Goal: Task Accomplishment & Management: Manage account settings

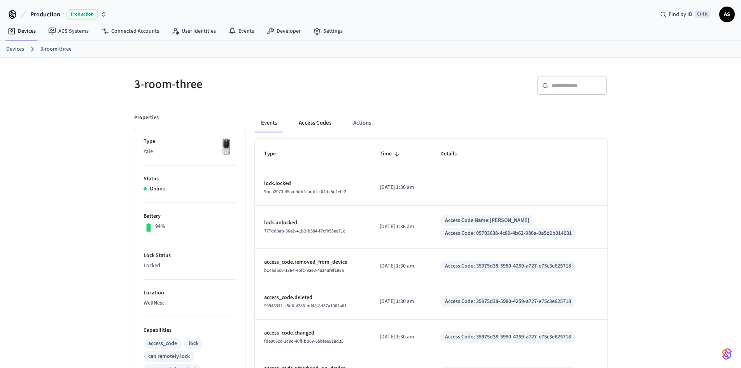
click at [317, 118] on button "Access Codes" at bounding box center [315, 123] width 45 height 19
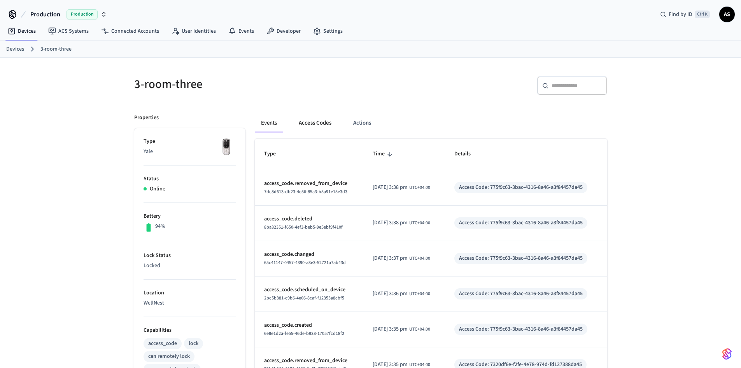
click at [317, 125] on button "Access Codes" at bounding box center [315, 123] width 45 height 19
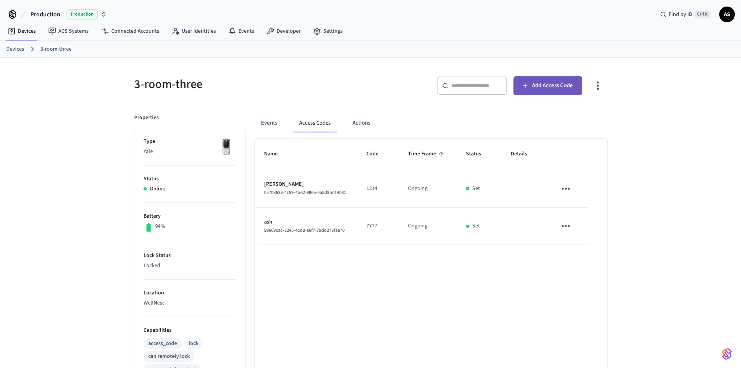
click at [555, 89] on span "Add Access Code" at bounding box center [552, 86] width 41 height 10
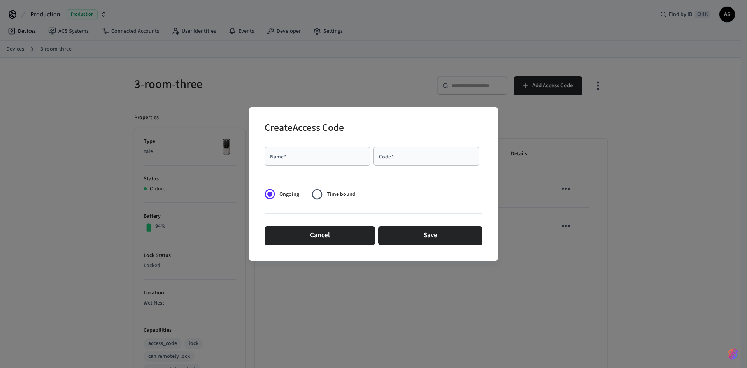
click at [334, 198] on span "Time bound" at bounding box center [341, 194] width 29 height 8
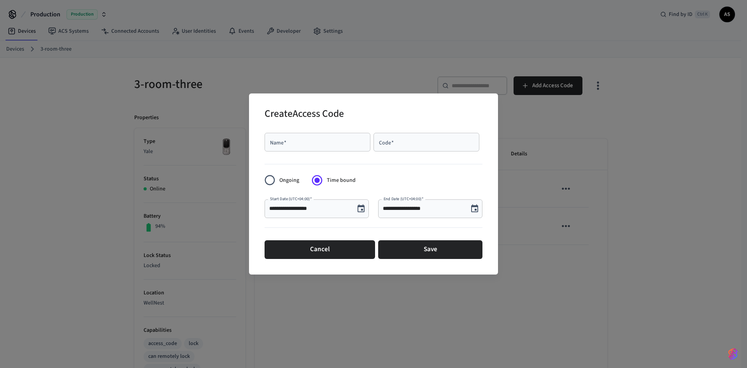
click at [311, 136] on div "Name   *" at bounding box center [318, 142] width 106 height 19
type input "****"
click at [399, 144] on input "Code   *" at bounding box center [426, 142] width 97 height 8
type input "****"
click at [420, 216] on div "**********" at bounding box center [430, 208] width 104 height 19
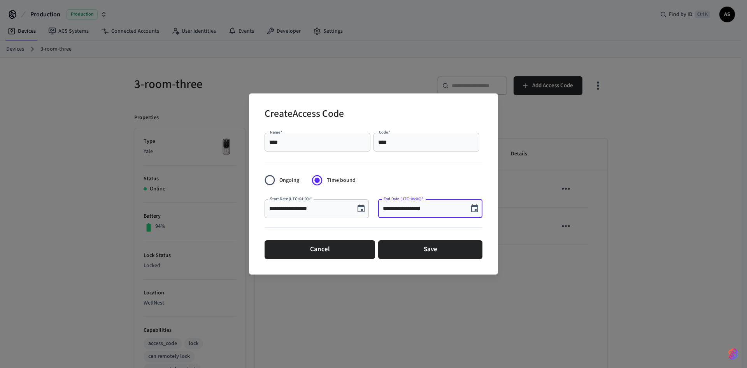
click at [354, 208] on button "Choose date, selected date is Oct 3, 2025" at bounding box center [361, 209] width 16 height 16
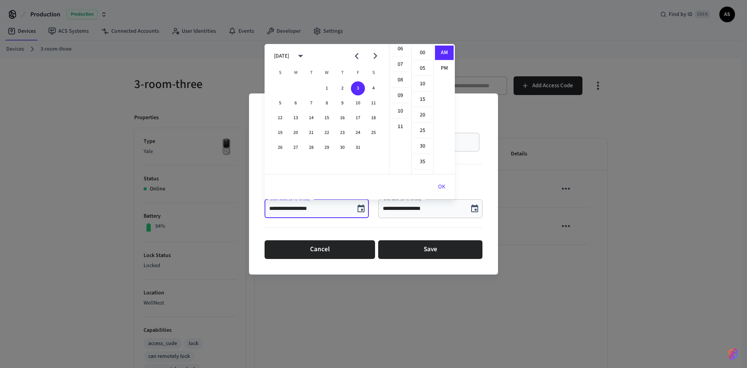
scroll to position [14, 0]
click at [398, 99] on li "04" at bounding box center [400, 100] width 19 height 15
click at [440, 69] on li "PM" at bounding box center [444, 68] width 19 height 14
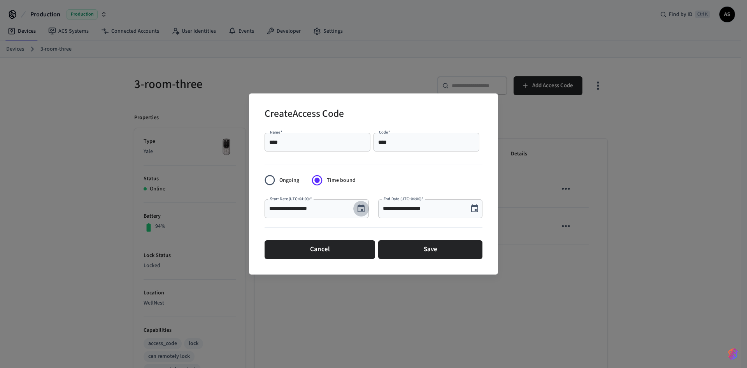
click at [360, 205] on icon "Choose date, selected date is Oct 3, 2025" at bounding box center [360, 208] width 9 height 9
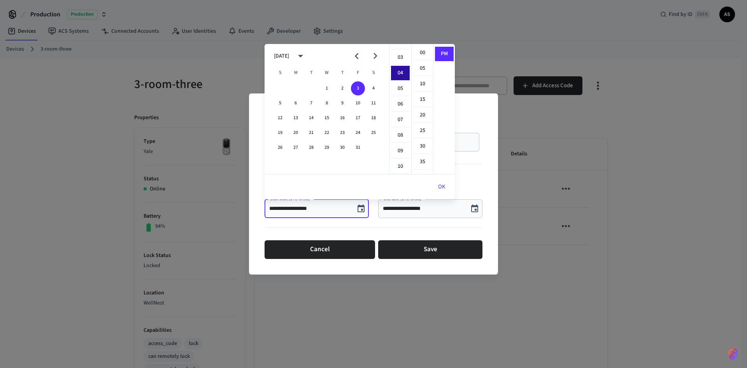
scroll to position [23, 0]
click at [425, 54] on li "00" at bounding box center [422, 53] width 19 height 15
type input "**********"
click at [474, 210] on icon "Choose date, selected date is Oct 3, 2025" at bounding box center [474, 208] width 9 height 9
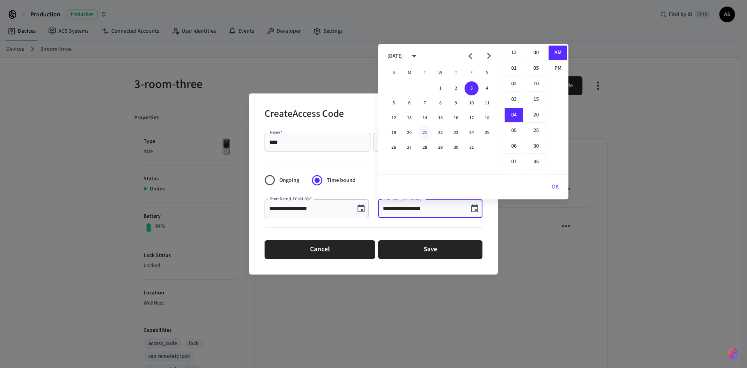
scroll to position [62, 0]
click at [560, 69] on li "PM" at bounding box center [558, 68] width 19 height 14
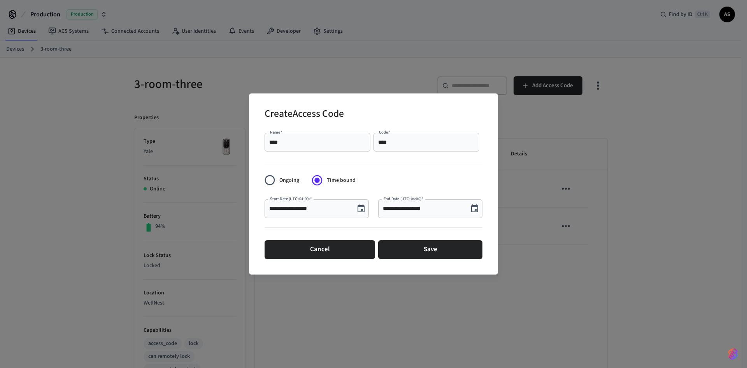
scroll to position [14, 0]
click at [470, 209] on button "Choose date, selected date is Oct 3, 2025" at bounding box center [475, 209] width 16 height 16
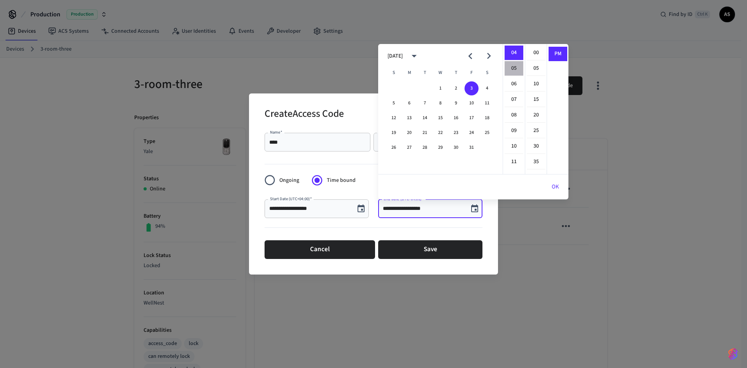
click at [514, 70] on li "05" at bounding box center [514, 68] width 19 height 15
click at [538, 54] on li "00" at bounding box center [536, 53] width 19 height 15
type input "**********"
drag, startPoint x: 556, startPoint y: 188, endPoint x: 539, endPoint y: 191, distance: 17.7
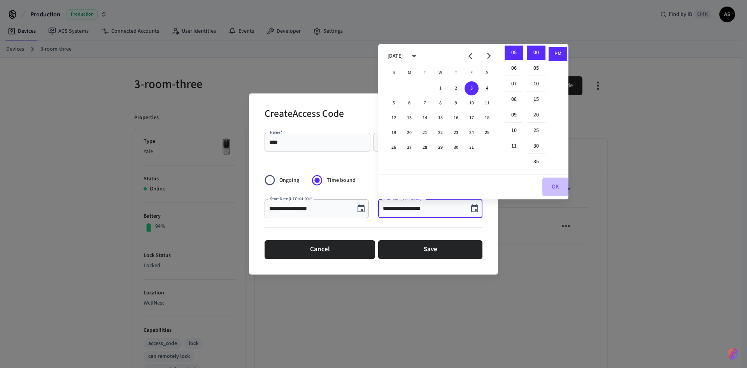
click at [556, 188] on button "OK" at bounding box center [555, 186] width 26 height 19
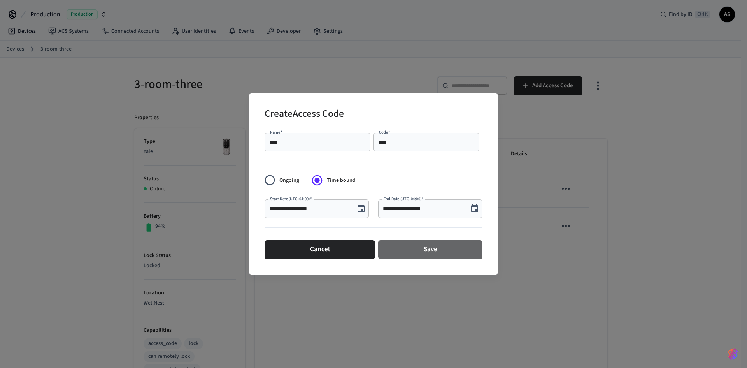
drag, startPoint x: 416, startPoint y: 250, endPoint x: 365, endPoint y: 167, distance: 98.0
click at [416, 251] on button "Save" at bounding box center [430, 249] width 104 height 19
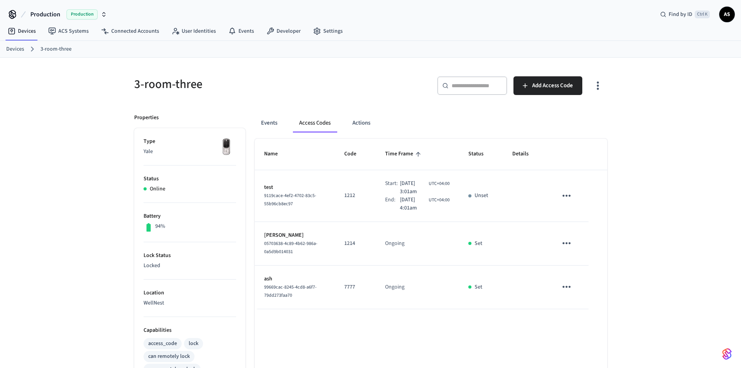
drag, startPoint x: 391, startPoint y: 192, endPoint x: 435, endPoint y: 188, distance: 44.9
click at [428, 188] on div "Start: Oct 4th 2025 3:01am UTC+04:00" at bounding box center [417, 187] width 65 height 16
click at [566, 198] on icon "sticky table" at bounding box center [567, 196] width 12 height 12
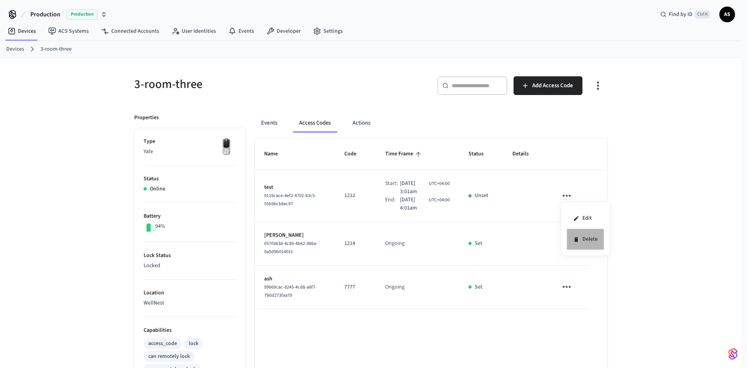
drag, startPoint x: 586, startPoint y: 242, endPoint x: 583, endPoint y: 237, distance: 5.8
click at [586, 242] on li "Delete" at bounding box center [585, 239] width 37 height 21
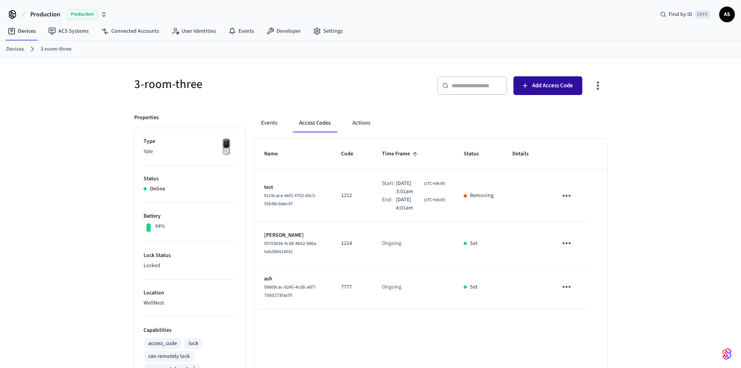
click at [546, 82] on span "Add Access Code" at bounding box center [552, 86] width 41 height 10
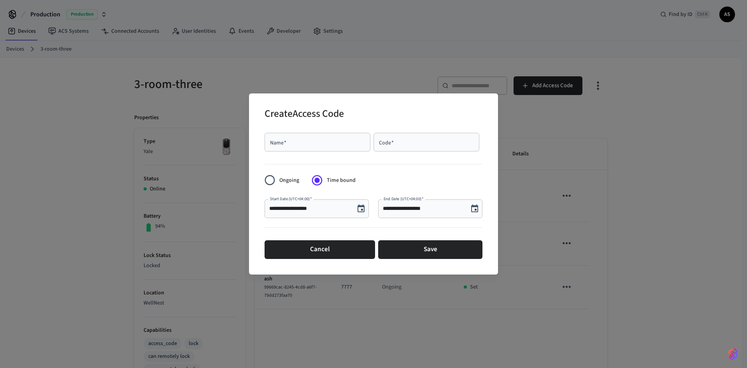
click at [303, 154] on div "Name   * Name   *" at bounding box center [319, 144] width 109 height 22
click at [298, 144] on input "Name   *" at bounding box center [317, 142] width 97 height 8
type input "*****"
click at [387, 149] on div "Code   *" at bounding box center [427, 142] width 106 height 19
drag, startPoint x: 401, startPoint y: 151, endPoint x: 395, endPoint y: 151, distance: 6.2
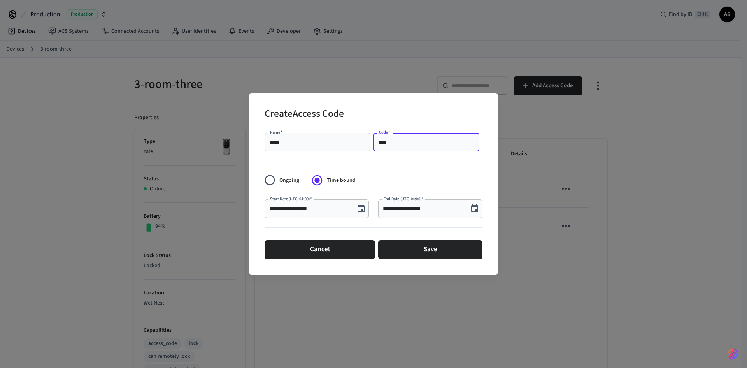
click at [395, 151] on div "**** Code   *" at bounding box center [427, 142] width 106 height 19
drag, startPoint x: 389, startPoint y: 144, endPoint x: 358, endPoint y: 137, distance: 31.5
click at [358, 137] on div "Name   * ***** Name   * Code   * * Code   *" at bounding box center [374, 142] width 218 height 25
type input "****"
click at [361, 208] on icon "Choose date, selected date is Oct 3, 2025" at bounding box center [360, 208] width 9 height 9
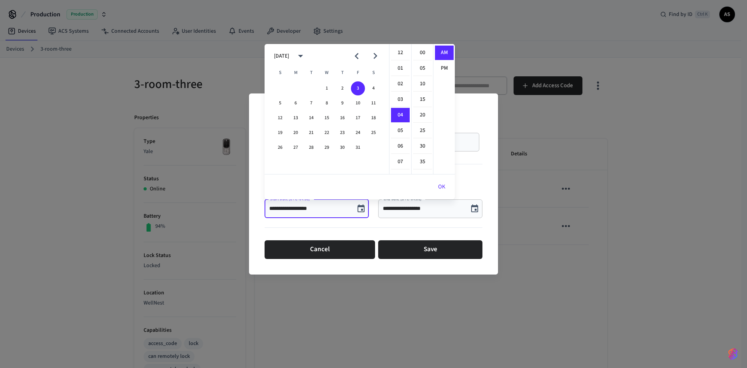
scroll to position [62, 0]
click at [442, 67] on li "PM" at bounding box center [444, 68] width 19 height 14
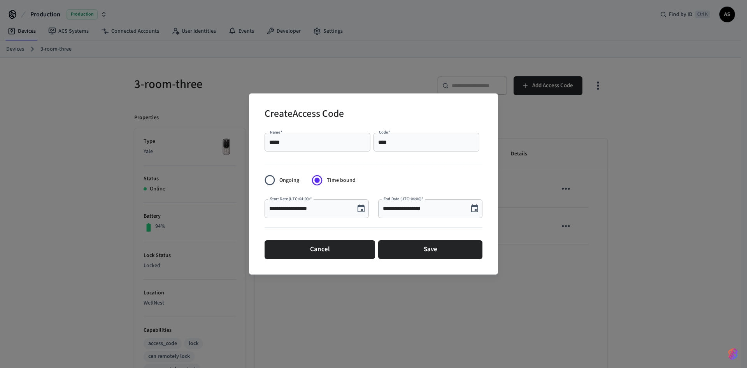
scroll to position [14, 0]
click at [363, 207] on icon "Choose date, selected date is Oct 3, 2025" at bounding box center [360, 208] width 9 height 9
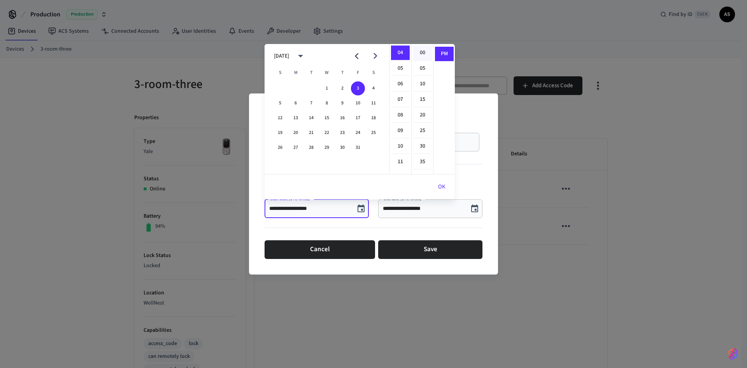
click at [417, 51] on li "00" at bounding box center [422, 53] width 19 height 15
type input "**********"
click at [441, 185] on button "OK" at bounding box center [442, 186] width 26 height 19
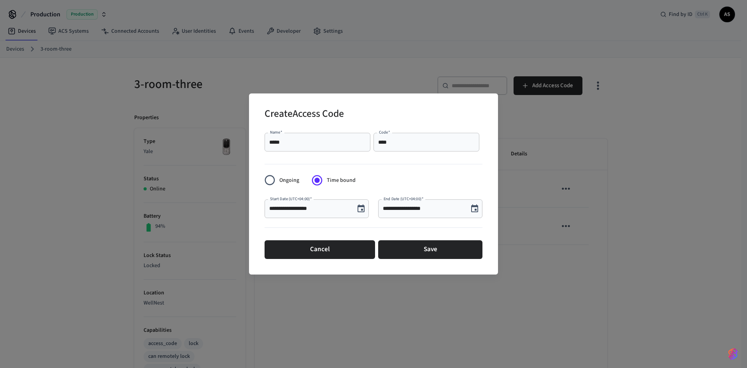
click at [474, 209] on icon "Choose date, selected date is Oct 3, 2025" at bounding box center [474, 208] width 9 height 9
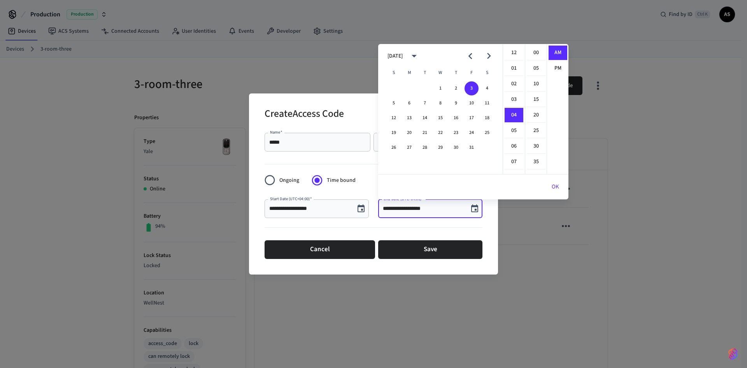
scroll to position [62, 0]
click at [514, 68] on li "05" at bounding box center [514, 68] width 19 height 15
click at [554, 68] on li "PM" at bounding box center [558, 68] width 19 height 14
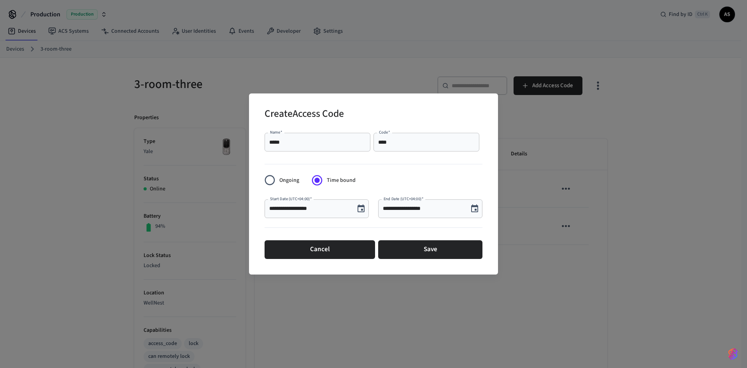
click at [473, 207] on icon "Choose date, selected date is Oct 3, 2025" at bounding box center [474, 208] width 9 height 9
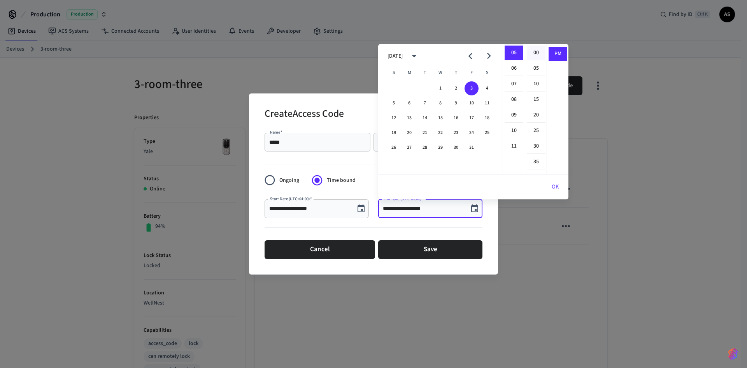
click at [535, 51] on li "00" at bounding box center [536, 53] width 19 height 15
type input "**********"
click at [555, 188] on button "OK" at bounding box center [555, 186] width 26 height 19
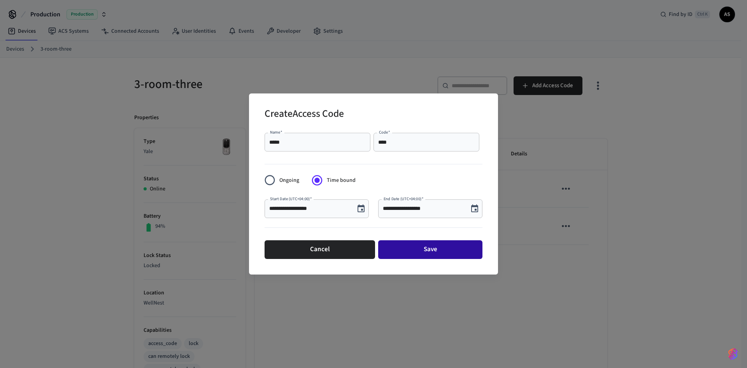
click at [418, 250] on button "Save" at bounding box center [430, 249] width 104 height 19
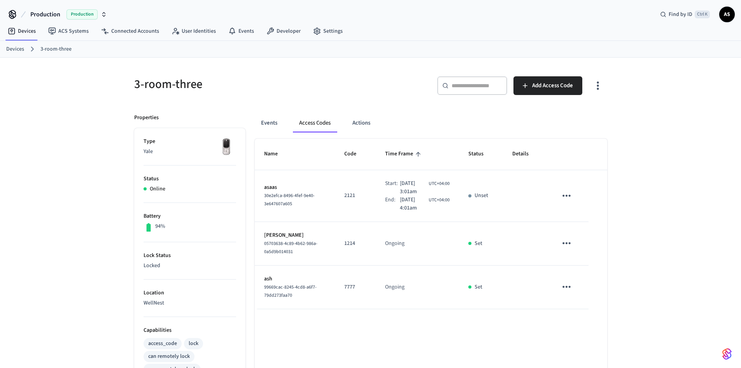
click at [635, 192] on div "3-room-three ​ ​ Add Access Code Properties Type Yale Status Online Battery 94%…" at bounding box center [370, 317] width 741 height 519
click at [571, 196] on icon "sticky table" at bounding box center [567, 196] width 8 height 2
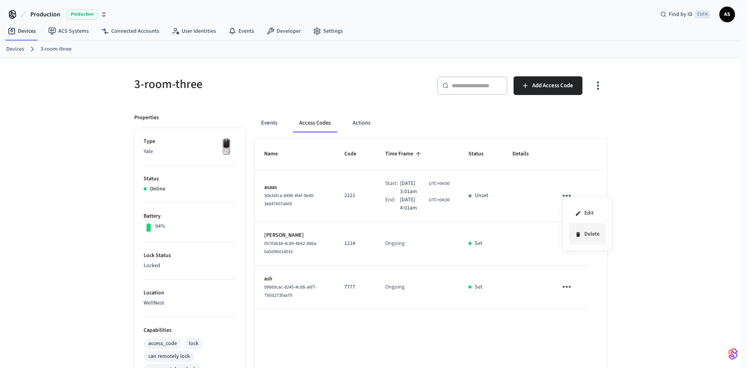
click at [588, 231] on li "Delete" at bounding box center [587, 234] width 37 height 21
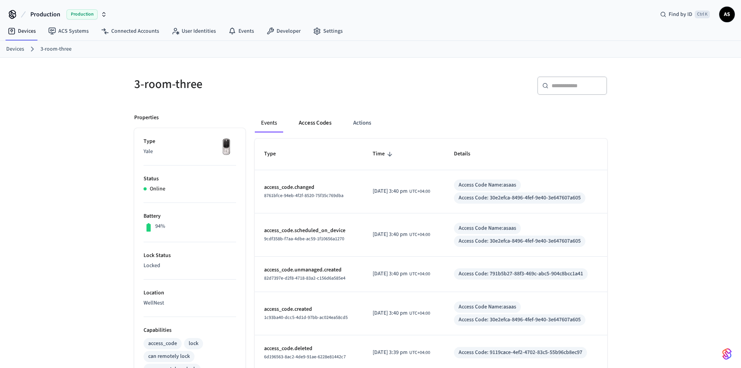
click at [328, 121] on button "Access Codes" at bounding box center [315, 123] width 45 height 19
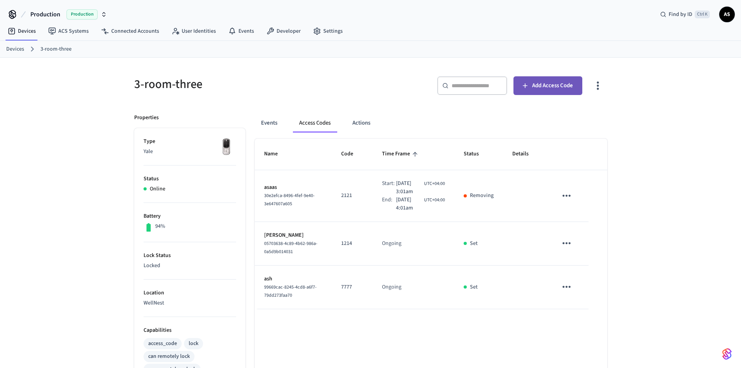
click at [532, 88] on button "Add Access Code" at bounding box center [548, 85] width 69 height 19
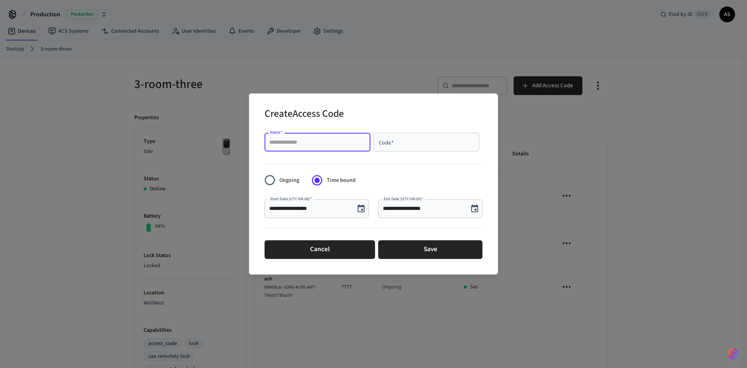
click at [339, 139] on input "Name   *" at bounding box center [317, 142] width 97 height 8
type input "****"
click at [424, 144] on input "Code   *" at bounding box center [426, 142] width 97 height 8
type input "****"
click at [362, 207] on icon "Choose date, selected date is Oct 3, 2025" at bounding box center [361, 208] width 7 height 8
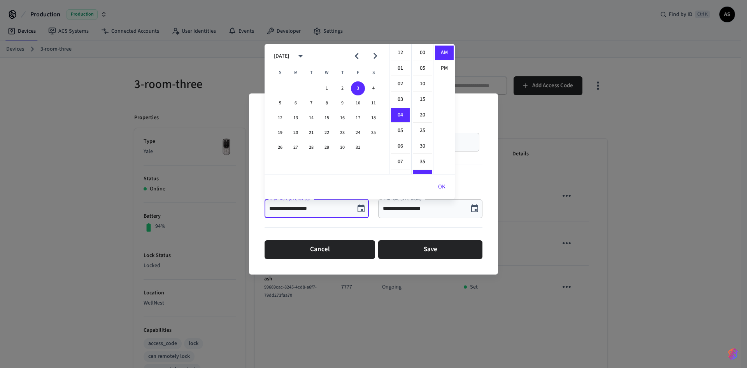
scroll to position [125, 0]
click at [444, 65] on li "PM" at bounding box center [444, 68] width 19 height 14
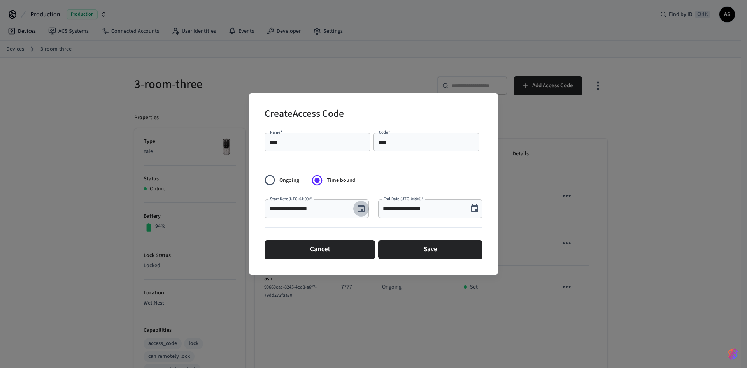
click at [363, 209] on icon "Choose date, selected date is Oct 3, 2025" at bounding box center [361, 208] width 7 height 8
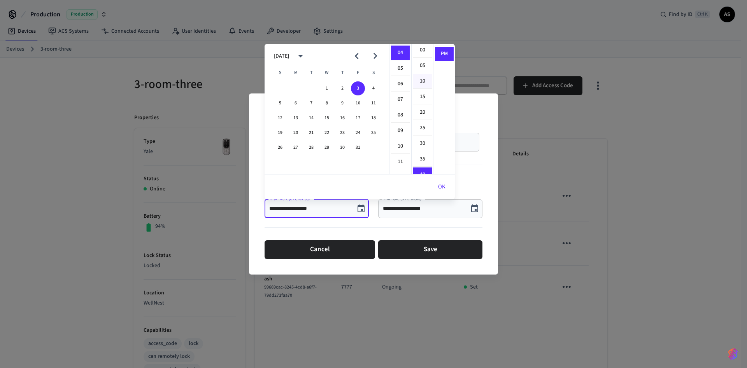
scroll to position [0, 0]
click at [423, 52] on li "00" at bounding box center [422, 53] width 19 height 15
type input "**********"
click at [442, 188] on button "OK" at bounding box center [442, 186] width 26 height 19
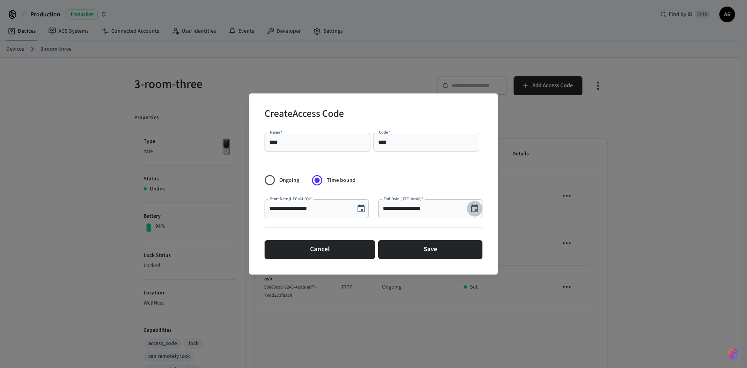
click at [474, 209] on icon "Choose date, selected date is Oct 3, 2025" at bounding box center [474, 208] width 9 height 9
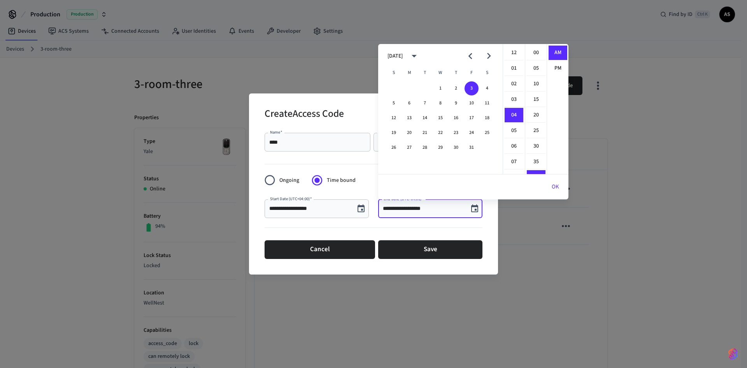
scroll to position [125, 0]
click at [515, 68] on li "05" at bounding box center [514, 68] width 19 height 15
click at [537, 51] on li "00" at bounding box center [536, 53] width 19 height 15
click at [557, 68] on li "PM" at bounding box center [558, 68] width 19 height 14
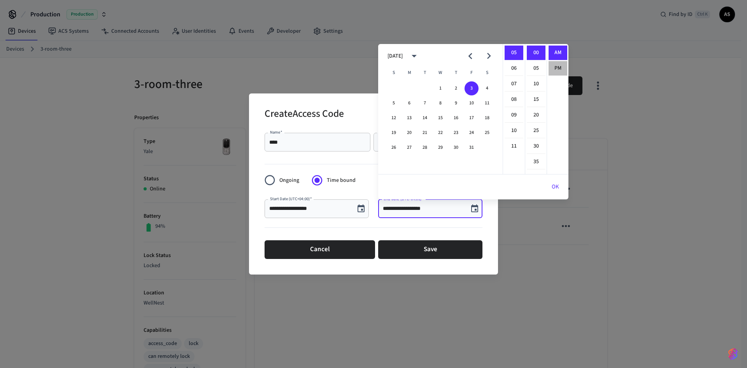
type input "**********"
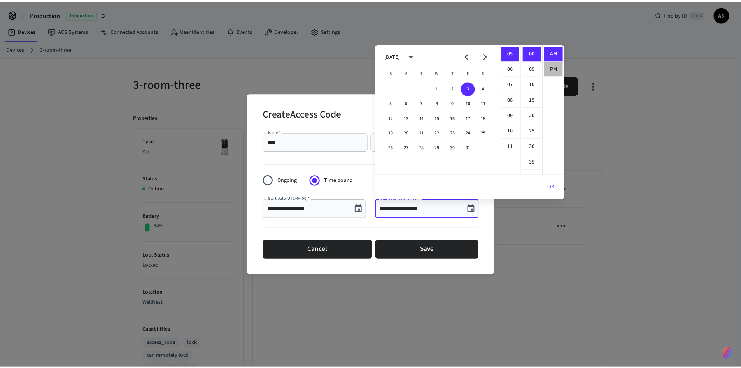
scroll to position [14, 0]
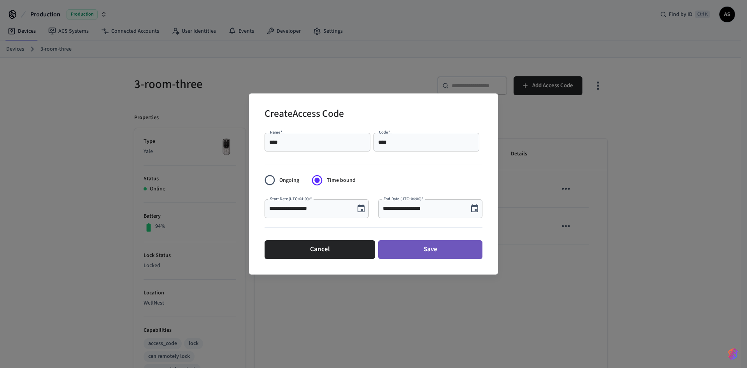
click at [436, 249] on button "Save" at bounding box center [430, 249] width 104 height 19
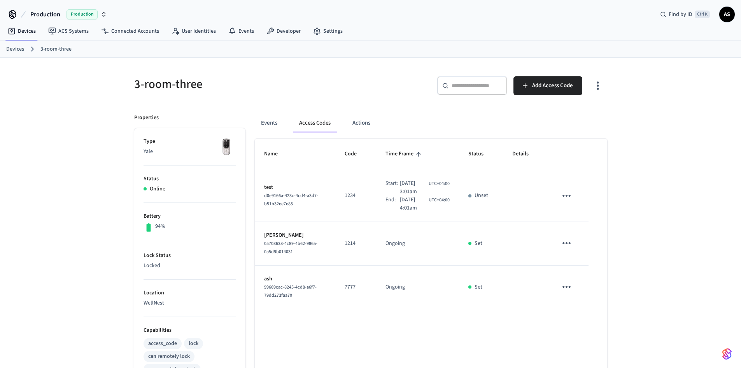
click at [661, 216] on div "3-room-three ​ ​ Add Access Code Properties Type Yale Status Online Battery 94%…" at bounding box center [370, 317] width 741 height 519
click at [652, 201] on div "3-room-three ​ ​ Add Access Code Properties Type Yale Status Online Battery 94%…" at bounding box center [370, 317] width 741 height 519
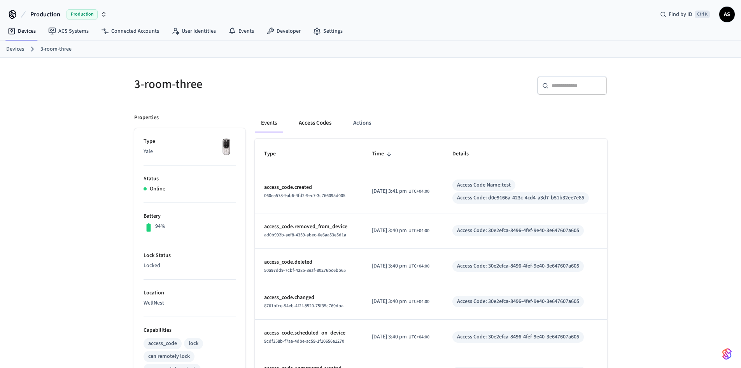
click at [312, 118] on button "Access Codes" at bounding box center [315, 123] width 45 height 19
click at [320, 120] on button "Access Codes" at bounding box center [315, 123] width 45 height 19
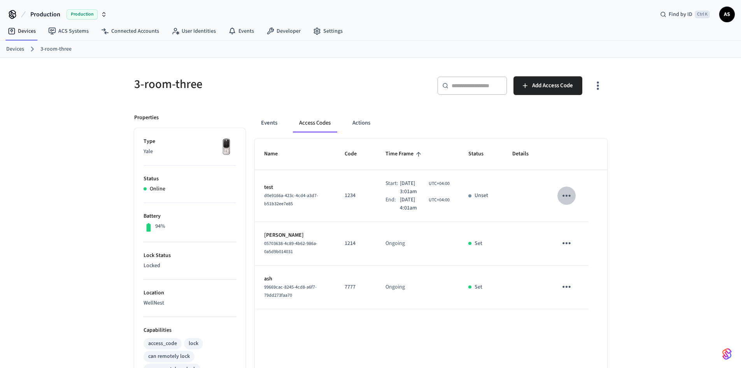
click at [568, 198] on icon "sticky table" at bounding box center [567, 196] width 12 height 12
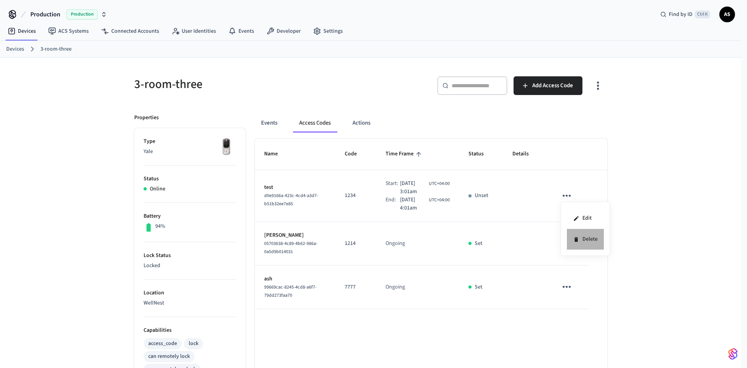
click at [579, 239] on li "Delete" at bounding box center [585, 239] width 37 height 21
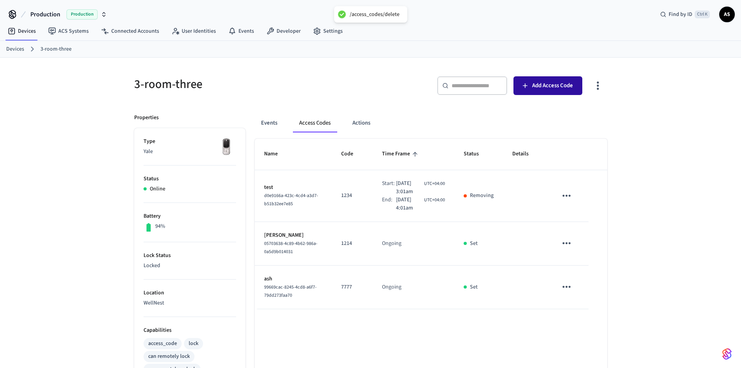
click at [545, 83] on span "Add Access Code" at bounding box center [552, 86] width 41 height 10
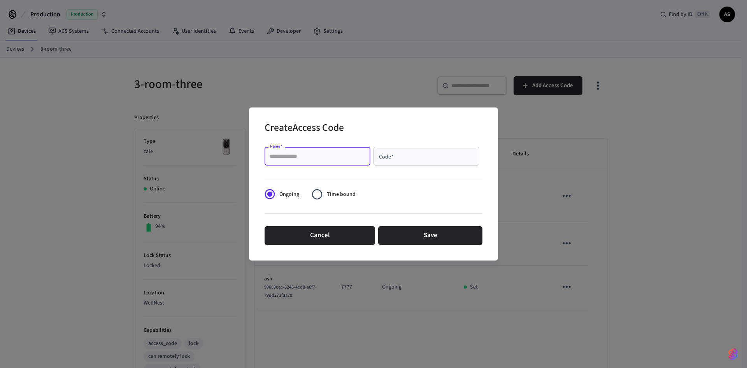
click at [305, 156] on input "Name   *" at bounding box center [317, 156] width 97 height 8
drag, startPoint x: 348, startPoint y: 237, endPoint x: 328, endPoint y: 217, distance: 28.1
click at [348, 237] on button "Cancel" at bounding box center [320, 235] width 111 height 19
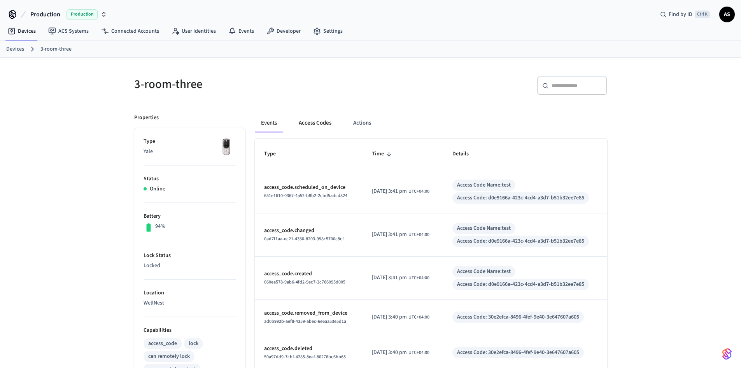
click at [324, 129] on button "Access Codes" at bounding box center [315, 123] width 45 height 19
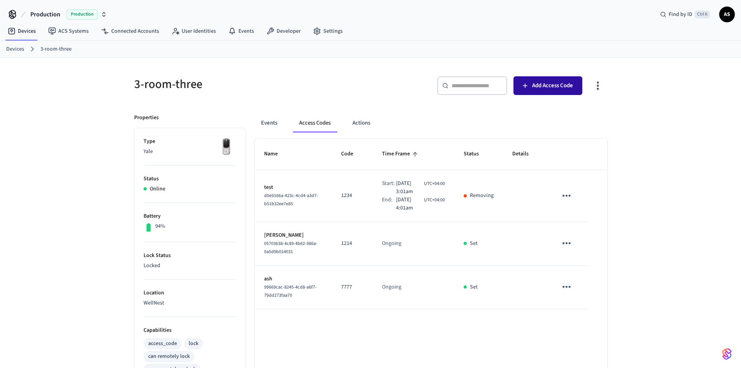
click at [546, 86] on span "Add Access Code" at bounding box center [552, 86] width 41 height 10
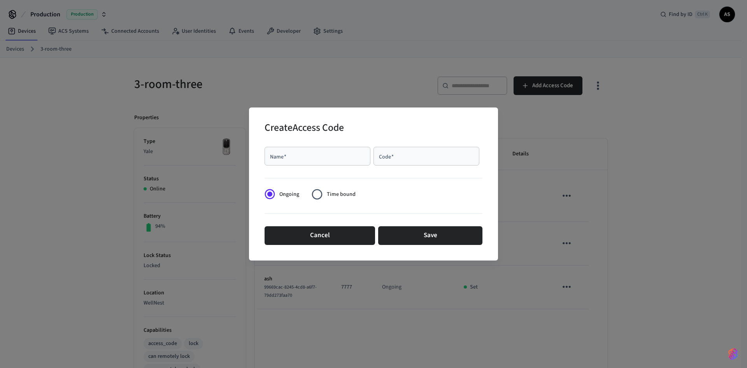
click at [311, 156] on input "Name   *" at bounding box center [317, 156] width 97 height 8
type input "****"
click at [412, 159] on input "Code   *" at bounding box center [426, 156] width 97 height 8
type input "****"
click at [327, 195] on span "Time bound" at bounding box center [341, 194] width 29 height 8
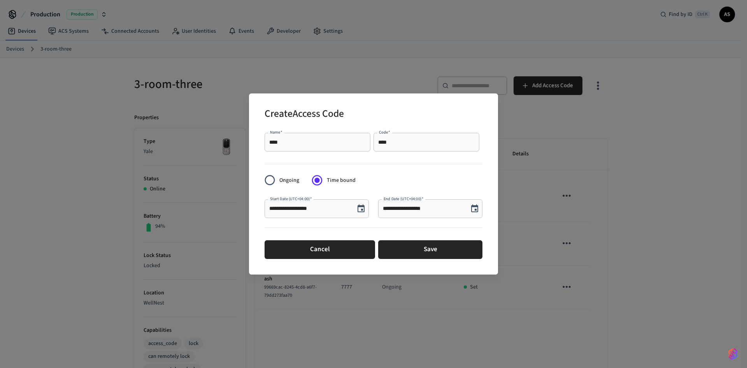
click at [360, 208] on icon "Choose date, selected date is Oct 3, 2025" at bounding box center [360, 208] width 9 height 9
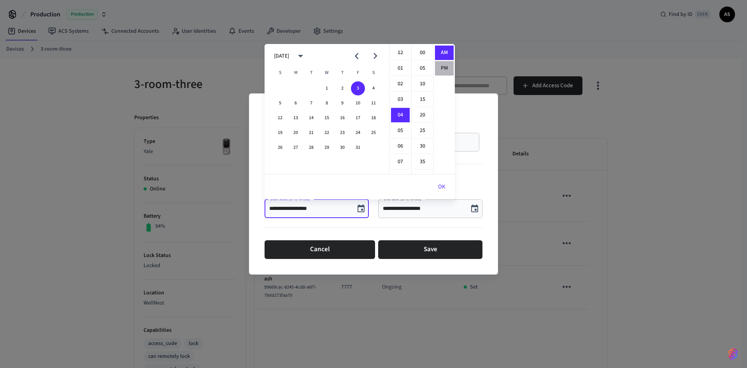
click at [440, 67] on li "PM" at bounding box center [444, 68] width 19 height 14
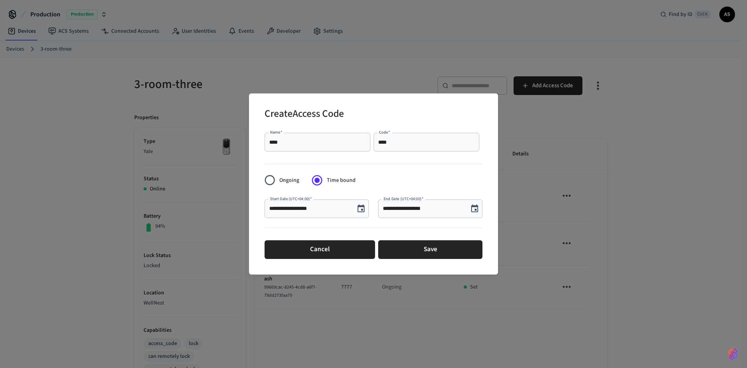
scroll to position [14, 0]
click at [361, 207] on icon "Choose date, selected date is Oct 3, 2025" at bounding box center [360, 208] width 9 height 9
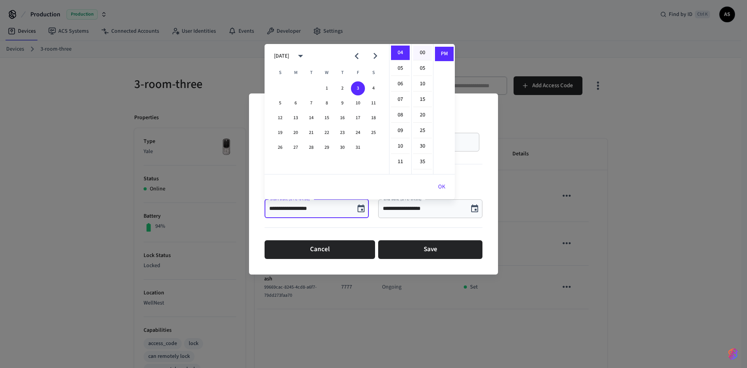
click at [422, 51] on li "00" at bounding box center [422, 53] width 19 height 15
type input "**********"
click at [442, 186] on button "OK" at bounding box center [442, 186] width 26 height 19
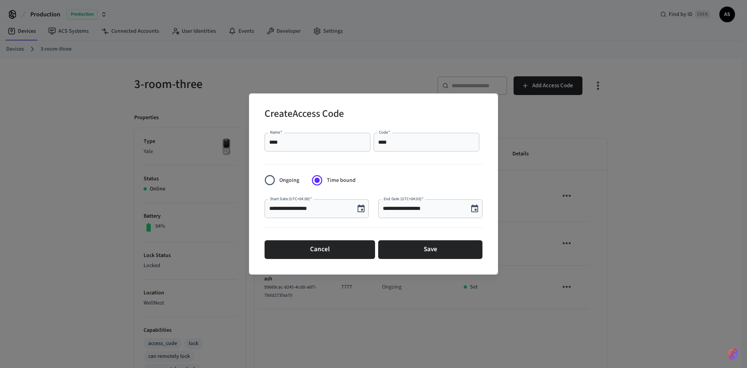
click at [477, 210] on icon "Choose date, selected date is Oct 3, 2025" at bounding box center [474, 208] width 7 height 8
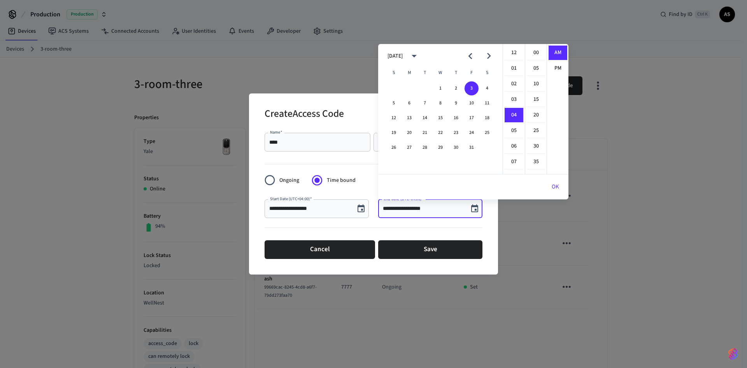
scroll to position [62, 0]
click at [510, 69] on li "05" at bounding box center [514, 68] width 19 height 15
click at [536, 52] on li "00" at bounding box center [536, 53] width 19 height 15
click at [554, 67] on li "PM" at bounding box center [558, 68] width 19 height 14
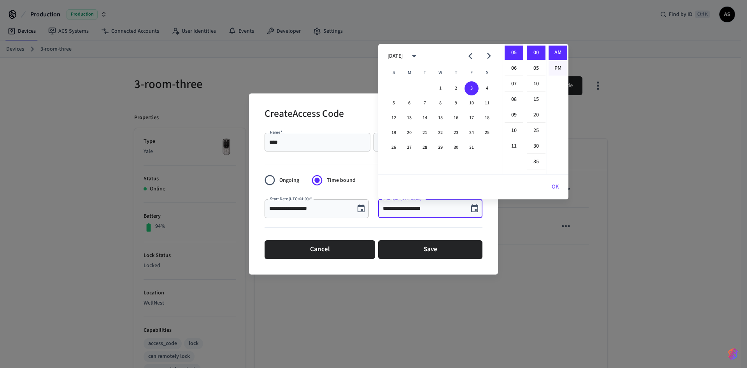
type input "**********"
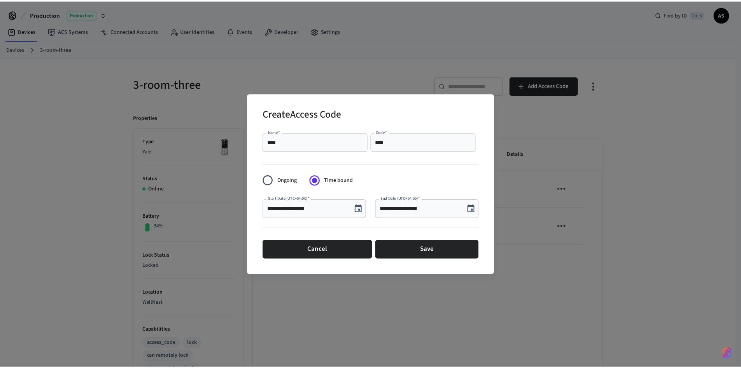
scroll to position [14, 0]
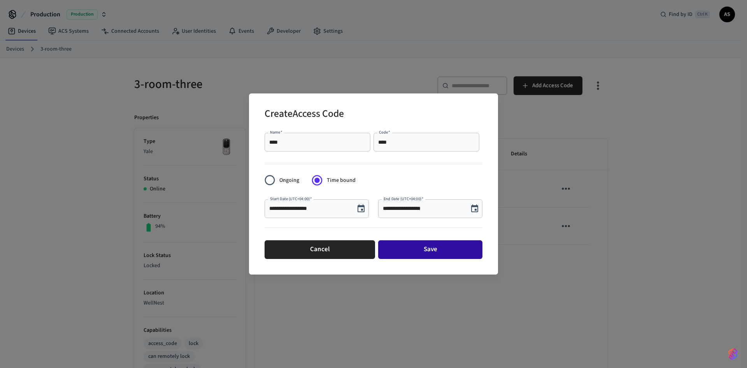
click at [448, 250] on button "Save" at bounding box center [430, 249] width 104 height 19
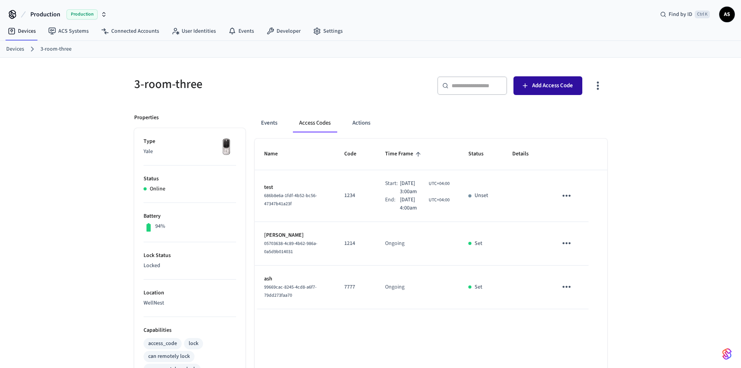
click at [535, 89] on span "Add Access Code" at bounding box center [552, 86] width 41 height 10
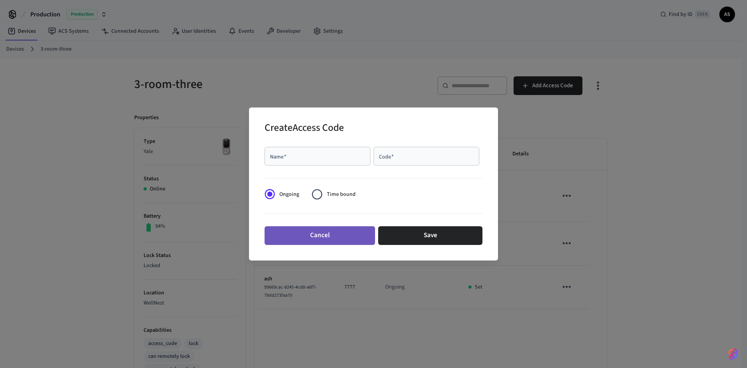
click at [343, 230] on button "Cancel" at bounding box center [320, 235] width 111 height 19
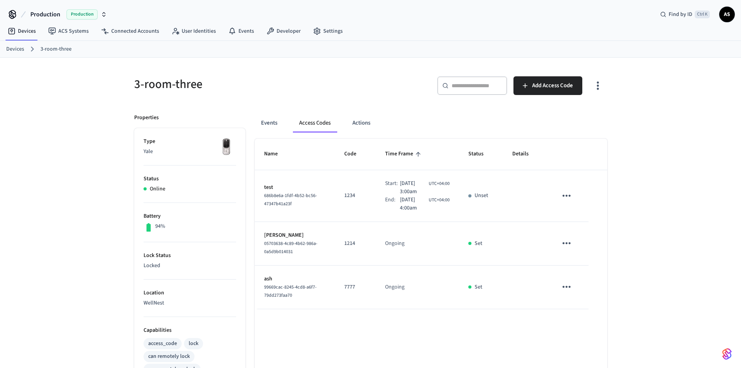
click at [636, 200] on div "3-room-three ​ ​ Add Access Code Properties Type Yale Status Online Battery 94%…" at bounding box center [370, 317] width 741 height 519
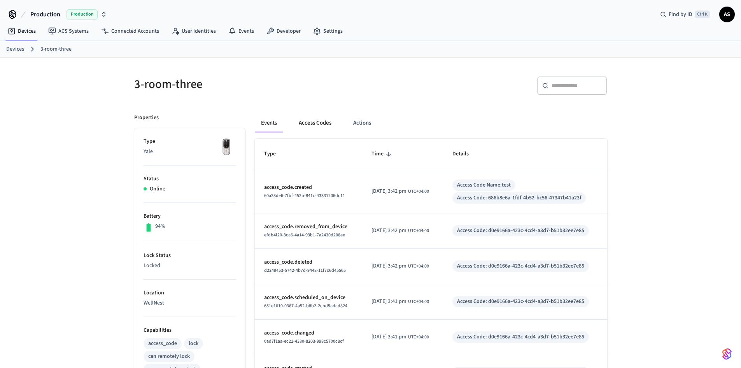
click at [305, 119] on button "Access Codes" at bounding box center [315, 123] width 45 height 19
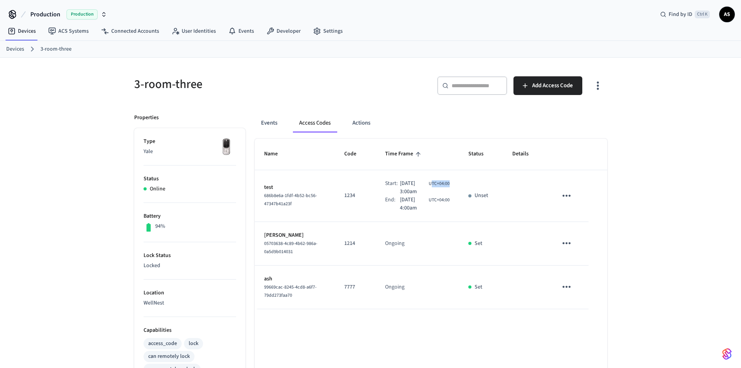
drag, startPoint x: 431, startPoint y: 183, endPoint x: 457, endPoint y: 182, distance: 26.1
click at [457, 182] on td "Start: Oct 4th 2025 3:00am UTC+04:00 End: Oct 4th 2025 4:00am UTC+04:00" at bounding box center [417, 196] width 83 height 52
click at [458, 188] on td "Start: Oct 4th 2025 3:00am UTC+04:00 End: Oct 4th 2025 4:00am UTC+04:00" at bounding box center [417, 196] width 83 height 52
click at [566, 197] on icon "sticky table" at bounding box center [567, 196] width 12 height 12
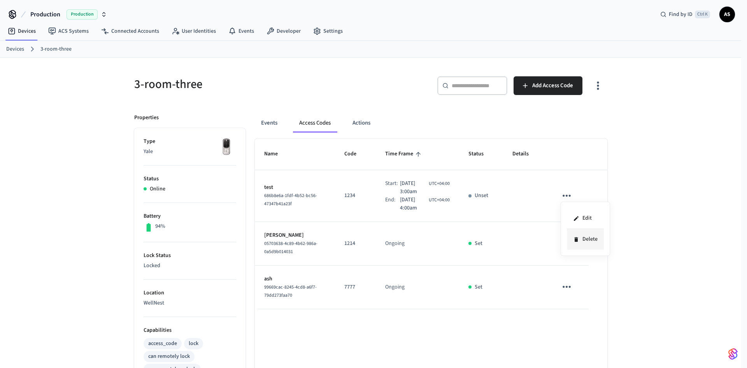
click at [590, 242] on li "Delete" at bounding box center [585, 239] width 37 height 21
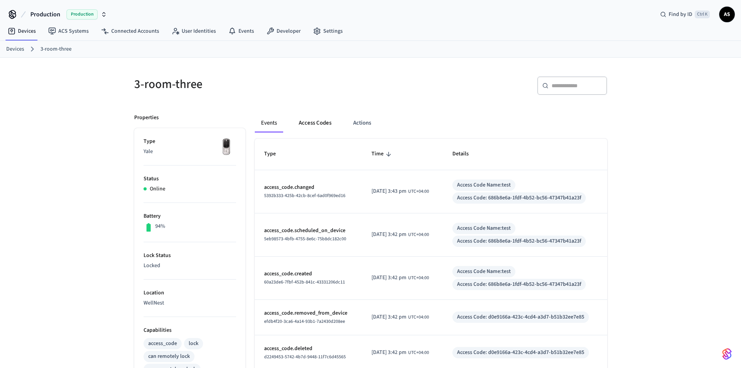
drag, startPoint x: 326, startPoint y: 121, endPoint x: 332, endPoint y: 122, distance: 5.6
click at [326, 121] on button "Access Codes" at bounding box center [315, 123] width 45 height 19
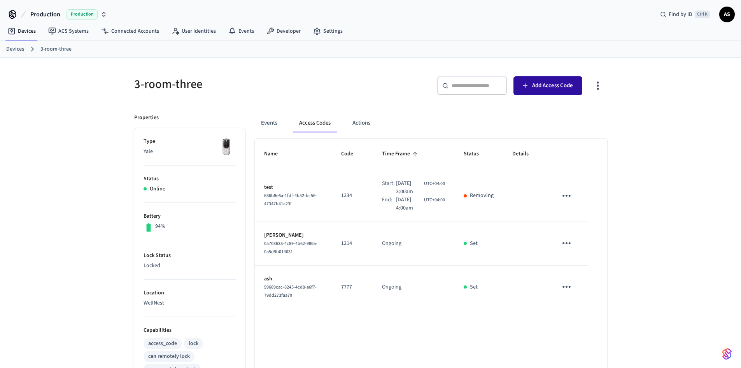
click at [557, 85] on span "Add Access Code" at bounding box center [552, 86] width 41 height 10
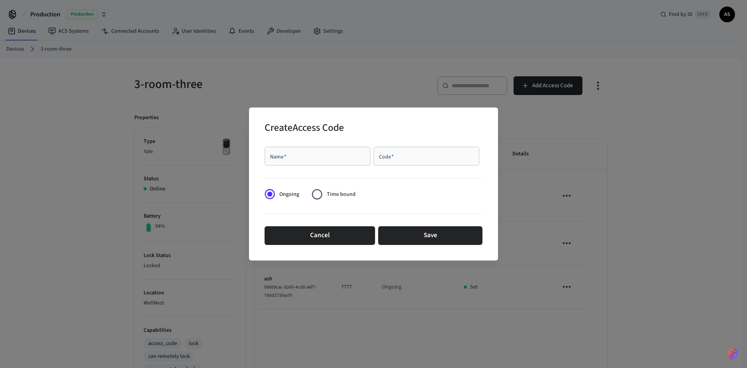
click at [356, 154] on input "Name   *" at bounding box center [317, 156] width 97 height 8
type input "****"
click at [399, 164] on div "Code   *" at bounding box center [427, 156] width 106 height 19
type input "****"
click at [328, 188] on label "Time bound" at bounding box center [331, 193] width 48 height 19
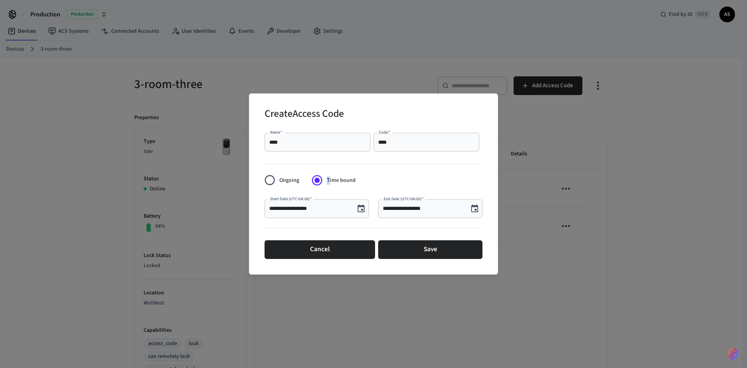
click at [360, 207] on icon "Choose date, selected date is Oct 3, 2025" at bounding box center [360, 208] width 9 height 9
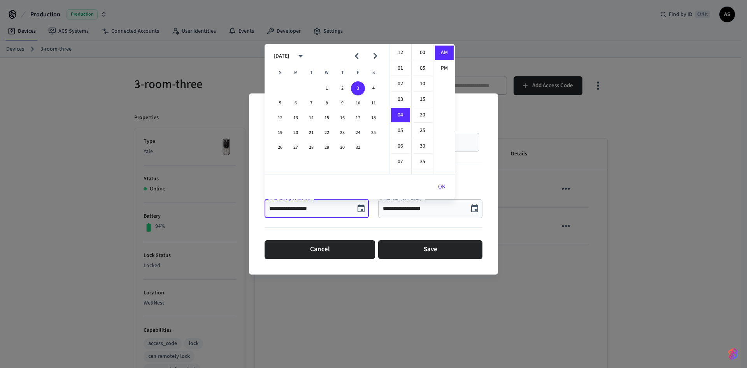
scroll to position [62, 0]
click at [357, 90] on button "3" at bounding box center [358, 88] width 14 height 14
click at [399, 82] on li "06" at bounding box center [400, 84] width 19 height 15
click at [426, 53] on li "00" at bounding box center [422, 53] width 19 height 15
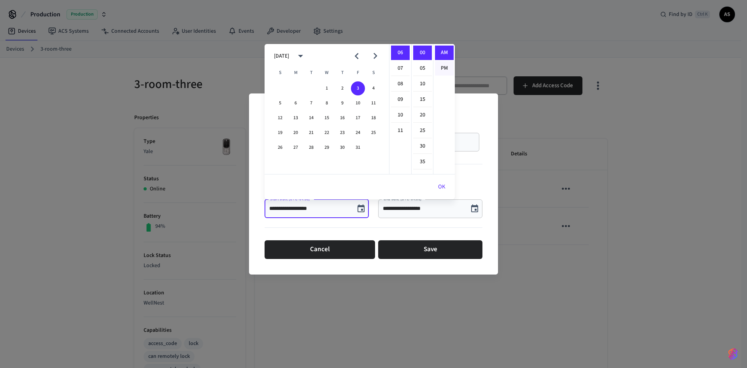
click at [444, 67] on li "PM" at bounding box center [444, 68] width 19 height 14
type input "**********"
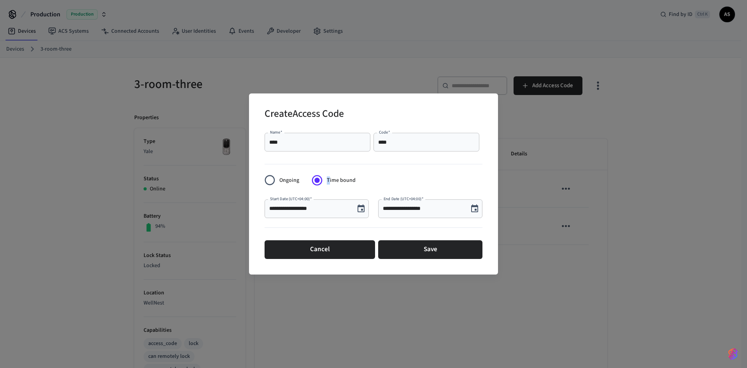
scroll to position [14, 0]
click at [475, 210] on icon "Choose date, selected date is Oct 3, 2025" at bounding box center [474, 208] width 7 height 8
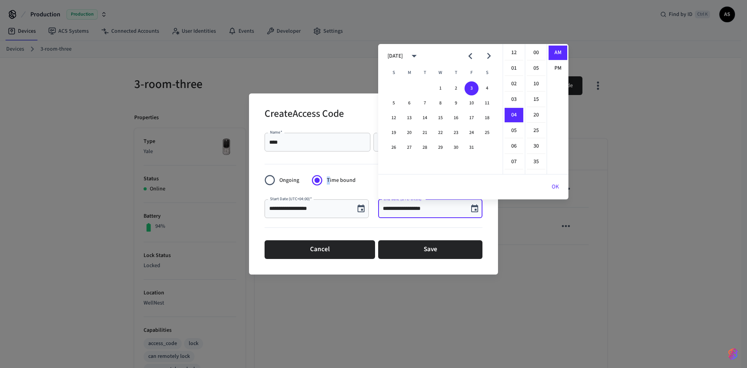
scroll to position [62, 0]
click at [473, 88] on button "3" at bounding box center [472, 88] width 14 height 14
click at [512, 98] on li "07" at bounding box center [514, 99] width 19 height 15
drag, startPoint x: 536, startPoint y: 52, endPoint x: 543, endPoint y: 60, distance: 10.2
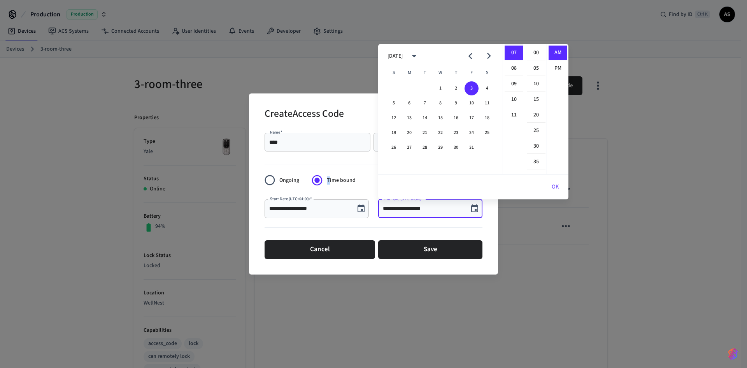
click at [536, 52] on li "00" at bounding box center [536, 53] width 19 height 15
click at [556, 66] on li "PM" at bounding box center [558, 68] width 19 height 14
type input "**********"
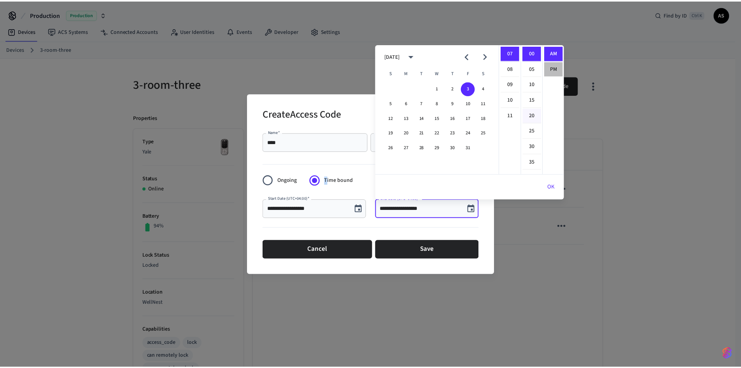
scroll to position [14, 0]
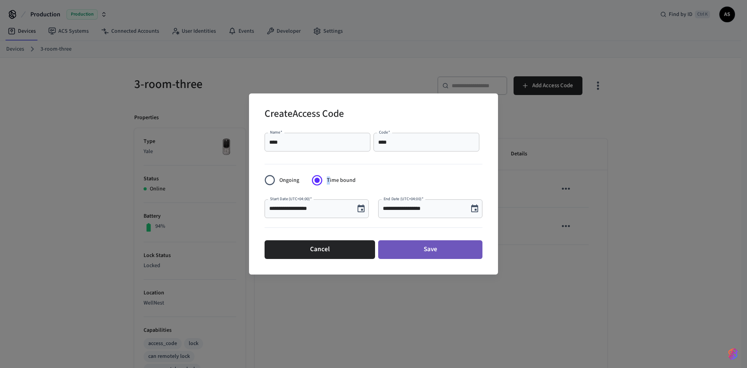
click at [436, 248] on button "Save" at bounding box center [430, 249] width 104 height 19
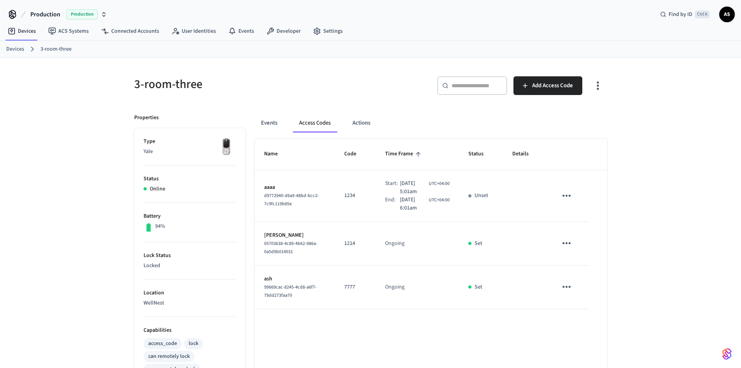
click at [633, 177] on div "3-room-three ​ ​ Add Access Code Properties Type Yale Status Online Battery 94%…" at bounding box center [370, 317] width 741 height 519
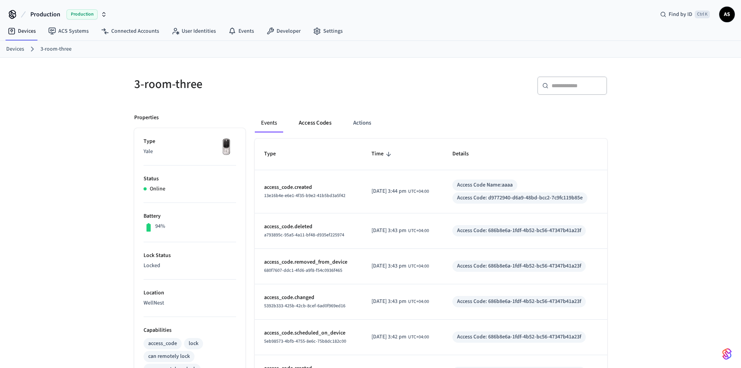
click at [318, 122] on button "Access Codes" at bounding box center [315, 123] width 45 height 19
click at [318, 125] on button "Access Codes" at bounding box center [315, 123] width 45 height 19
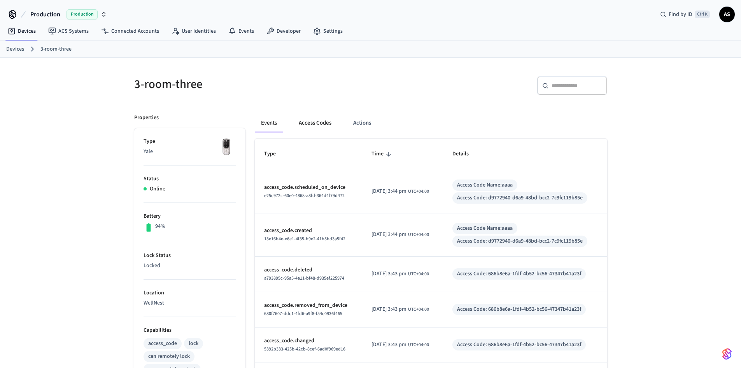
click at [299, 118] on button "Access Codes" at bounding box center [315, 123] width 45 height 19
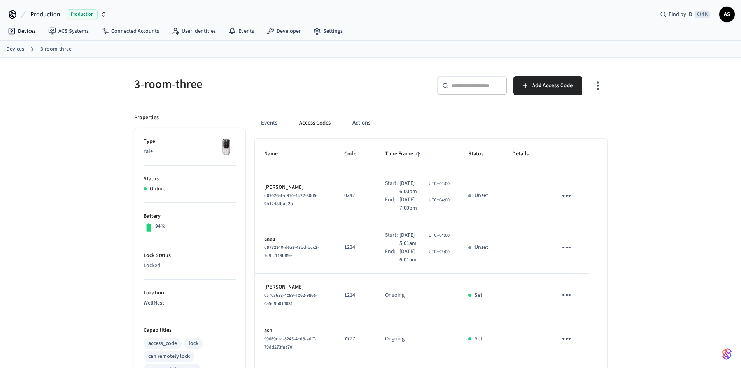
click at [569, 196] on icon "sticky table" at bounding box center [567, 196] width 12 height 12
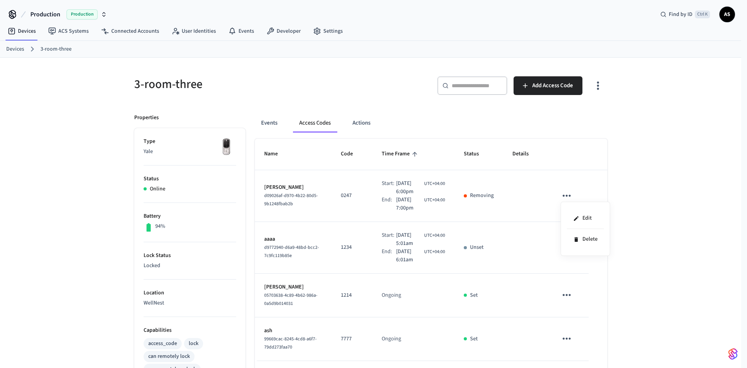
click at [681, 138] on div at bounding box center [373, 184] width 747 height 368
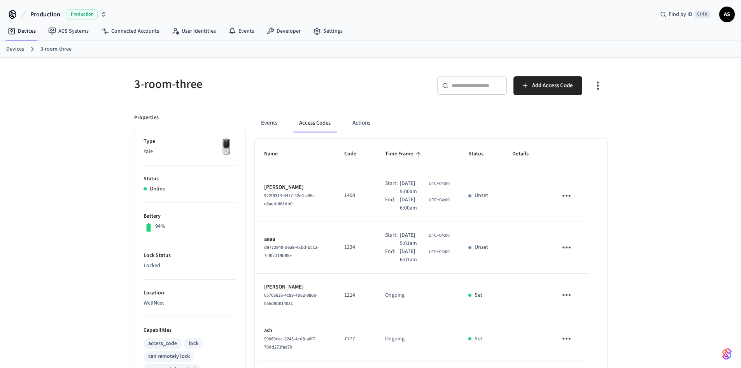
drag, startPoint x: 394, startPoint y: 193, endPoint x: 425, endPoint y: 193, distance: 31.5
click at [406, 191] on span "[DATE] 5:00am" at bounding box center [413, 187] width 27 height 16
click at [426, 193] on span "[DATE] 5:00am" at bounding box center [413, 187] width 27 height 16
drag, startPoint x: 379, startPoint y: 182, endPoint x: 423, endPoint y: 180, distance: 44.0
click at [423, 180] on div "Start: [DATE] 5:00am UTC+04:00" at bounding box center [417, 187] width 65 height 16
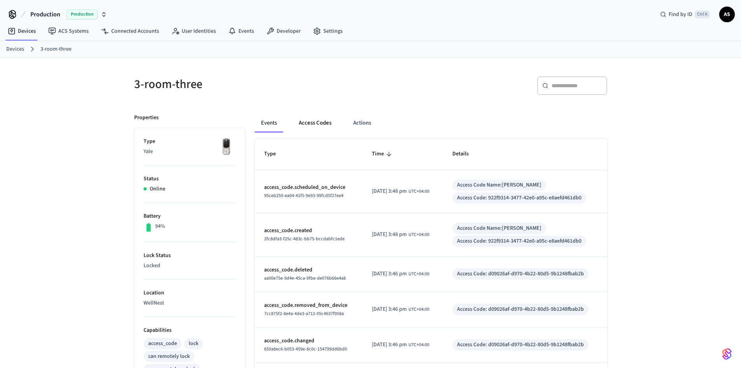
click at [316, 122] on button "Access Codes" at bounding box center [315, 123] width 45 height 19
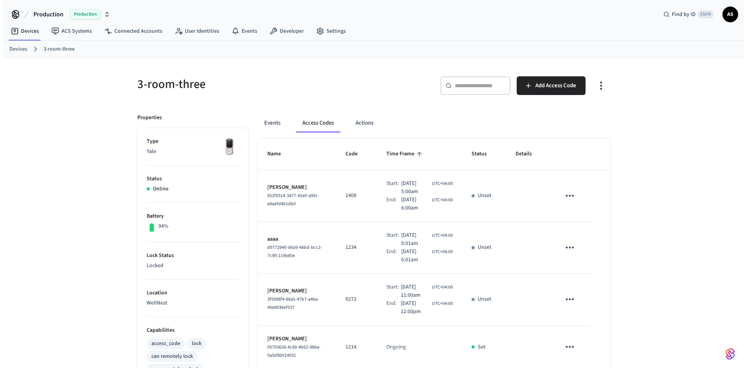
scroll to position [39, 0]
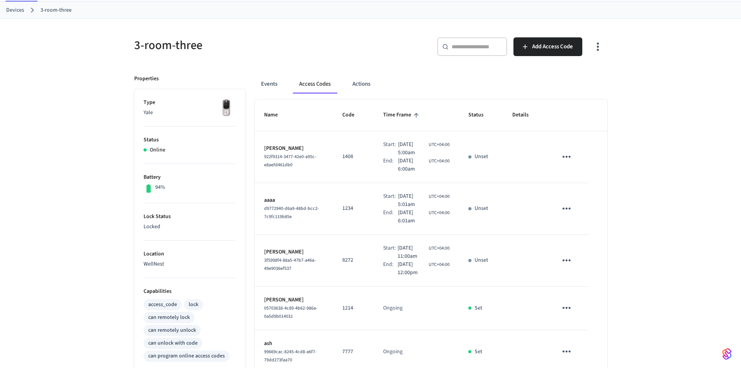
drag, startPoint x: 391, startPoint y: 256, endPoint x: 407, endPoint y: 252, distance: 15.6
click at [407, 252] on span "Oct 4th 2025 11:00am" at bounding box center [413, 252] width 30 height 16
click at [557, 47] on span "Add Access Code" at bounding box center [552, 47] width 41 height 10
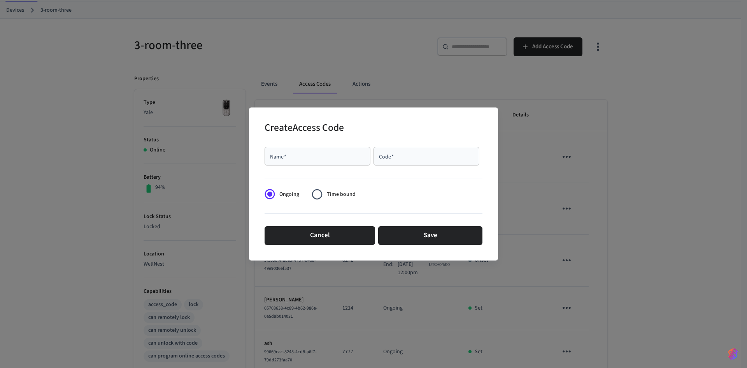
click at [326, 158] on input "Name   *" at bounding box center [317, 156] width 97 height 8
type input "****"
click at [409, 149] on div "Code   *" at bounding box center [427, 156] width 106 height 19
drag, startPoint x: 380, startPoint y: 158, endPoint x: 363, endPoint y: 160, distance: 17.0
click at [363, 160] on div "Name   * **** Name   * Code   * **** Code   *" at bounding box center [374, 156] width 218 height 25
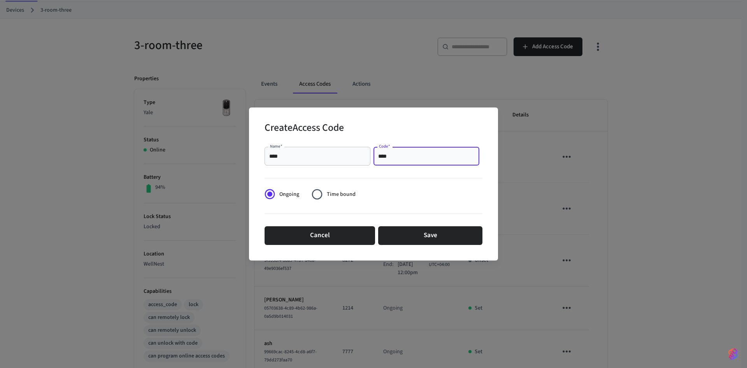
type input "****"
click at [328, 196] on span "Time bound" at bounding box center [341, 194] width 29 height 8
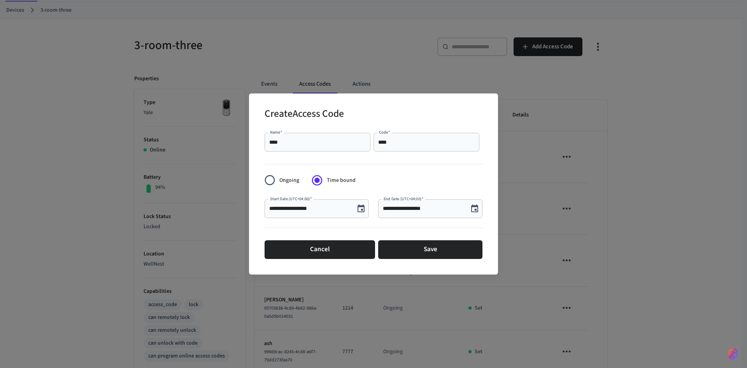
click at [362, 207] on icon "Choose date, selected date is Oct 3, 2025" at bounding box center [360, 208] width 9 height 9
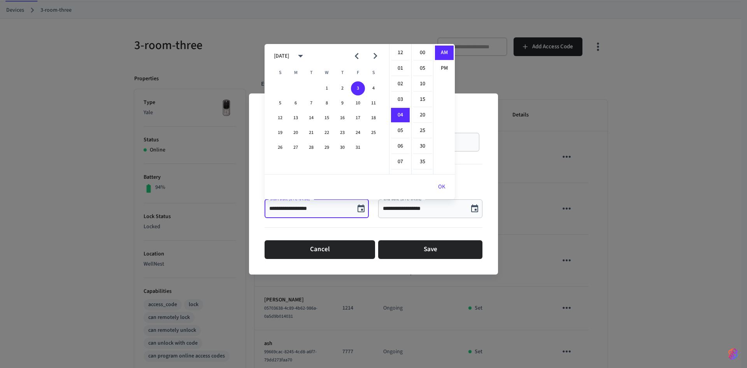
scroll to position [62, 0]
click at [374, 89] on button "4" at bounding box center [374, 88] width 14 height 14
click at [400, 52] on li "12" at bounding box center [400, 53] width 19 height 15
click at [420, 51] on li "00" at bounding box center [422, 53] width 19 height 15
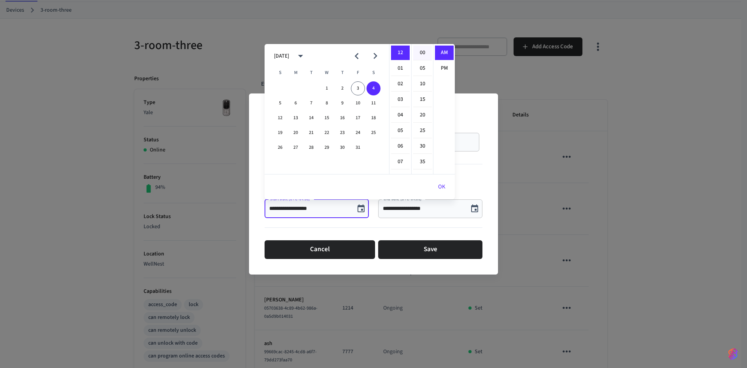
type input "**********"
click at [444, 187] on button "OK" at bounding box center [442, 186] width 26 height 19
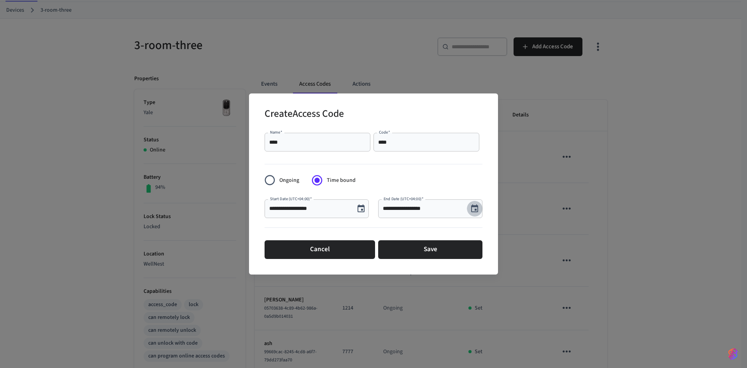
click at [477, 209] on icon "Choose date, selected date is Oct 3, 2025" at bounding box center [474, 208] width 7 height 8
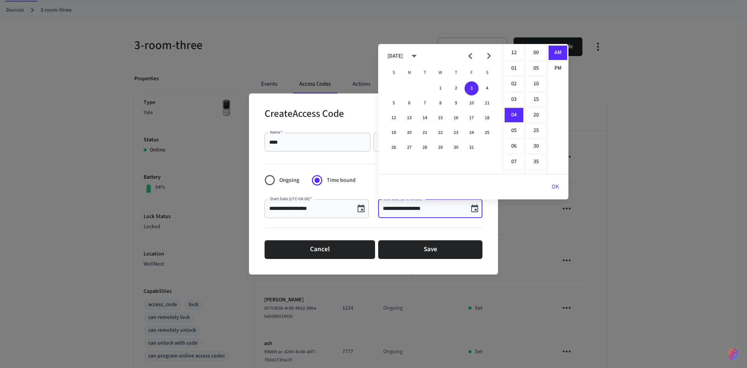
scroll to position [62, 0]
click at [485, 88] on button "4" at bounding box center [487, 88] width 14 height 14
click at [514, 68] on li "01" at bounding box center [514, 68] width 19 height 15
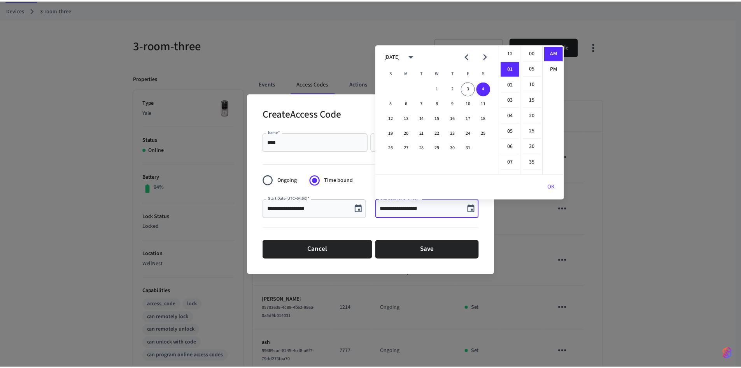
scroll to position [16, 0]
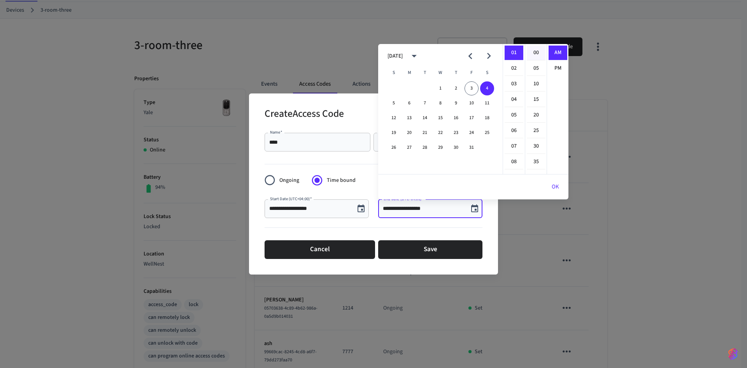
click at [533, 49] on li "00" at bounding box center [536, 53] width 19 height 15
type input "**********"
click at [556, 186] on button "OK" at bounding box center [555, 186] width 26 height 19
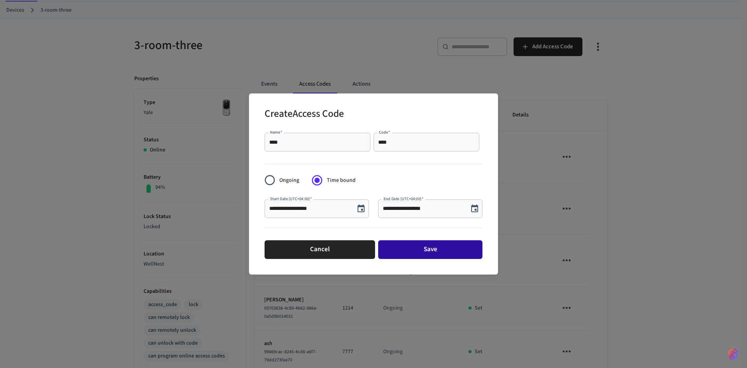
drag, startPoint x: 439, startPoint y: 247, endPoint x: 439, endPoint y: 234, distance: 13.2
click at [439, 247] on button "Save" at bounding box center [430, 249] width 104 height 19
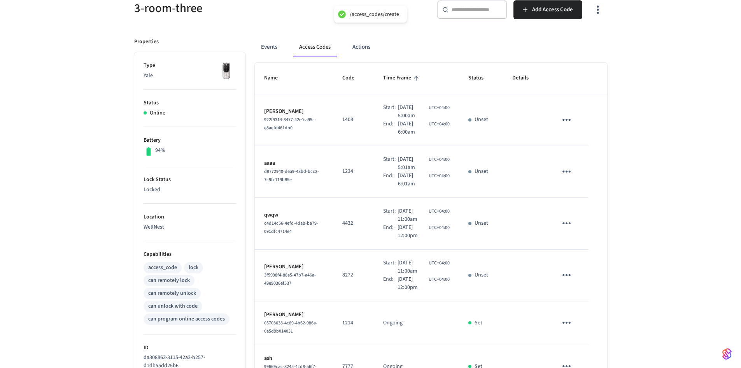
scroll to position [78, 0]
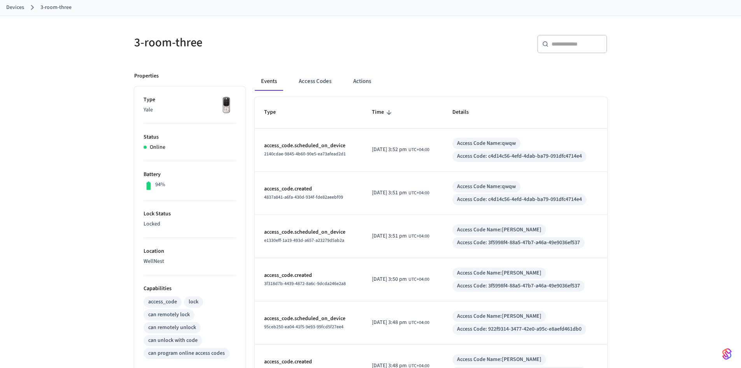
scroll to position [39, 0]
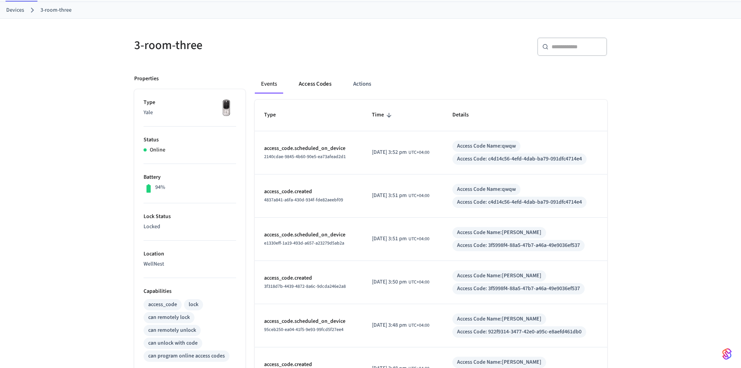
click at [310, 81] on button "Access Codes" at bounding box center [315, 84] width 45 height 19
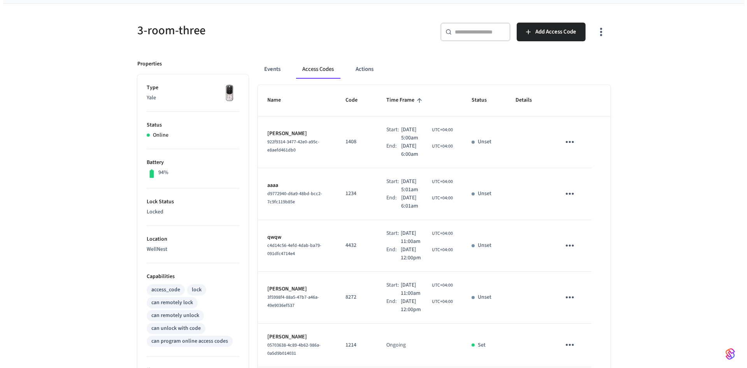
scroll to position [78, 0]
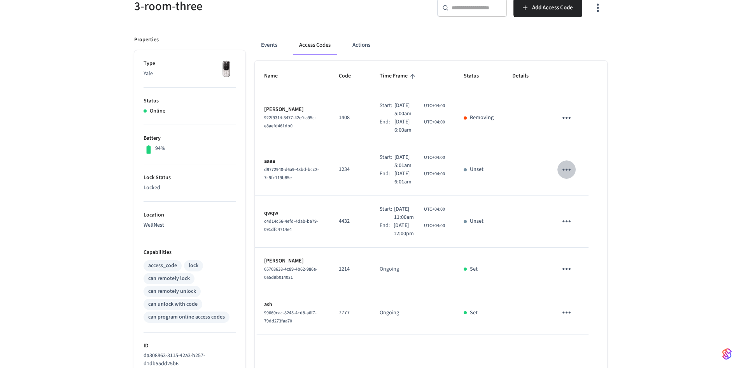
click at [570, 169] on icon "sticky table" at bounding box center [567, 169] width 8 height 2
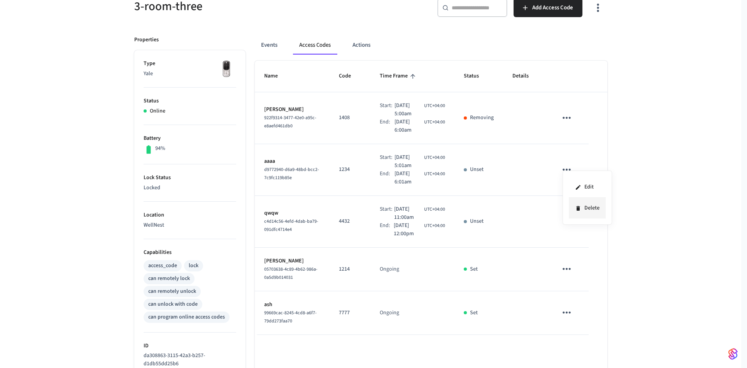
click at [580, 208] on icon at bounding box center [578, 208] width 6 height 6
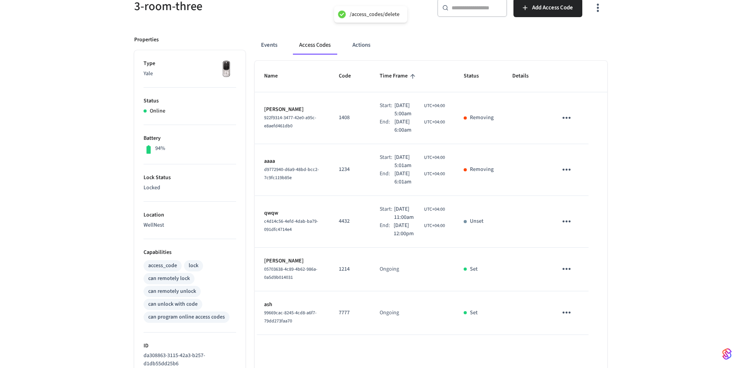
click at [568, 223] on icon "sticky table" at bounding box center [567, 221] width 12 height 12
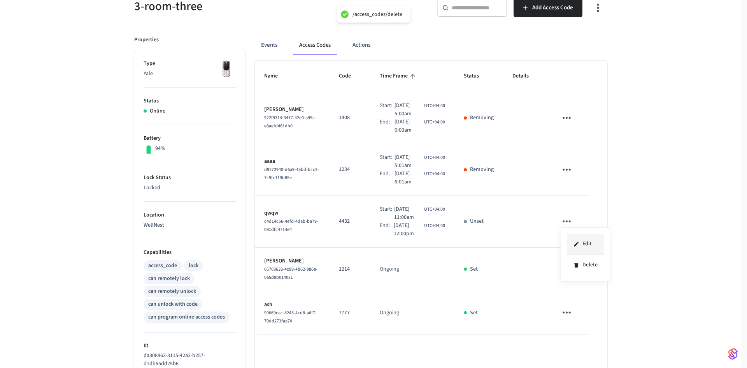
drag, startPoint x: 587, startPoint y: 265, endPoint x: 576, endPoint y: 252, distance: 17.1
click at [586, 264] on li "Delete" at bounding box center [585, 264] width 37 height 21
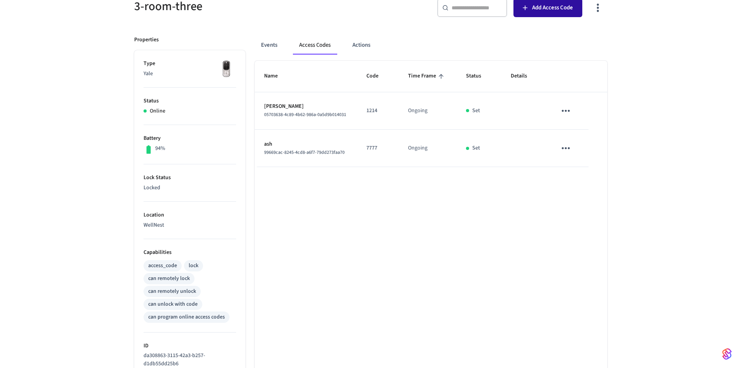
click at [578, 11] on button "Add Access Code" at bounding box center [548, 7] width 69 height 19
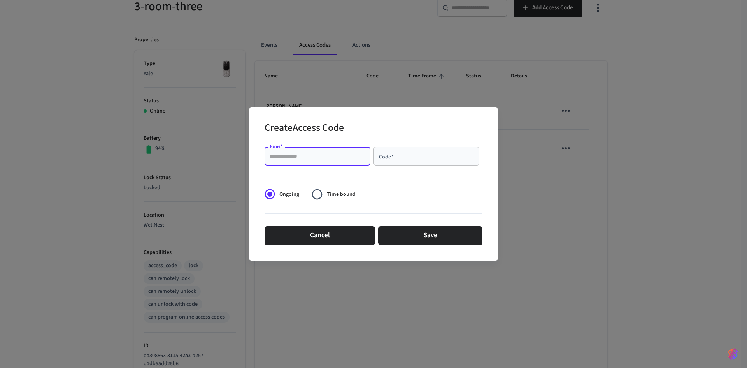
click at [311, 158] on input "Name   *" at bounding box center [317, 156] width 97 height 8
drag, startPoint x: 288, startPoint y: 157, endPoint x: 213, endPoint y: 157, distance: 75.1
click at [213, 157] on div "Create Access Code Name   * **** Name   * Code   * Code   * Ongoing Time bound …" at bounding box center [373, 184] width 747 height 368
type input "****"
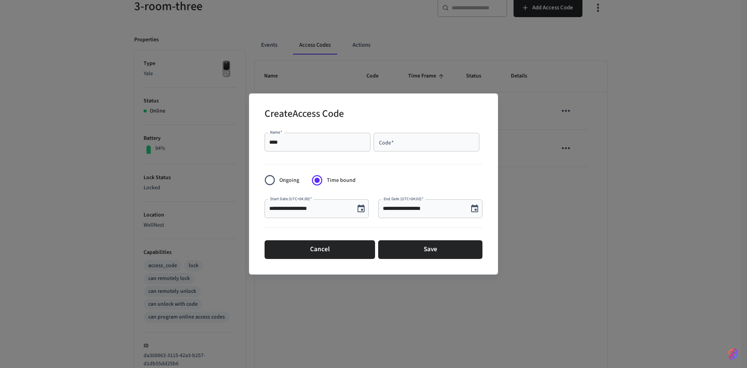
click at [401, 146] on input "Code   *" at bounding box center [426, 142] width 97 height 8
type input "****"
click at [362, 209] on icon "Choose date, selected date is Oct 3, 2025" at bounding box center [361, 208] width 7 height 8
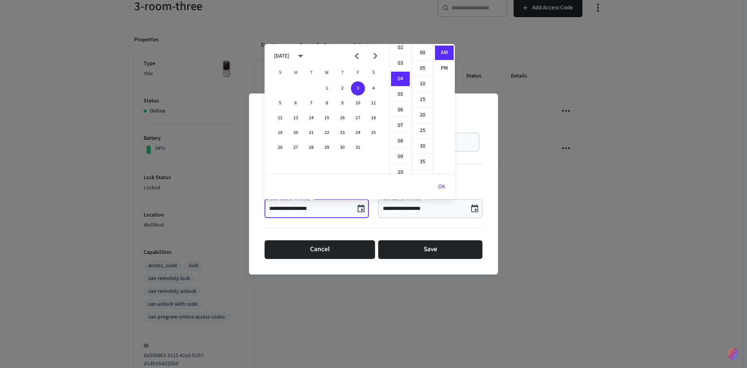
scroll to position [23, 0]
click at [400, 75] on li "03" at bounding box center [400, 76] width 19 height 15
click at [423, 56] on li "00" at bounding box center [422, 53] width 19 height 15
type input "**********"
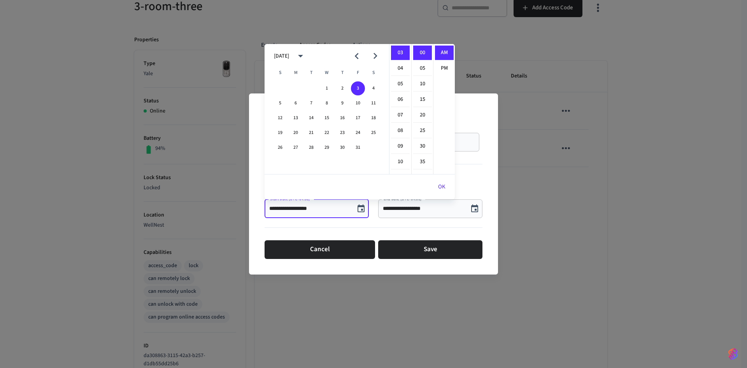
click at [440, 188] on button "OK" at bounding box center [442, 186] width 26 height 19
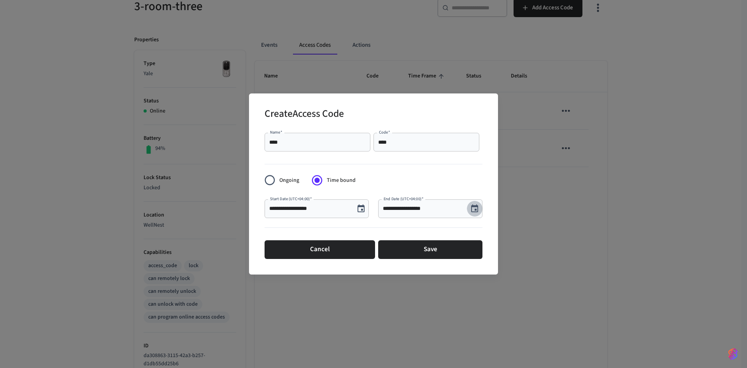
click at [472, 207] on icon "Choose date, selected date is Oct 3, 2025" at bounding box center [474, 208] width 9 height 9
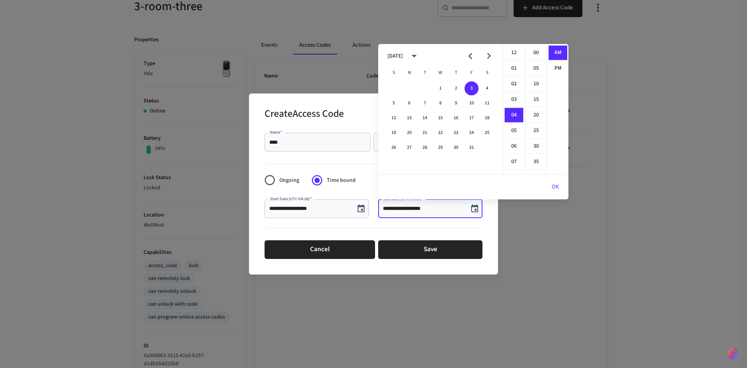
scroll to position [62, 0]
click at [535, 49] on li "00" at bounding box center [536, 53] width 19 height 15
type input "**********"
click at [557, 188] on button "OK" at bounding box center [555, 186] width 26 height 19
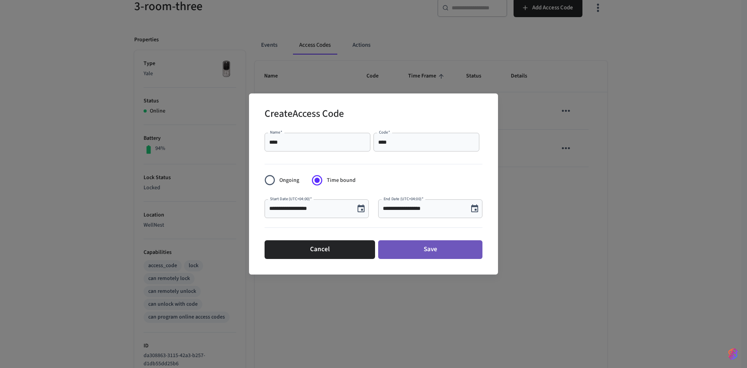
click at [449, 245] on button "Save" at bounding box center [430, 249] width 104 height 19
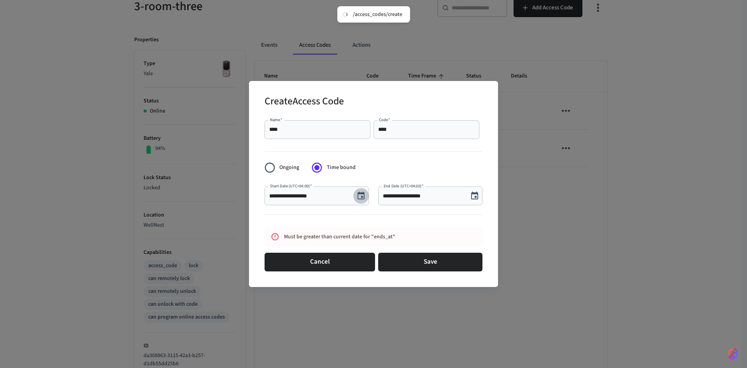
click at [361, 197] on icon "Choose date, selected date is Oct 3, 2025" at bounding box center [361, 195] width 7 height 8
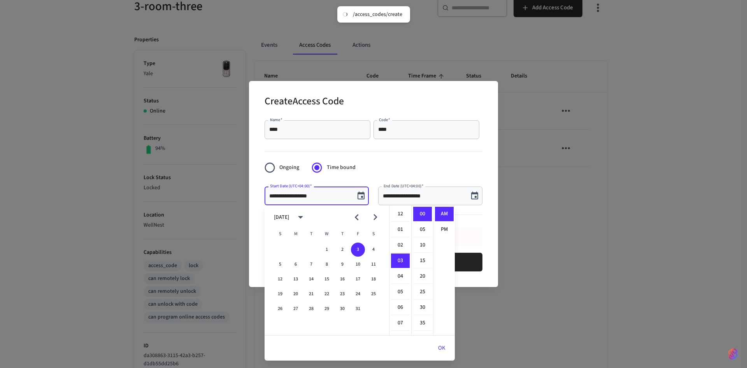
scroll to position [47, 0]
click at [399, 230] on li "04" at bounding box center [400, 229] width 19 height 15
type input "**********"
drag, startPoint x: 443, startPoint y: 346, endPoint x: 442, endPoint y: 335, distance: 11.4
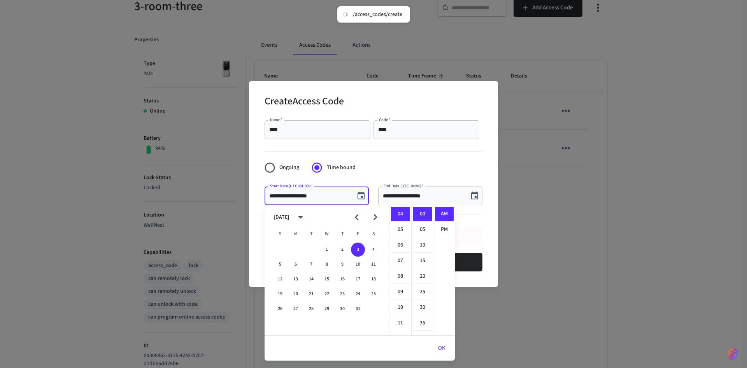
click at [442, 345] on button "OK" at bounding box center [442, 348] width 26 height 19
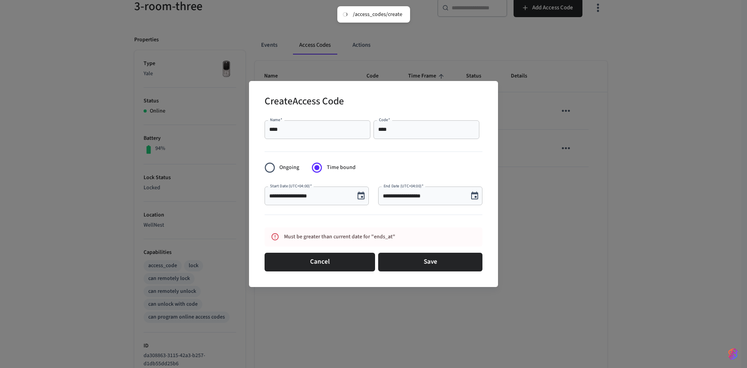
click at [476, 196] on icon "Choose date, selected date is Oct 3, 2025" at bounding box center [474, 195] width 9 height 9
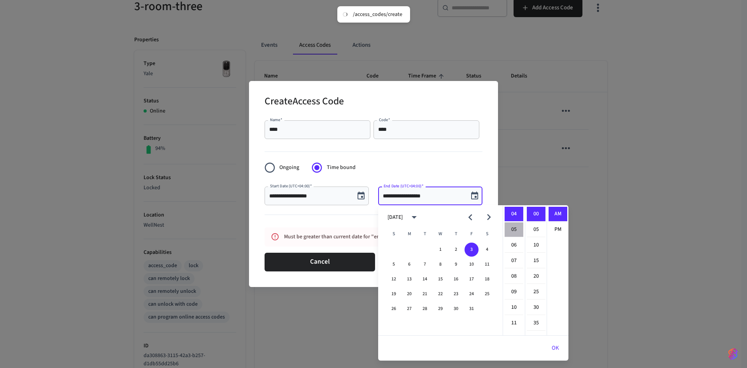
click at [511, 227] on li "05" at bounding box center [514, 229] width 19 height 15
type input "**********"
drag, startPoint x: 557, startPoint y: 347, endPoint x: 554, endPoint y: 344, distance: 4.4
click at [557, 347] on button "OK" at bounding box center [555, 348] width 26 height 19
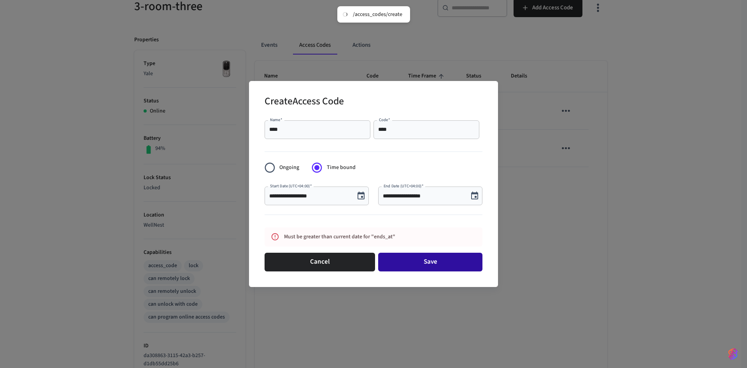
click at [458, 260] on button "Save" at bounding box center [430, 262] width 104 height 19
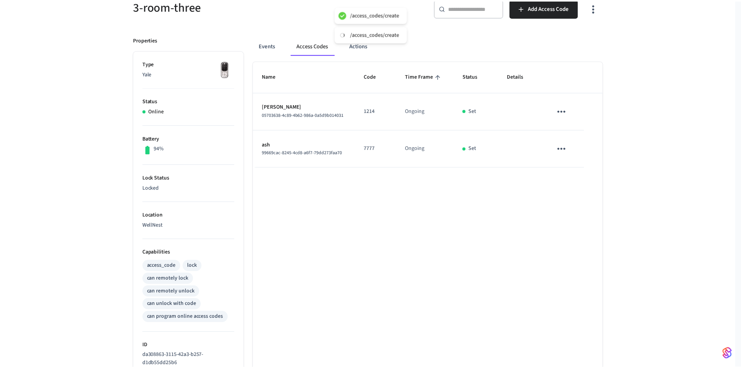
scroll to position [76, 0]
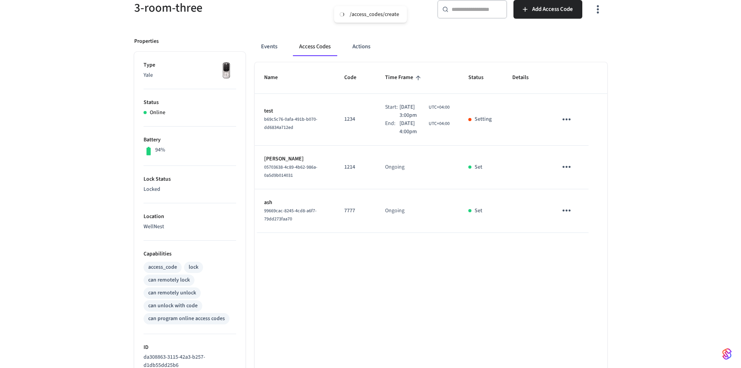
click at [569, 121] on icon "sticky table" at bounding box center [567, 119] width 12 height 12
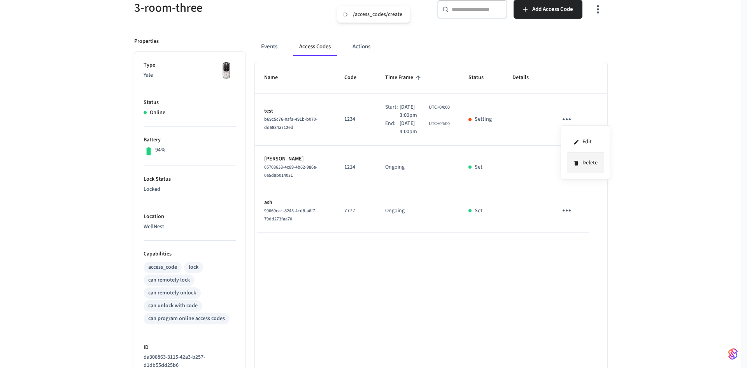
click at [591, 161] on li "Delete" at bounding box center [585, 163] width 37 height 21
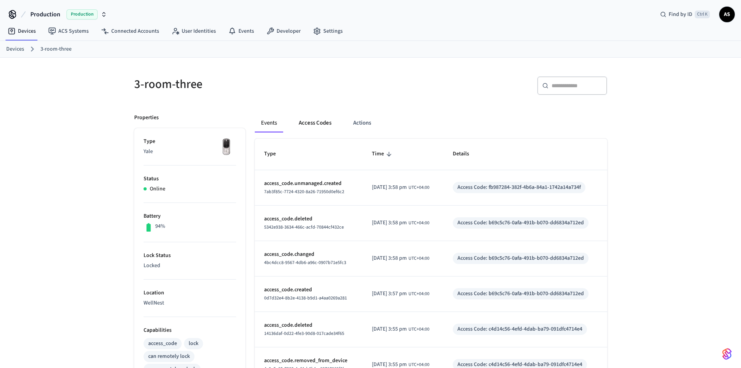
click at [317, 122] on button "Access Codes" at bounding box center [315, 123] width 45 height 19
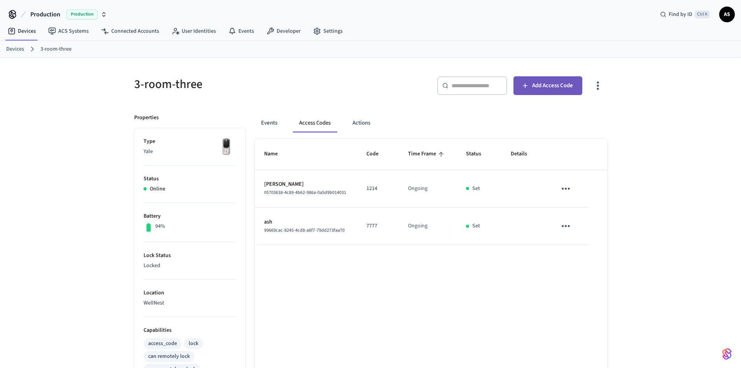
click at [568, 87] on span "Add Access Code" at bounding box center [552, 86] width 41 height 10
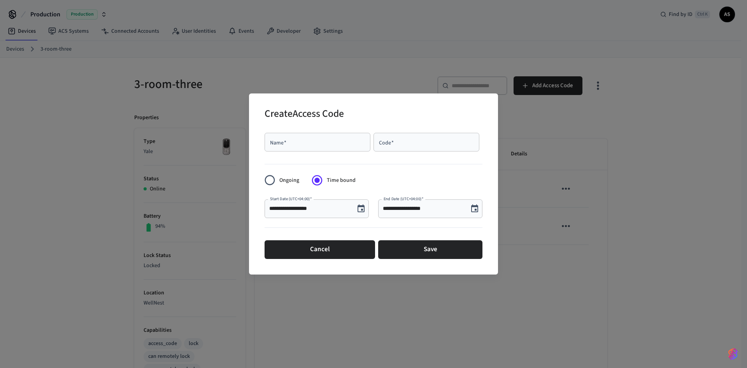
click at [314, 135] on div "Name   *" at bounding box center [318, 142] width 106 height 19
type input "****"
click at [402, 142] on input "Code   *" at bounding box center [426, 142] width 97 height 8
type input "****"
click at [362, 207] on icon "Choose date, selected date is Oct 3, 2025" at bounding box center [360, 208] width 9 height 9
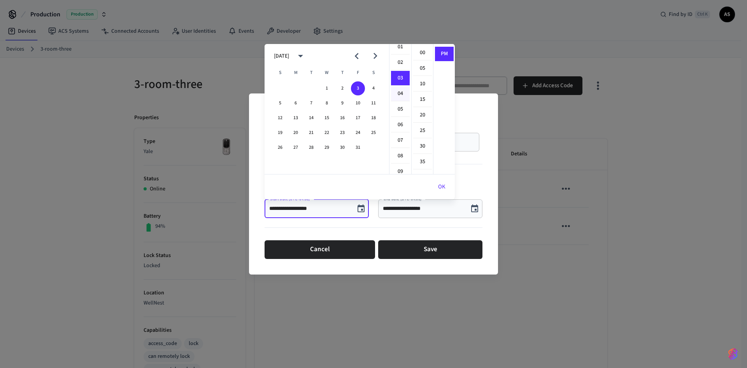
scroll to position [8, 0]
click at [397, 75] on li "02" at bounding box center [400, 76] width 19 height 15
click at [400, 100] on li "03" at bounding box center [400, 99] width 19 height 15
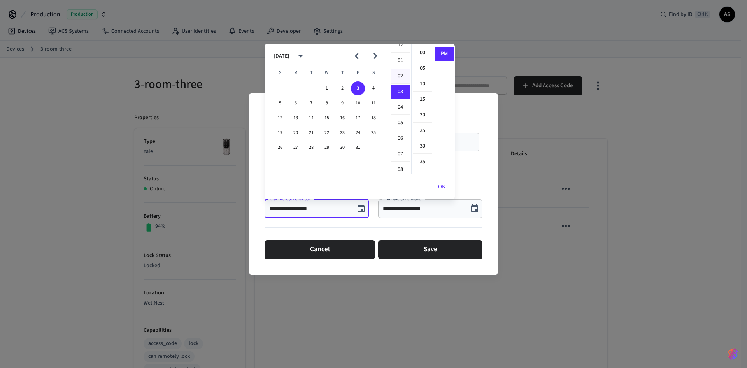
click at [398, 79] on li "02" at bounding box center [400, 76] width 19 height 15
click at [424, 54] on li "00" at bounding box center [422, 53] width 19 height 15
type input "**********"
click at [440, 188] on button "OK" at bounding box center [442, 186] width 26 height 19
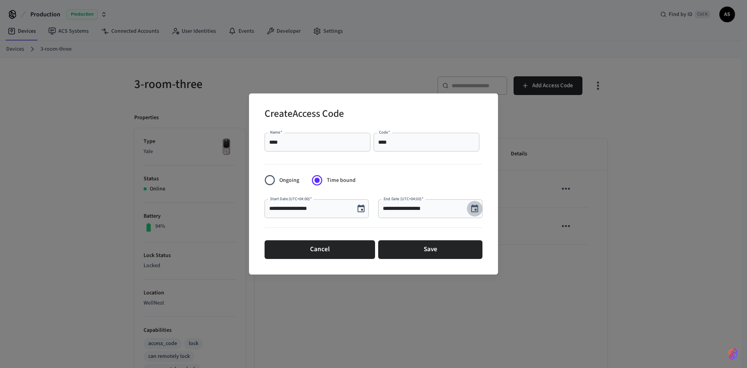
click at [473, 206] on icon "Choose date, selected date is Oct 3, 2025" at bounding box center [474, 208] width 7 height 8
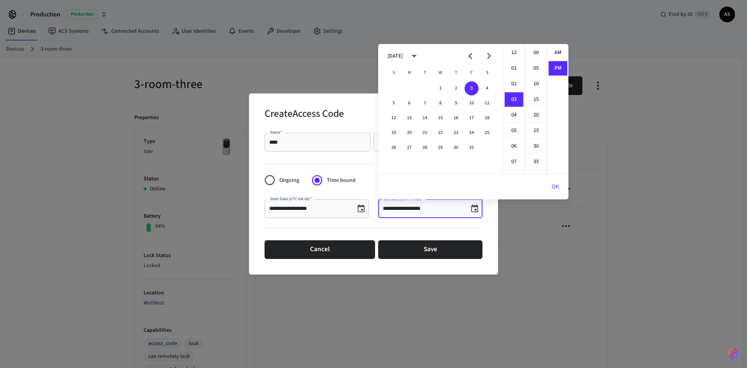
scroll to position [14, 0]
click at [509, 68] on li "04" at bounding box center [514, 68] width 19 height 15
click at [512, 100] on li "03" at bounding box center [514, 99] width 19 height 15
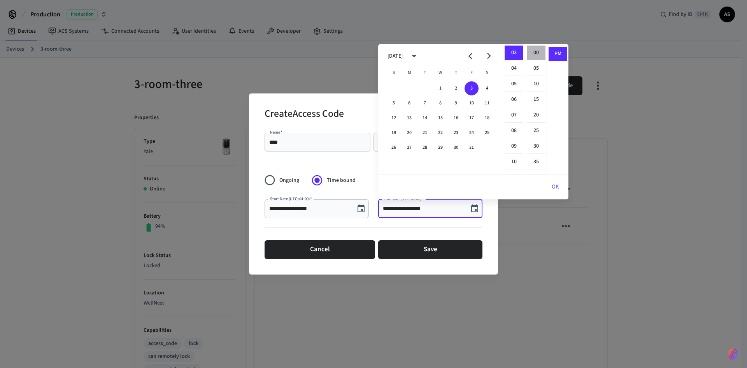
click at [533, 52] on li "00" at bounding box center [536, 53] width 19 height 15
type input "**********"
drag, startPoint x: 555, startPoint y: 186, endPoint x: 551, endPoint y: 184, distance: 4.5
click at [556, 186] on button "OK" at bounding box center [555, 186] width 26 height 19
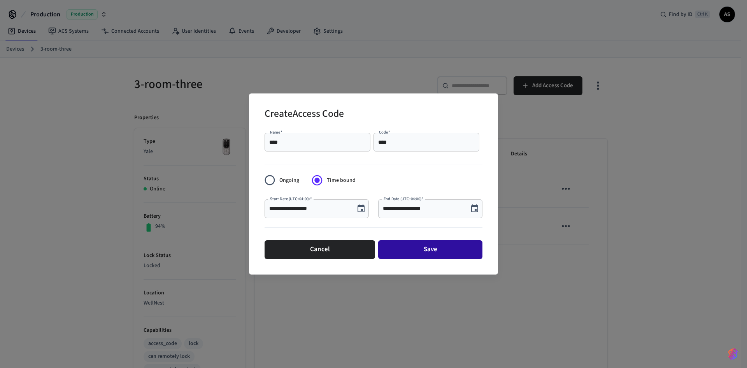
drag, startPoint x: 453, startPoint y: 243, endPoint x: 458, endPoint y: 225, distance: 18.6
click at [454, 242] on button "Save" at bounding box center [430, 249] width 104 height 19
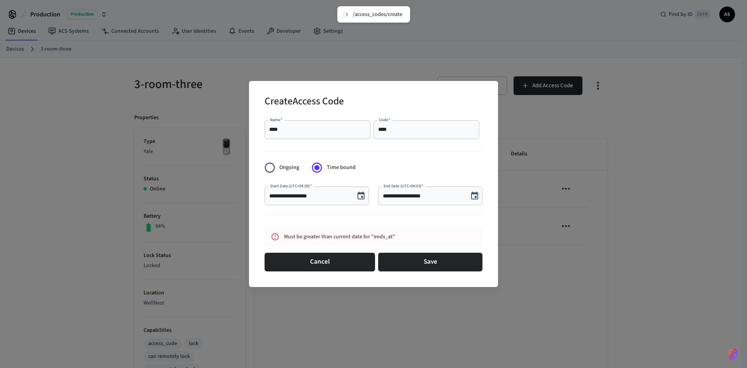
click at [361, 194] on icon "Choose date, selected date is Oct 3, 2025" at bounding box center [361, 195] width 7 height 8
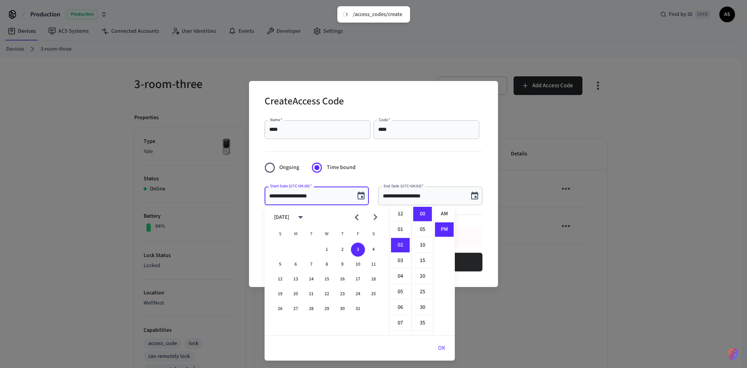
scroll to position [14, 0]
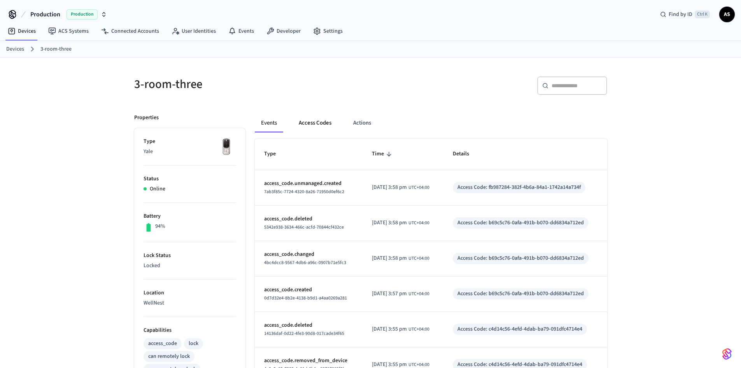
click at [322, 126] on button "Access Codes" at bounding box center [315, 123] width 45 height 19
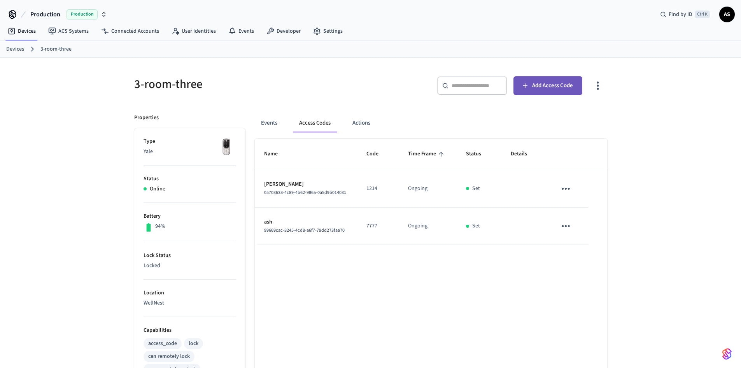
click at [558, 88] on span "Add Access Code" at bounding box center [552, 86] width 41 height 10
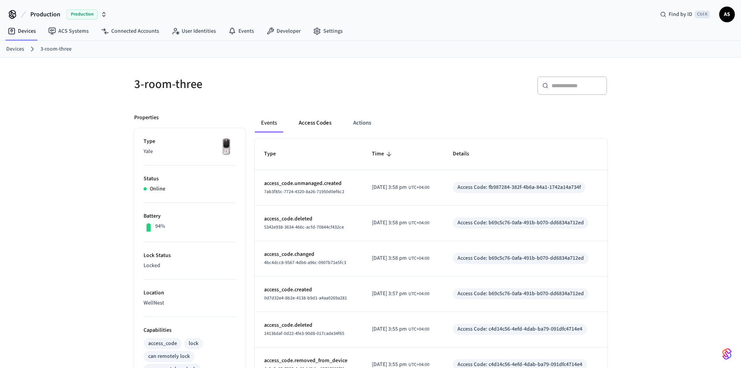
click at [320, 125] on button "Access Codes" at bounding box center [315, 123] width 45 height 19
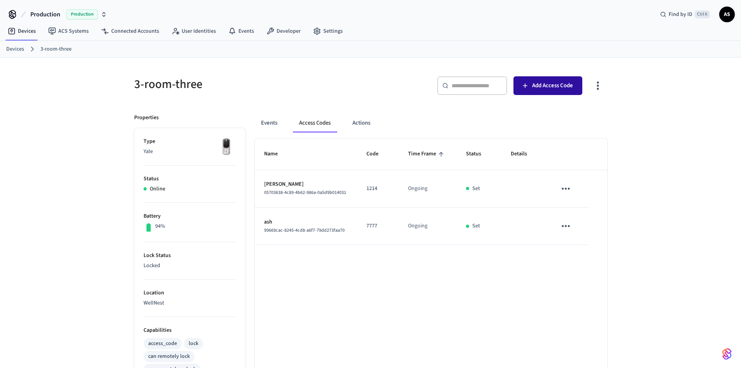
click at [549, 84] on span "Add Access Code" at bounding box center [552, 86] width 41 height 10
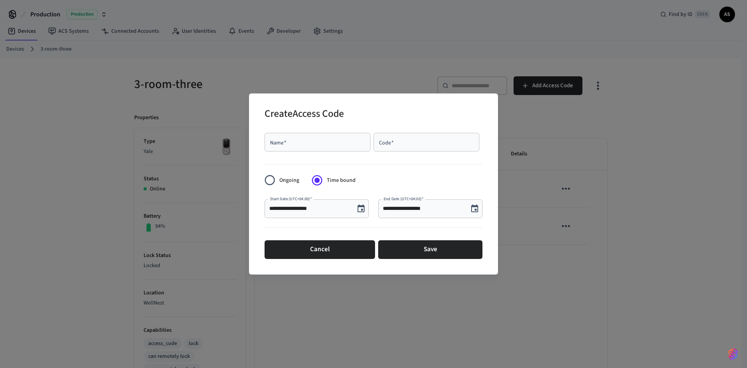
click at [312, 134] on div "Name   *" at bounding box center [318, 142] width 106 height 19
type input "*"
click at [363, 206] on icon "Choose date, selected date is Oct 3, 2025" at bounding box center [361, 208] width 7 height 8
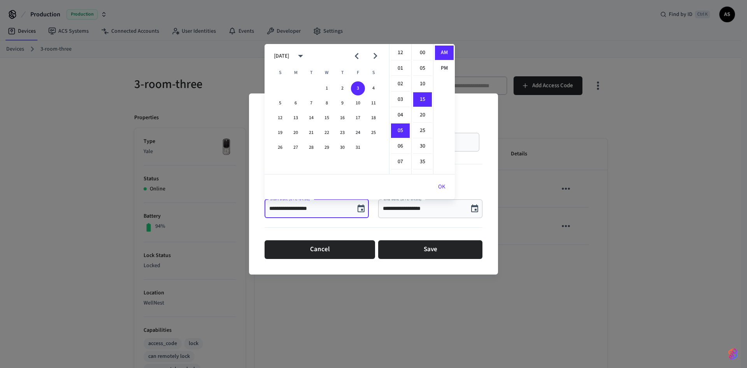
scroll to position [47, 0]
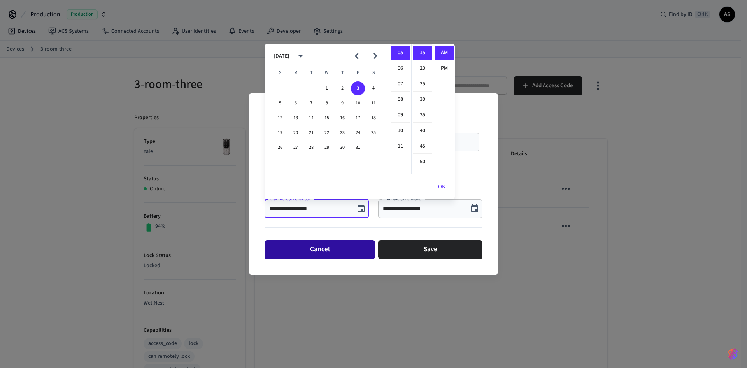
click at [347, 255] on button "Cancel" at bounding box center [320, 249] width 111 height 19
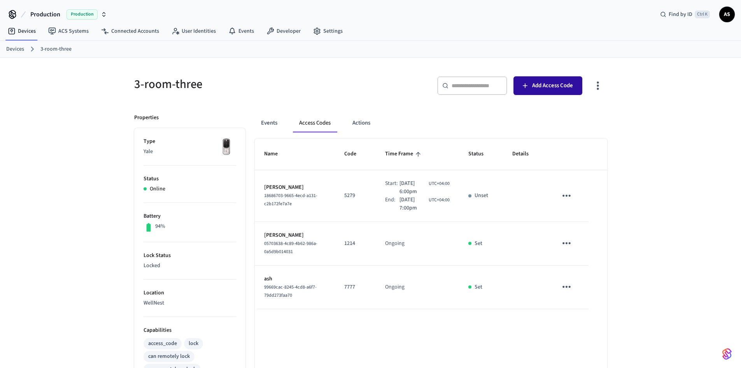
click at [546, 85] on span "Add Access Code" at bounding box center [552, 86] width 41 height 10
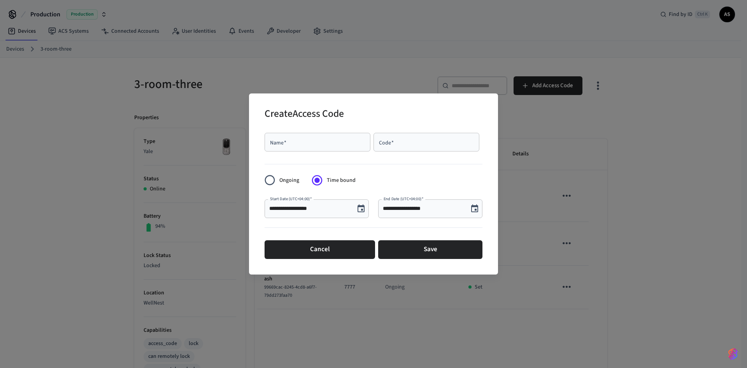
click at [311, 132] on div "Name   * Name   * Code   * Code   *" at bounding box center [374, 142] width 218 height 25
click at [306, 139] on input "Name   *" at bounding box center [317, 142] width 97 height 8
type input "****"
click at [396, 138] on div "Code   *" at bounding box center [427, 142] width 106 height 19
type input "****"
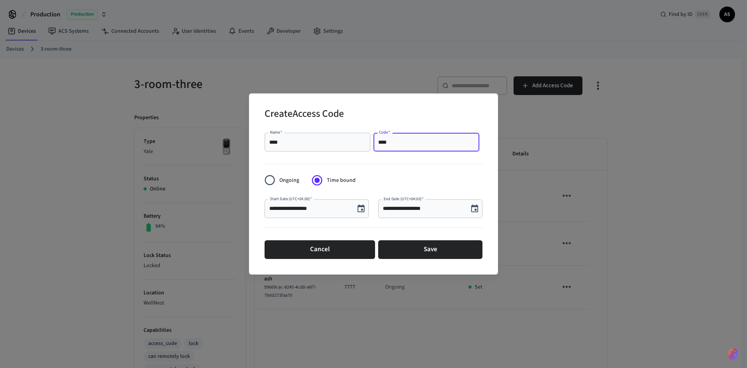
click at [361, 207] on icon "Choose date, selected date is Oct 3, 2025" at bounding box center [360, 208] width 9 height 9
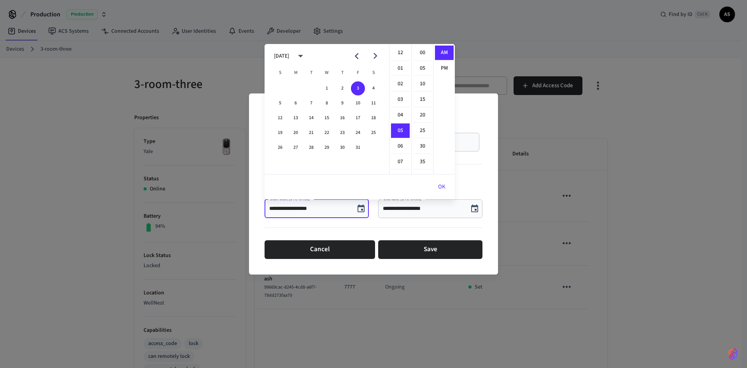
scroll to position [78, 0]
click at [400, 84] on li "07" at bounding box center [400, 84] width 19 height 15
click at [423, 54] on li "00" at bounding box center [422, 53] width 19 height 15
type input "**********"
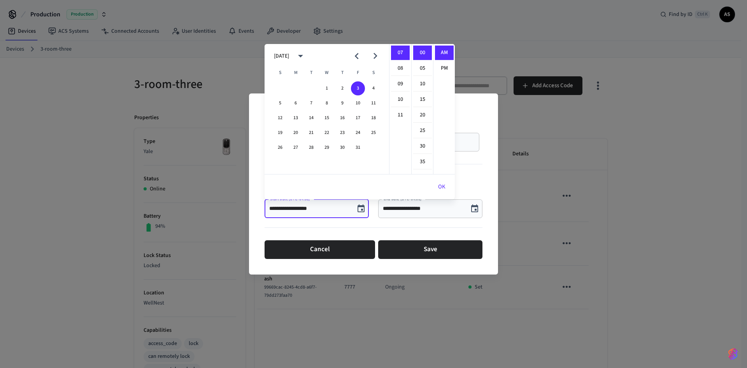
click at [441, 185] on button "OK" at bounding box center [442, 186] width 26 height 19
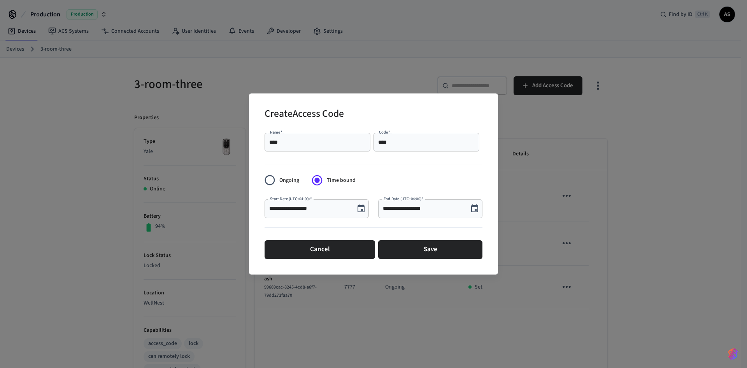
click at [477, 208] on icon "Choose date, selected date is Oct 3, 2025" at bounding box center [474, 208] width 7 height 8
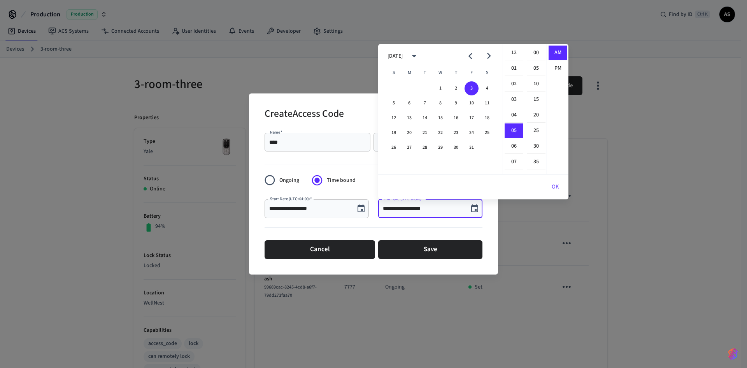
scroll to position [78, 0]
click at [516, 98] on li "08" at bounding box center [514, 99] width 19 height 15
click at [539, 54] on li "00" at bounding box center [536, 53] width 19 height 15
type input "**********"
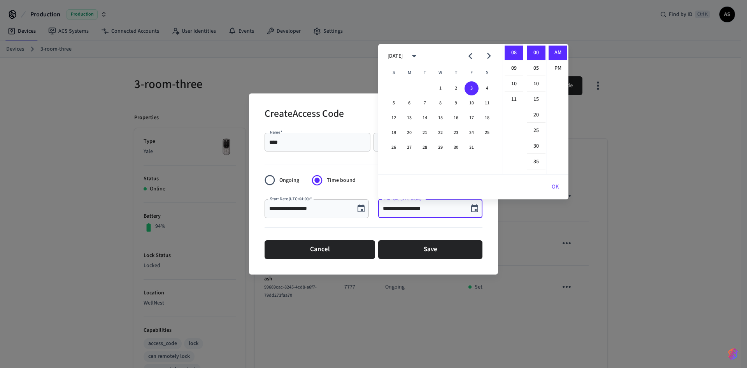
drag, startPoint x: 557, startPoint y: 186, endPoint x: 546, endPoint y: 187, distance: 11.0
click at [557, 186] on button "OK" at bounding box center [555, 186] width 26 height 19
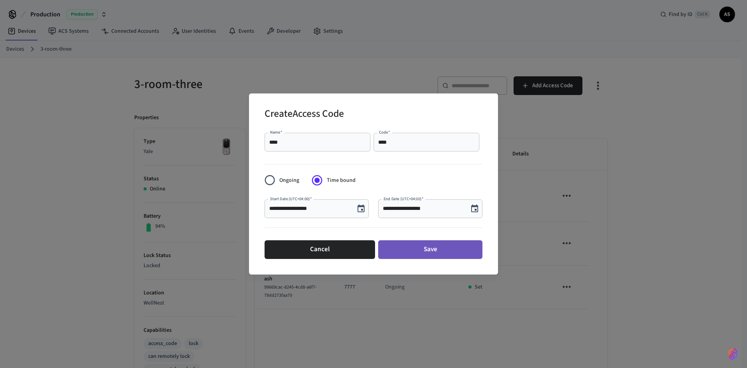
click at [448, 252] on button "Save" at bounding box center [430, 249] width 104 height 19
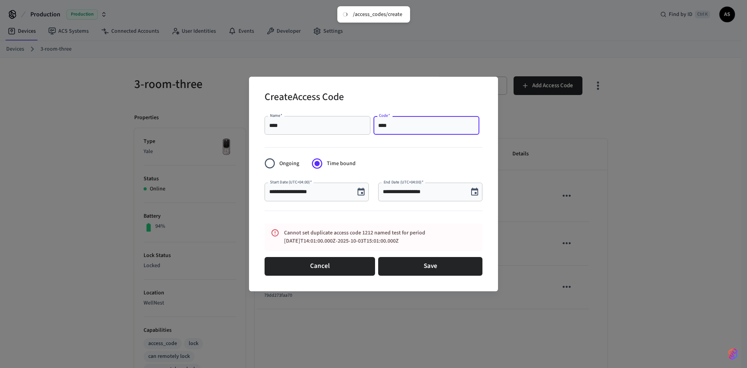
drag, startPoint x: 400, startPoint y: 125, endPoint x: 385, endPoint y: 123, distance: 15.8
click at [385, 123] on input "****" at bounding box center [426, 125] width 97 height 8
type input "****"
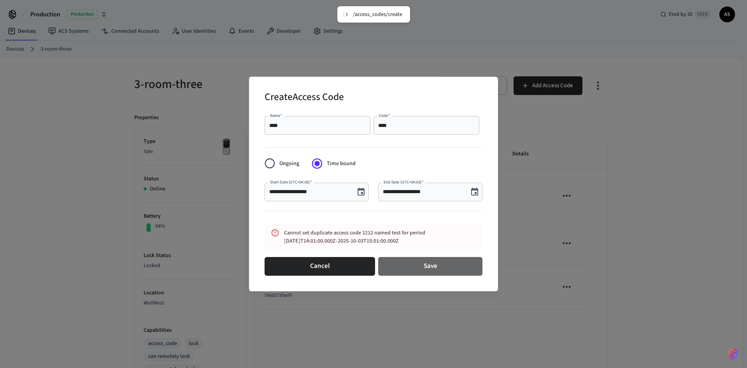
drag, startPoint x: 432, startPoint y: 263, endPoint x: 354, endPoint y: 166, distance: 124.6
click at [432, 262] on button "Save" at bounding box center [430, 266] width 104 height 19
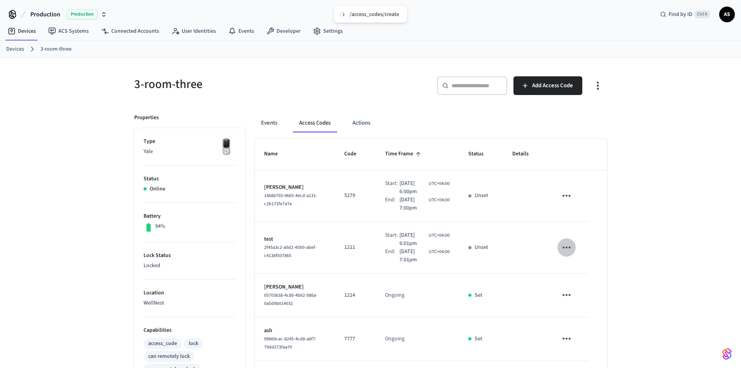
drag, startPoint x: 567, startPoint y: 248, endPoint x: 563, endPoint y: 247, distance: 4.8
click at [567, 248] on icon "sticky table" at bounding box center [567, 247] width 8 height 2
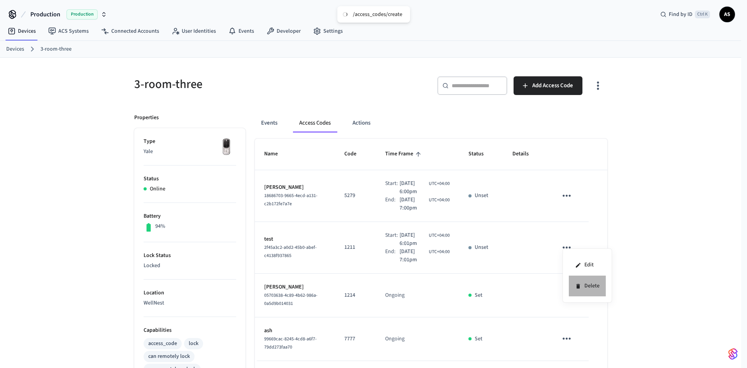
click at [575, 285] on li "Delete" at bounding box center [587, 285] width 37 height 21
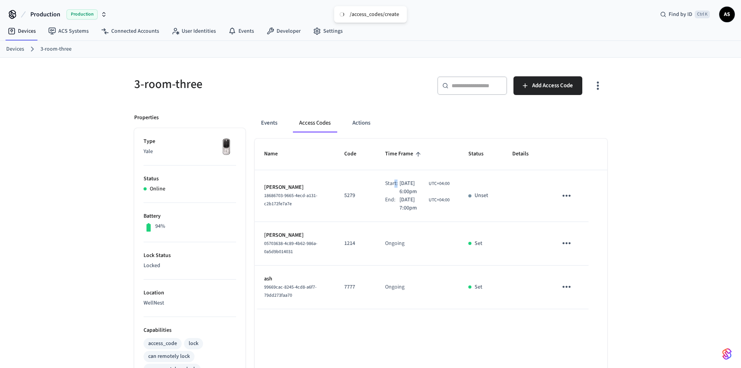
drag, startPoint x: 389, startPoint y: 191, endPoint x: 394, endPoint y: 186, distance: 7.4
click at [393, 188] on div "Start: [DATE] 6:00pm UTC+04:00" at bounding box center [417, 187] width 65 height 16
click at [440, 209] on div "[DATE] 7:00pm UTC+04:00" at bounding box center [425, 204] width 50 height 16
click at [443, 207] on div "[DATE] 7:00pm UTC+04:00" at bounding box center [425, 204] width 50 height 16
drag, startPoint x: 393, startPoint y: 192, endPoint x: 404, endPoint y: 212, distance: 22.6
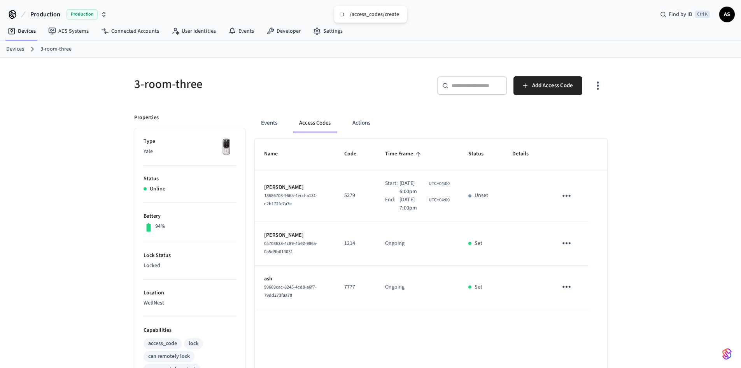
click at [410, 192] on span "[DATE] 6:00pm" at bounding box center [414, 187] width 28 height 16
drag, startPoint x: 394, startPoint y: 207, endPoint x: 417, endPoint y: 207, distance: 23.4
click at [416, 206] on span "[DATE] 7:00pm" at bounding box center [414, 204] width 28 height 16
click at [419, 209] on span "[DATE] 7:00pm" at bounding box center [414, 204] width 28 height 16
drag, startPoint x: 421, startPoint y: 211, endPoint x: 390, endPoint y: 191, distance: 36.1
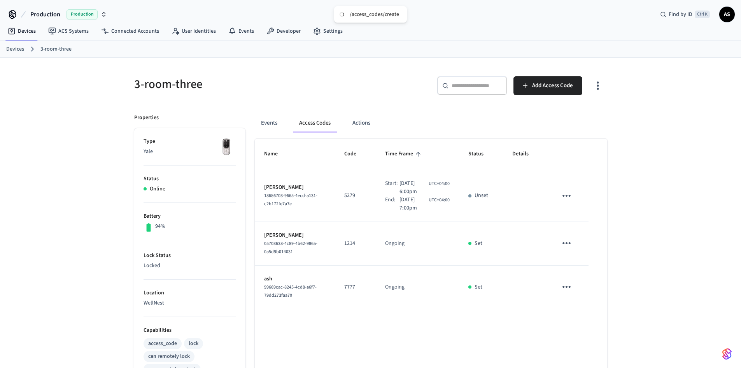
click at [390, 191] on div "Start: [DATE] 6:00pm UTC+04:00 End: [DATE] 7:00pm UTC+04:00" at bounding box center [417, 195] width 65 height 33
click at [386, 191] on div "Start:" at bounding box center [392, 187] width 14 height 16
drag, startPoint x: 379, startPoint y: 182, endPoint x: 417, endPoint y: 211, distance: 47.2
click at [414, 208] on div "Start: [DATE] 6:00pm UTC+04:00 End: [DATE] 7:00pm UTC+04:00" at bounding box center [417, 195] width 65 height 33
click at [417, 211] on span "[DATE] 7:00pm" at bounding box center [414, 204] width 28 height 16
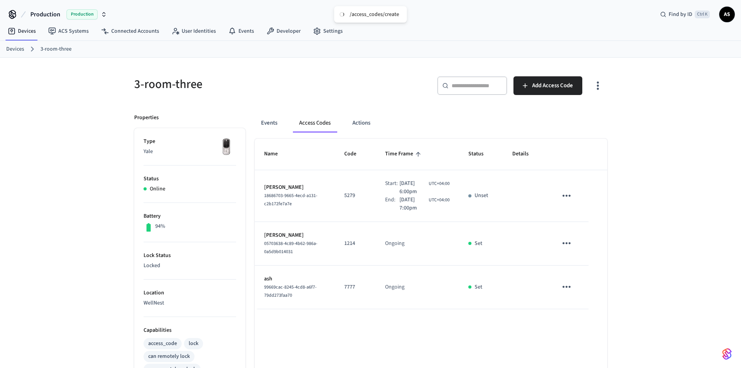
click at [418, 210] on span "[DATE] 7:00pm" at bounding box center [414, 204] width 28 height 16
click at [411, 206] on span "[DATE] 7:00pm" at bounding box center [414, 204] width 28 height 16
drag, startPoint x: 416, startPoint y: 210, endPoint x: 379, endPoint y: 184, distance: 45.7
click at [379, 184] on td "Start: [DATE] 6:00pm UTC+04:00 End: [DATE] 7:00pm UTC+04:00" at bounding box center [418, 196] width 84 height 52
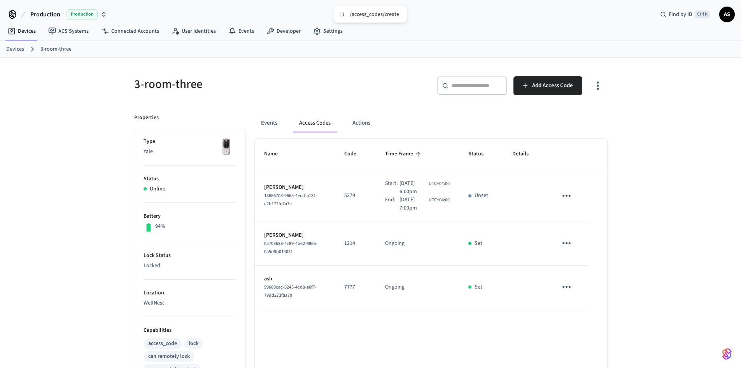
drag, startPoint x: 377, startPoint y: 182, endPoint x: 422, endPoint y: 207, distance: 51.1
click at [423, 206] on td "Start: [DATE] 6:00pm UTC+04:00 End: [DATE] 7:00pm UTC+04:00" at bounding box center [418, 196] width 84 height 52
click at [421, 207] on span "[DATE] 7:00pm" at bounding box center [414, 204] width 28 height 16
click at [417, 209] on span "[DATE] 7:00pm" at bounding box center [414, 204] width 28 height 16
drag, startPoint x: 392, startPoint y: 191, endPoint x: 421, endPoint y: 188, distance: 29.0
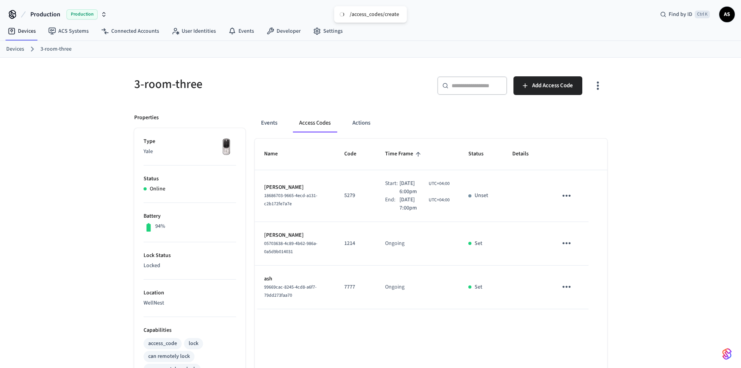
click at [421, 188] on div "Start: [DATE] 6:00pm UTC+04:00" at bounding box center [417, 187] width 65 height 16
click at [422, 197] on span "[DATE] 7:00pm" at bounding box center [414, 204] width 28 height 16
click at [416, 215] on td "Start: [DATE] 6:00pm UTC+04:00 End: [DATE] 7:00pm UTC+04:00" at bounding box center [418, 196] width 84 height 52
drag, startPoint x: 412, startPoint y: 209, endPoint x: 388, endPoint y: 204, distance: 24.7
click at [388, 204] on div "End: [DATE] 7:00pm UTC+04:00" at bounding box center [417, 204] width 65 height 16
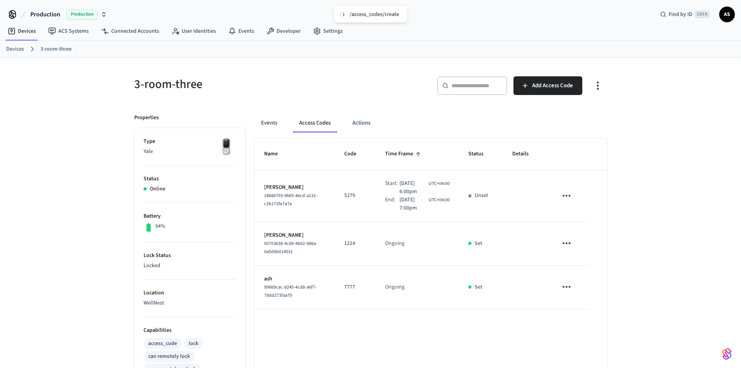
click at [388, 186] on div "Start:" at bounding box center [392, 187] width 14 height 16
drag, startPoint x: 393, startPoint y: 191, endPoint x: 414, endPoint y: 189, distance: 20.7
click at [414, 189] on span "[DATE] 6:00pm" at bounding box center [414, 187] width 28 height 16
drag, startPoint x: 421, startPoint y: 207, endPoint x: 414, endPoint y: 207, distance: 6.6
click at [420, 207] on span "[DATE] 7:00pm" at bounding box center [414, 204] width 28 height 16
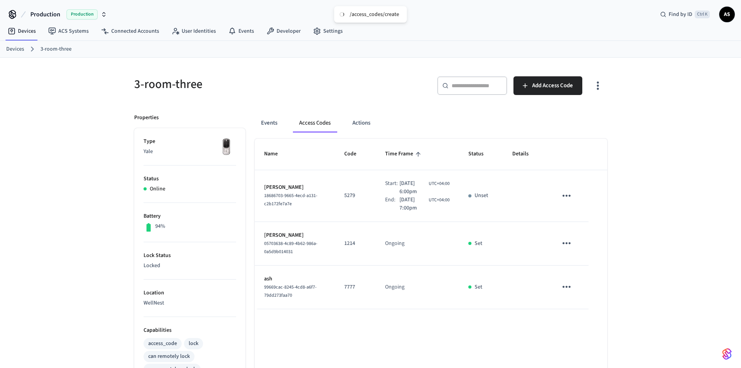
drag, startPoint x: 409, startPoint y: 207, endPoint x: 388, endPoint y: 201, distance: 22.7
click at [388, 202] on div "End: [DATE] 7:00pm UTC+04:00" at bounding box center [417, 204] width 65 height 16
click at [390, 192] on div "Start:" at bounding box center [392, 187] width 14 height 16
drag, startPoint x: 391, startPoint y: 191, endPoint x: 412, endPoint y: 190, distance: 21.4
click at [413, 189] on div "Start: [DATE] 6:00pm UTC+04:00" at bounding box center [417, 187] width 65 height 16
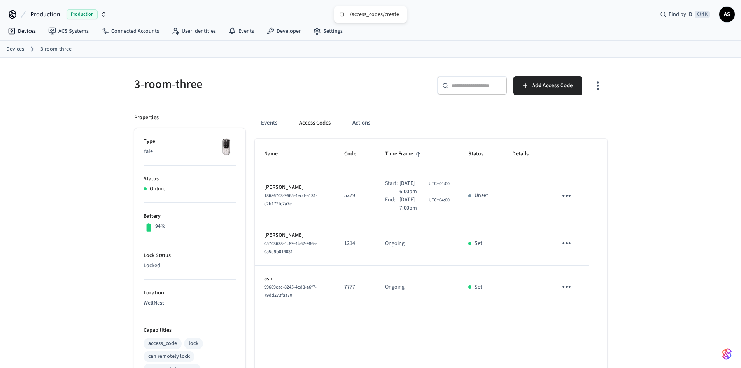
click at [412, 191] on span "[DATE] 6:00pm" at bounding box center [414, 187] width 28 height 16
click at [400, 194] on span "[DATE] 6:00pm" at bounding box center [414, 187] width 28 height 16
drag, startPoint x: 392, startPoint y: 192, endPoint x: 415, endPoint y: 189, distance: 22.7
click at [417, 187] on div "Start: [DATE] 6:00pm UTC+04:00" at bounding box center [417, 187] width 65 height 16
click at [412, 192] on span "[DATE] 6:00pm" at bounding box center [414, 187] width 28 height 16
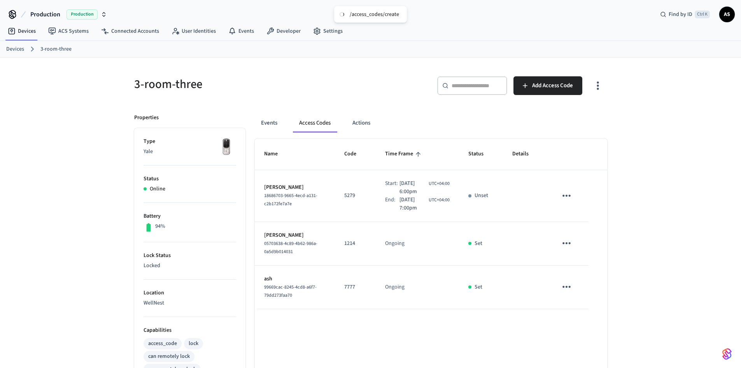
drag, startPoint x: 414, startPoint y: 192, endPoint x: 391, endPoint y: 192, distance: 22.2
click at [391, 192] on div "Start: [DATE] 6:00pm UTC+04:00" at bounding box center [417, 187] width 65 height 16
click at [391, 193] on div "Start:" at bounding box center [392, 187] width 14 height 16
drag, startPoint x: 393, startPoint y: 191, endPoint x: 414, endPoint y: 191, distance: 21.0
click at [414, 191] on span "[DATE] 6:00pm" at bounding box center [414, 187] width 28 height 16
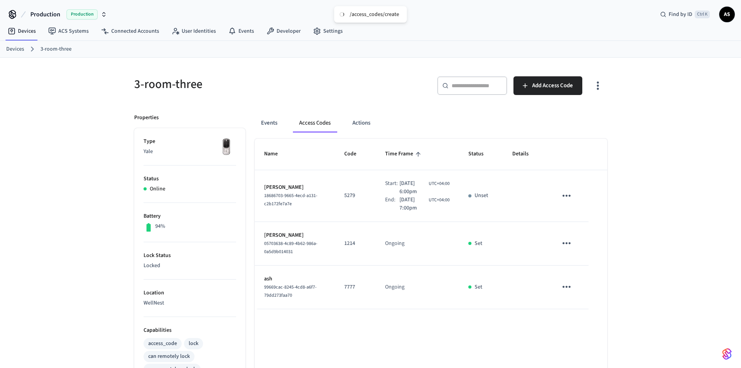
click at [410, 191] on span "[DATE] 6:00pm" at bounding box center [414, 187] width 28 height 16
drag, startPoint x: 414, startPoint y: 191, endPoint x: 390, endPoint y: 192, distance: 24.2
click at [390, 192] on div "Start: [DATE] 6:00pm UTC+04:00" at bounding box center [417, 187] width 65 height 16
click at [409, 196] on span "[DATE] 7:00pm" at bounding box center [414, 204] width 28 height 16
drag, startPoint x: 414, startPoint y: 195, endPoint x: 388, endPoint y: 193, distance: 25.8
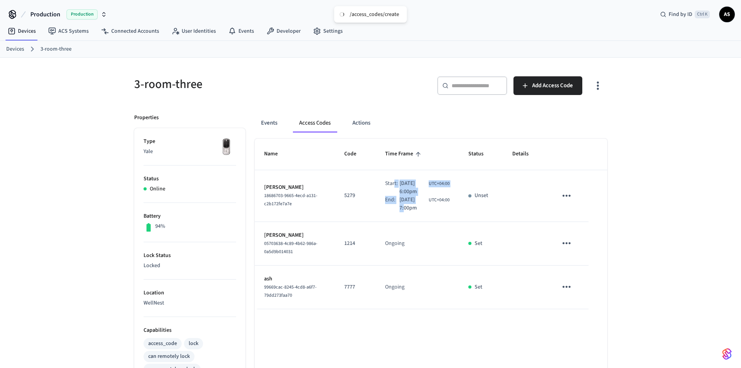
click at [388, 193] on div "Start: [DATE] 6:00pm UTC+04:00 End: [DATE] 7:00pm UTC+04:00" at bounding box center [417, 195] width 65 height 33
click at [388, 193] on div "Start:" at bounding box center [392, 187] width 14 height 16
drag, startPoint x: 392, startPoint y: 191, endPoint x: 412, endPoint y: 186, distance: 21.3
click at [412, 186] on div "Start: [DATE] 6:00pm UTC+04:00" at bounding box center [417, 187] width 65 height 16
drag, startPoint x: 393, startPoint y: 194, endPoint x: 410, endPoint y: 195, distance: 16.8
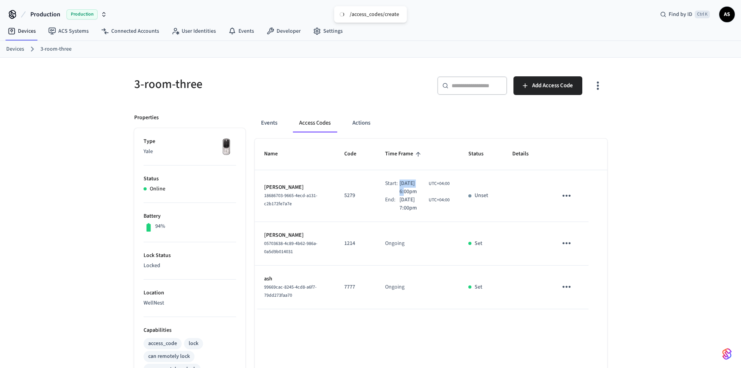
click at [410, 195] on span "[DATE] 6:00pm" at bounding box center [414, 187] width 28 height 16
click at [409, 211] on span "[DATE] 7:00pm" at bounding box center [414, 204] width 28 height 16
drag, startPoint x: 410, startPoint y: 209, endPoint x: 405, endPoint y: 204, distance: 7.4
click at [409, 208] on span "[DATE] 7:00pm" at bounding box center [414, 204] width 28 height 16
drag, startPoint x: 394, startPoint y: 192, endPoint x: 399, endPoint y: 197, distance: 7.4
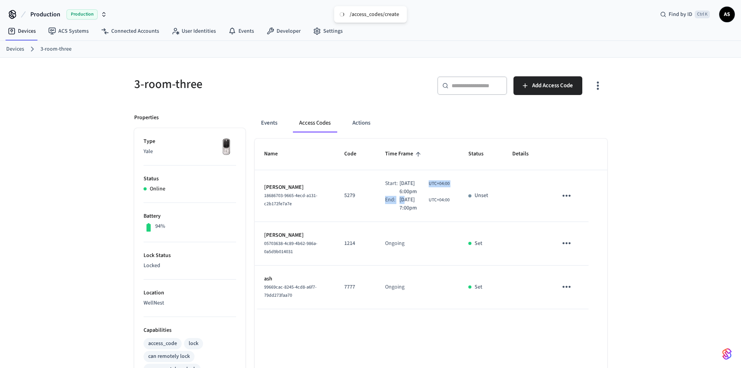
click at [399, 197] on div "Start: [DATE] 6:00pm UTC+04:00 End: [DATE] 7:00pm UTC+04:00" at bounding box center [417, 195] width 65 height 33
drag, startPoint x: 419, startPoint y: 212, endPoint x: 413, endPoint y: 209, distance: 6.6
click at [415, 210] on td "Start: [DATE] 6:00pm UTC+04:00 End: [DATE] 7:00pm UTC+04:00" at bounding box center [418, 196] width 84 height 52
click at [404, 204] on span "[DATE] 7:00pm" at bounding box center [414, 204] width 28 height 16
click at [412, 211] on span "[DATE] 7:00pm" at bounding box center [414, 204] width 28 height 16
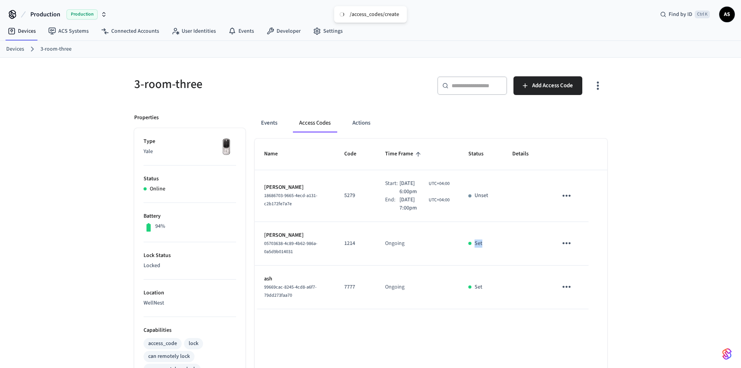
drag, startPoint x: 469, startPoint y: 244, endPoint x: 485, endPoint y: 241, distance: 15.8
click at [485, 241] on div "Set" at bounding box center [481, 243] width 25 height 8
drag, startPoint x: 413, startPoint y: 207, endPoint x: 383, endPoint y: 188, distance: 35.3
click at [385, 188] on div "Start: [DATE] 6:00pm UTC+04:00 End: [DATE] 7:00pm UTC+04:00" at bounding box center [417, 195] width 65 height 33
click at [376, 199] on td "Start: [DATE] 6:00pm UTC+04:00 End: [DATE] 7:00pm UTC+04:00" at bounding box center [418, 196] width 84 height 52
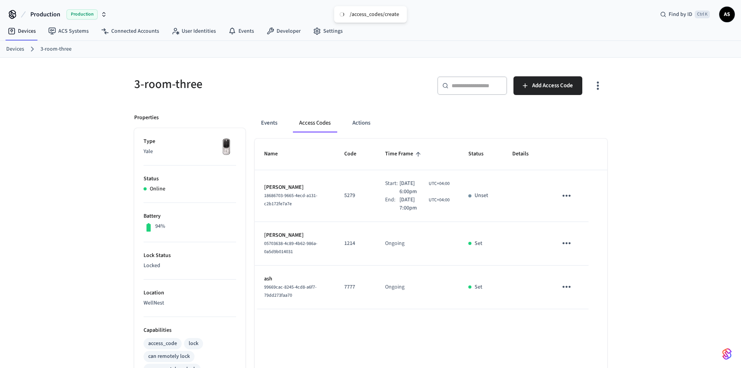
drag, startPoint x: 408, startPoint y: 208, endPoint x: 309, endPoint y: 2, distance: 229.0
click at [407, 206] on span "[DATE] 7:00pm" at bounding box center [414, 204] width 28 height 16
click at [478, 196] on p "Unset" at bounding box center [482, 195] width 14 height 8
drag, startPoint x: 392, startPoint y: 190, endPoint x: 411, endPoint y: 201, distance: 22.0
click at [425, 194] on div "Start: [DATE] 6:00pm UTC+04:00" at bounding box center [417, 187] width 65 height 16
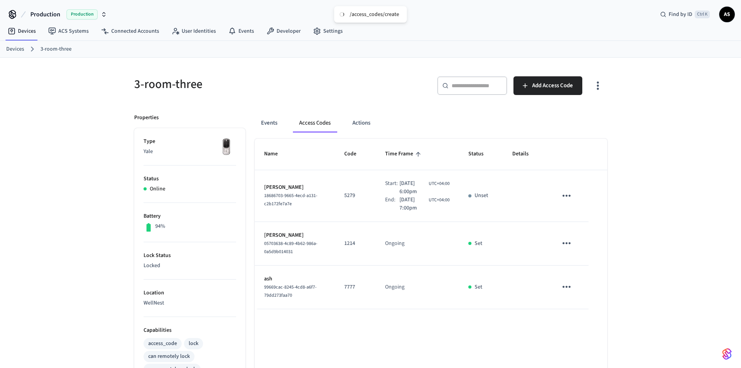
drag, startPoint x: 411, startPoint y: 201, endPoint x: 408, endPoint y: 193, distance: 8.0
click at [411, 200] on span "[DATE] 7:00pm" at bounding box center [414, 204] width 28 height 16
drag, startPoint x: 411, startPoint y: 193, endPoint x: 393, endPoint y: 191, distance: 18.7
click at [389, 194] on div "Start: [DATE] 6:00pm UTC+04:00" at bounding box center [417, 187] width 65 height 16
click at [400, 191] on span "[DATE] 6:00pm" at bounding box center [414, 187] width 28 height 16
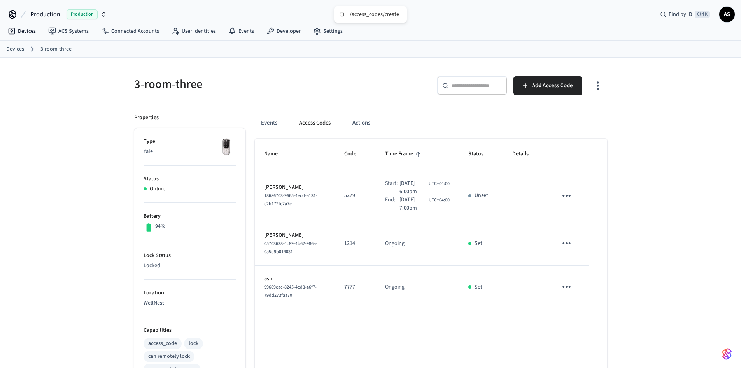
click at [391, 189] on div "Start:" at bounding box center [392, 187] width 14 height 16
click at [400, 194] on span "[DATE] 6:00pm" at bounding box center [414, 187] width 28 height 16
drag, startPoint x: 390, startPoint y: 190, endPoint x: 393, endPoint y: 192, distance: 4.2
click at [390, 191] on div "Start:" at bounding box center [392, 187] width 14 height 16
drag, startPoint x: 393, startPoint y: 192, endPoint x: 416, endPoint y: 190, distance: 23.0
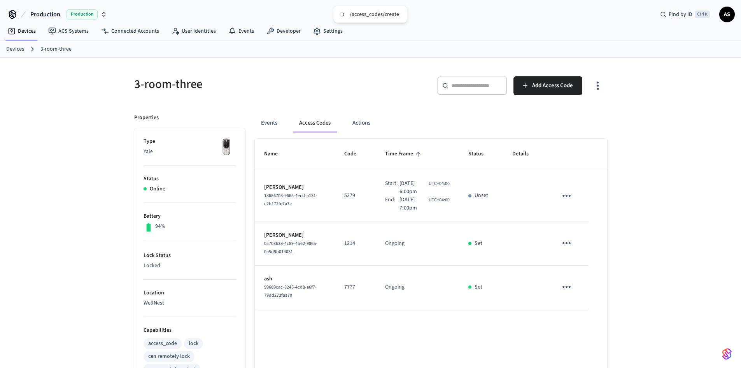
click at [416, 190] on span "[DATE] 6:00pm" at bounding box center [414, 187] width 28 height 16
click at [411, 219] on td "Start: [DATE] 6:00pm UTC+04:00 End: [DATE] 7:00pm UTC+04:00" at bounding box center [418, 196] width 84 height 52
click at [416, 210] on span "[DATE] 7:00pm" at bounding box center [414, 204] width 28 height 16
drag, startPoint x: 473, startPoint y: 194, endPoint x: 491, endPoint y: 198, distance: 19.0
click at [491, 198] on div "Unset" at bounding box center [481, 195] width 25 height 8
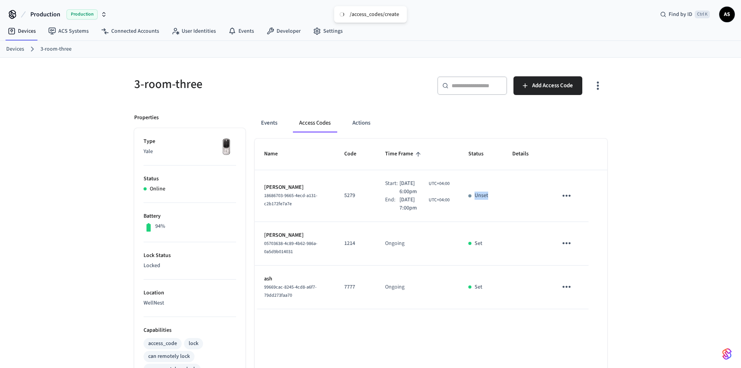
click at [496, 204] on td "Unset" at bounding box center [481, 196] width 44 height 52
click at [500, 200] on td "Unset" at bounding box center [481, 196] width 44 height 52
click at [564, 84] on span "Add Access Code" at bounding box center [552, 86] width 41 height 10
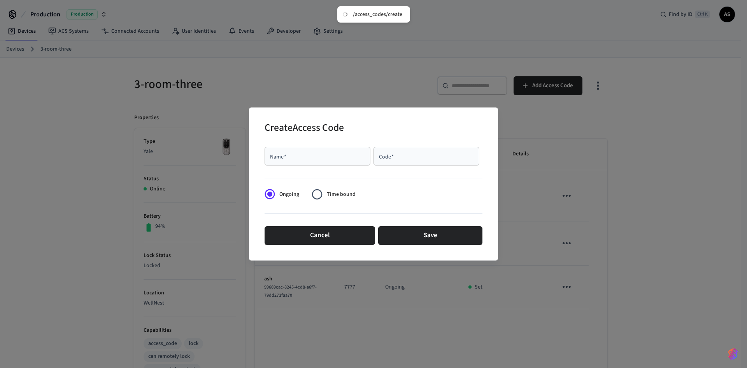
click at [329, 151] on div "Name   *" at bounding box center [318, 156] width 106 height 19
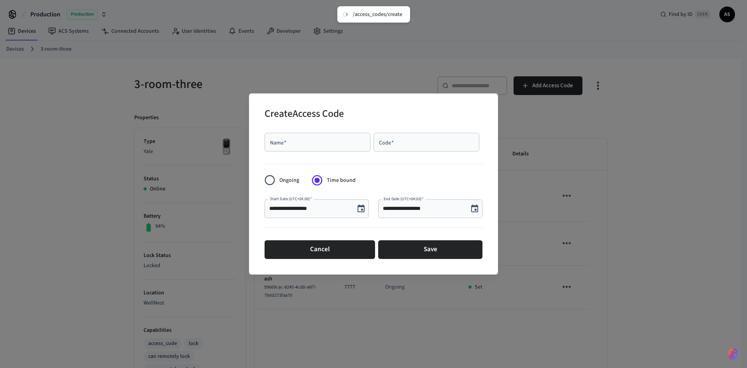
click at [330, 144] on input "Name   *" at bounding box center [317, 142] width 97 height 8
drag, startPoint x: 328, startPoint y: 142, endPoint x: 207, endPoint y: 135, distance: 121.2
click at [211, 138] on div "**********" at bounding box center [373, 184] width 747 height 368
drag, startPoint x: 329, startPoint y: 146, endPoint x: 166, endPoint y: 130, distance: 163.4
click at [167, 130] on div "**********" at bounding box center [373, 184] width 747 height 368
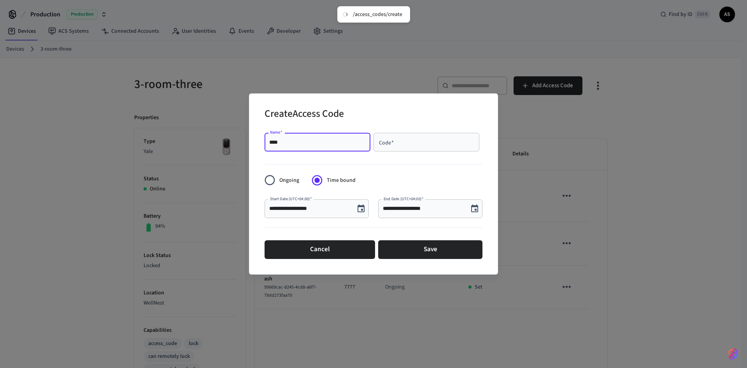
type input "****"
click at [393, 151] on div "Code   *" at bounding box center [427, 142] width 106 height 19
type input "****"
click at [357, 210] on icon "Choose date, selected date is Oct 3, 2025" at bounding box center [360, 208] width 9 height 9
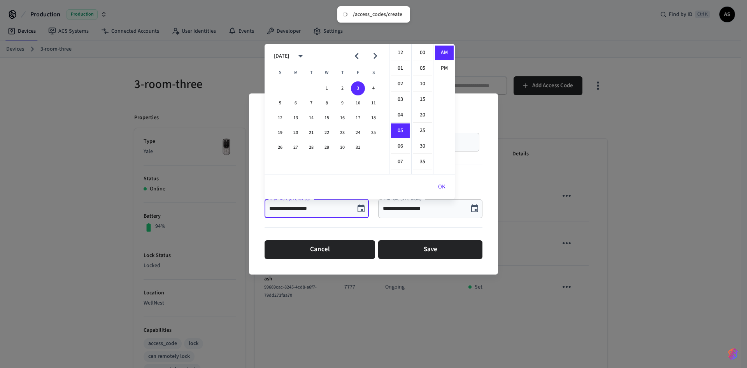
scroll to position [78, 0]
click at [443, 186] on button "OK" at bounding box center [442, 186] width 26 height 19
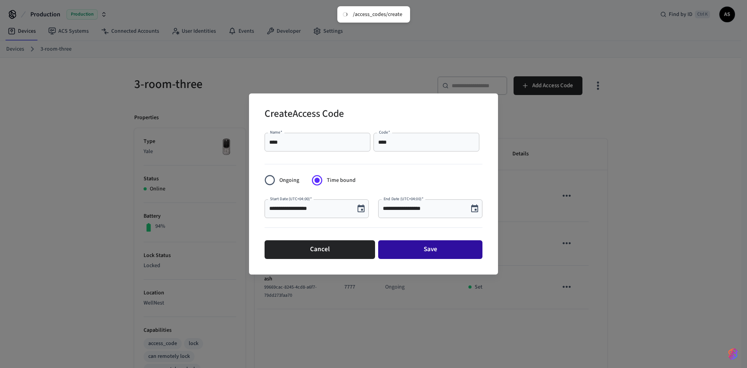
click at [449, 249] on button "Save" at bounding box center [430, 249] width 104 height 19
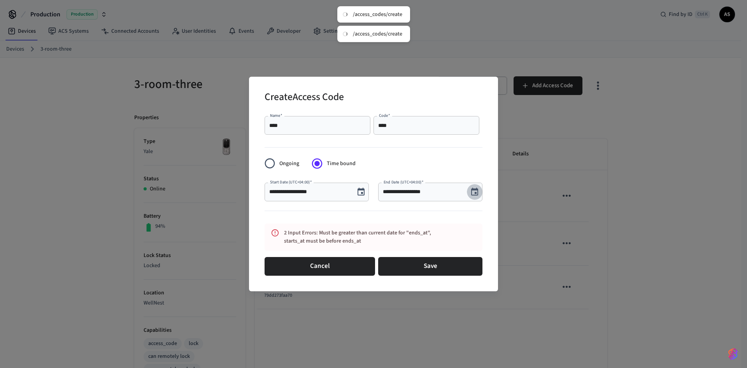
click at [477, 191] on icon "Choose date, selected date is Oct 3, 2025" at bounding box center [474, 191] width 9 height 9
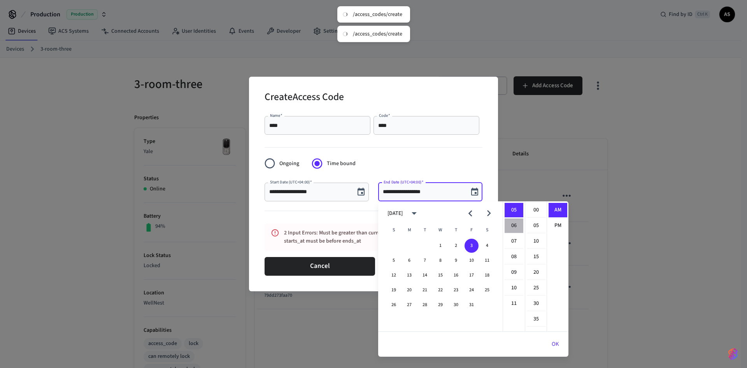
click at [513, 223] on li "06" at bounding box center [514, 225] width 19 height 15
type input "**********"
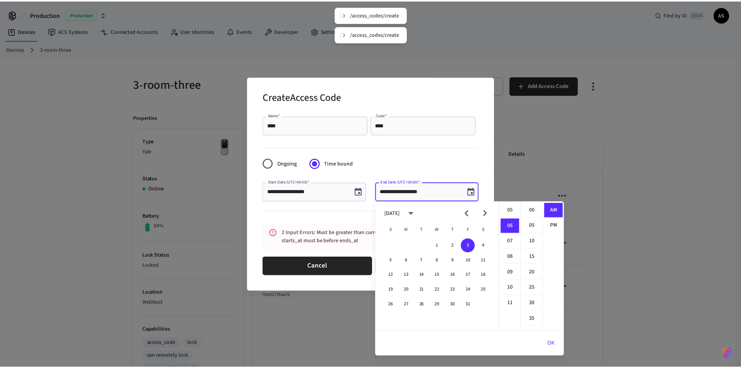
scroll to position [93, 0]
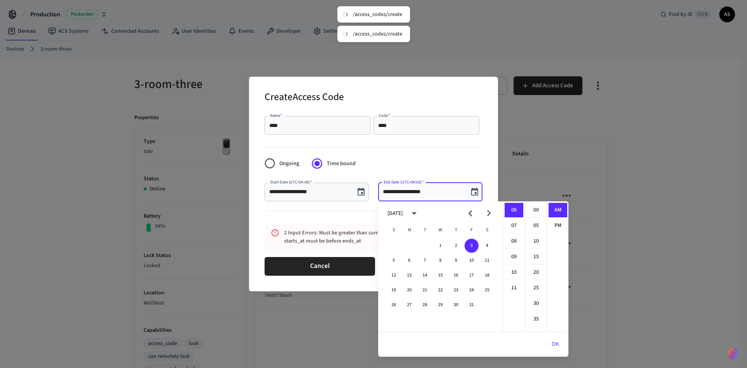
drag, startPoint x: 555, startPoint y: 343, endPoint x: 551, endPoint y: 333, distance: 11.2
click at [556, 342] on button "OK" at bounding box center [555, 344] width 26 height 19
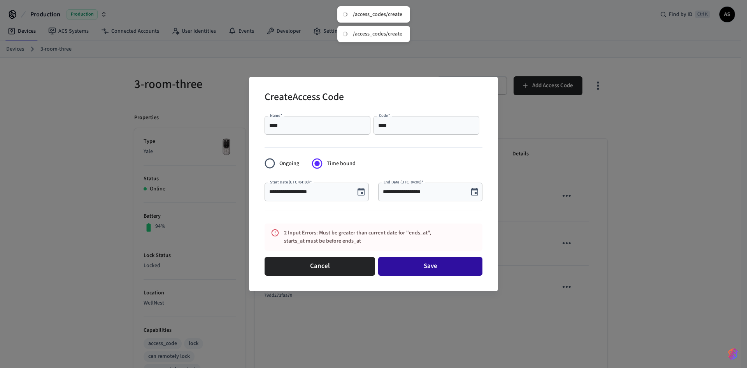
click at [434, 263] on button "Save" at bounding box center [430, 266] width 104 height 19
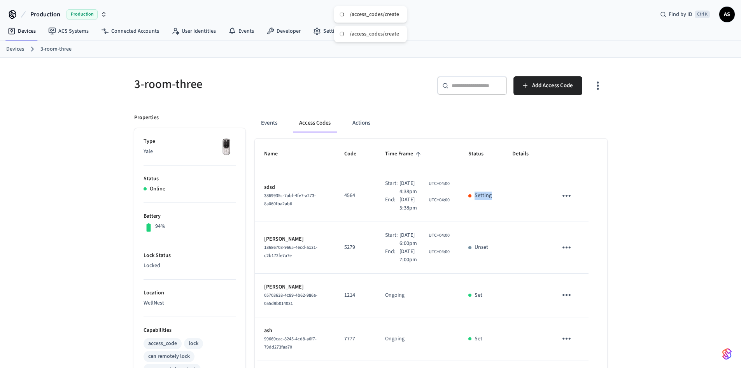
drag, startPoint x: 473, startPoint y: 197, endPoint x: 500, endPoint y: 197, distance: 26.9
click at [500, 197] on td "Setting" at bounding box center [481, 196] width 44 height 52
drag, startPoint x: 477, startPoint y: 195, endPoint x: 507, endPoint y: 199, distance: 31.0
click at [507, 199] on tr "sdsd 3869935c-7abf-4fe7-a273-8a060fba2ab6 4564 Start: Oct 3rd 2025 4:38pm UTC+0…" at bounding box center [431, 196] width 353 height 52
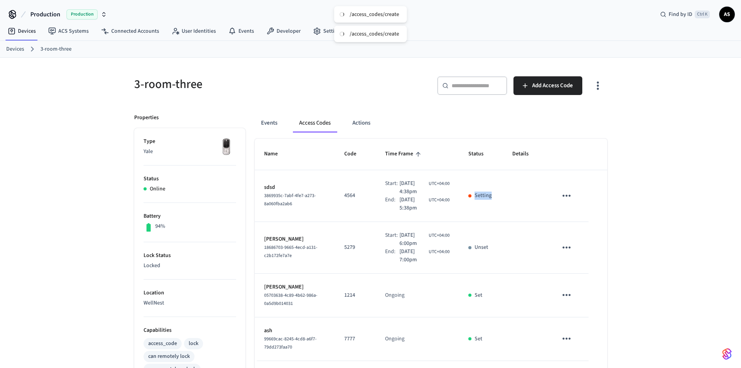
click at [509, 208] on td "sticky table" at bounding box center [525, 196] width 45 height 52
drag, startPoint x: 496, startPoint y: 193, endPoint x: 472, endPoint y: 190, distance: 23.6
click at [472, 190] on td "Setting" at bounding box center [481, 196] width 44 height 52
drag, startPoint x: 475, startPoint y: 202, endPoint x: 482, endPoint y: 208, distance: 9.4
click at [475, 203] on td "Setting" at bounding box center [481, 196] width 44 height 52
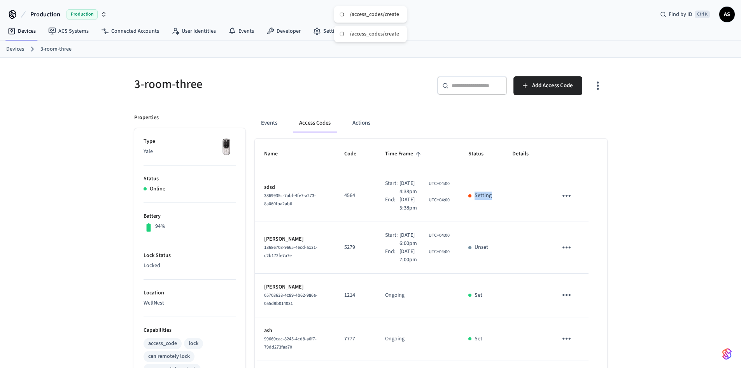
click at [493, 210] on td "Setting" at bounding box center [481, 196] width 44 height 52
click at [479, 298] on p "Set" at bounding box center [479, 295] width 8 height 8
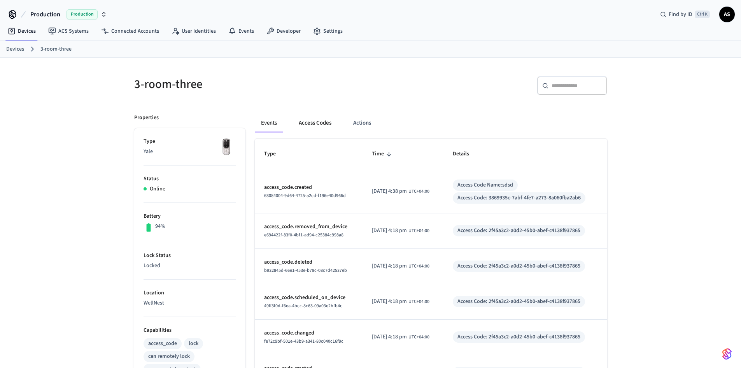
click at [314, 117] on button "Access Codes" at bounding box center [315, 123] width 45 height 19
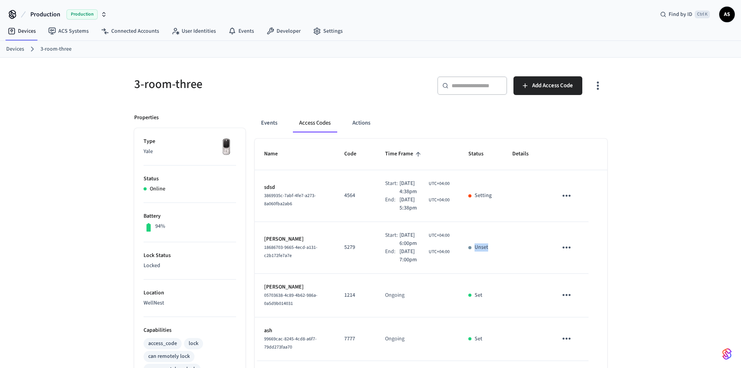
drag, startPoint x: 470, startPoint y: 247, endPoint x: 493, endPoint y: 248, distance: 23.8
click at [493, 248] on div "Unset" at bounding box center [481, 247] width 25 height 8
click at [494, 248] on div "Unset" at bounding box center [481, 247] width 25 height 8
drag, startPoint x: 491, startPoint y: 247, endPoint x: 461, endPoint y: 249, distance: 30.1
click at [461, 249] on td "Unset" at bounding box center [481, 248] width 44 height 52
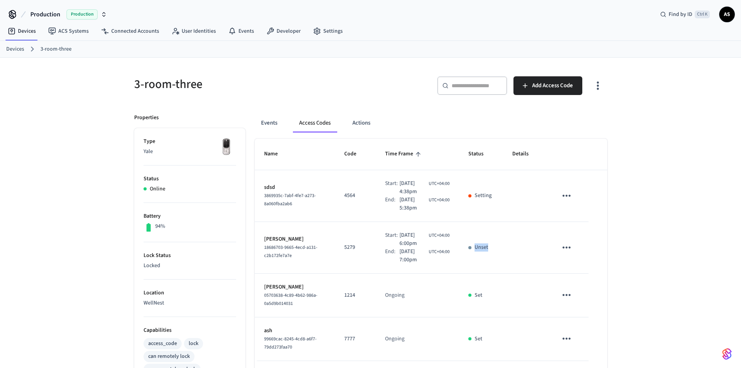
drag, startPoint x: 461, startPoint y: 249, endPoint x: 515, endPoint y: 233, distance: 56.3
click at [461, 247] on td "Unset" at bounding box center [481, 248] width 44 height 52
drag, startPoint x: 518, startPoint y: 231, endPoint x: 512, endPoint y: 221, distance: 11.1
click at [518, 230] on td "sticky table" at bounding box center [525, 248] width 45 height 52
drag, startPoint x: 498, startPoint y: 195, endPoint x: 472, endPoint y: 200, distance: 27.1
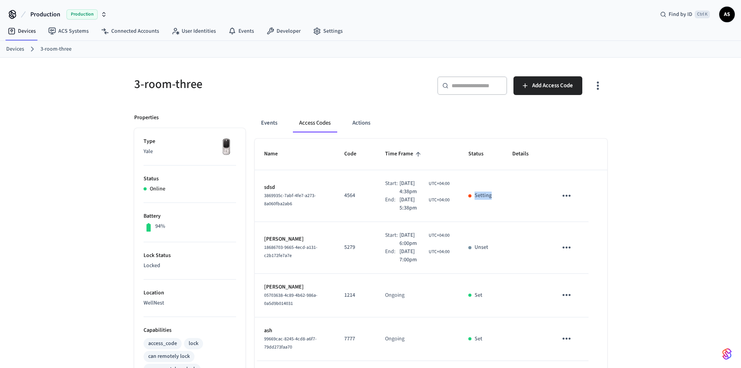
click at [470, 198] on td "Setting" at bounding box center [481, 196] width 44 height 52
click at [472, 202] on td "Setting" at bounding box center [481, 196] width 44 height 52
drag, startPoint x: 467, startPoint y: 295, endPoint x: 488, endPoint y: 294, distance: 20.6
click at [488, 294] on td "Set" at bounding box center [481, 296] width 44 height 44
click at [482, 225] on td "Unset" at bounding box center [481, 248] width 44 height 52
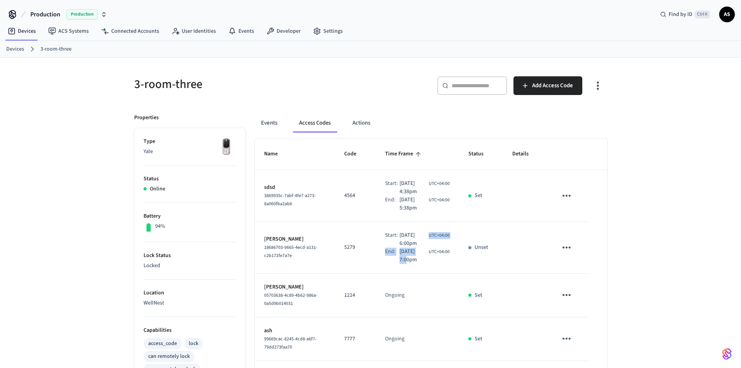
drag, startPoint x: 393, startPoint y: 241, endPoint x: 416, endPoint y: 247, distance: 24.5
click at [416, 247] on div "Start: [DATE] 6:00pm UTC+04:00 End: [DATE] 7:00pm UTC+04:00" at bounding box center [417, 247] width 65 height 33
click at [501, 211] on td "Set" at bounding box center [481, 196] width 44 height 52
drag, startPoint x: 483, startPoint y: 195, endPoint x: 467, endPoint y: 197, distance: 16.8
click at [467, 197] on td "Set" at bounding box center [481, 196] width 44 height 52
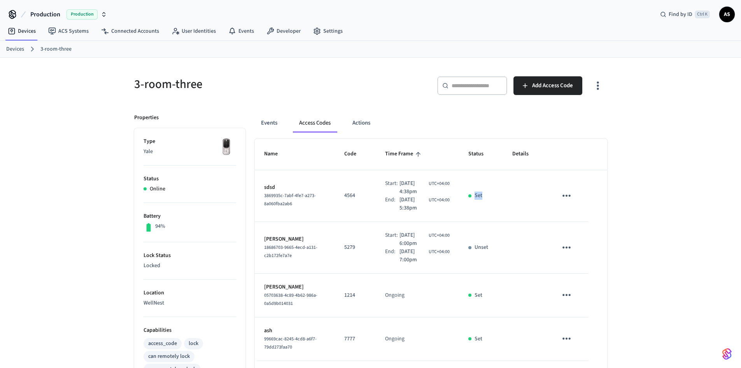
click at [466, 198] on td "Set" at bounding box center [481, 196] width 44 height 52
drag, startPoint x: 394, startPoint y: 191, endPoint x: 411, endPoint y: 193, distance: 17.3
click at [411, 193] on span "[DATE] 4:38pm" at bounding box center [414, 187] width 28 height 16
click at [415, 201] on span "[DATE] 5:38pm" at bounding box center [414, 204] width 28 height 16
drag, startPoint x: 392, startPoint y: 191, endPoint x: 412, endPoint y: 186, distance: 20.8
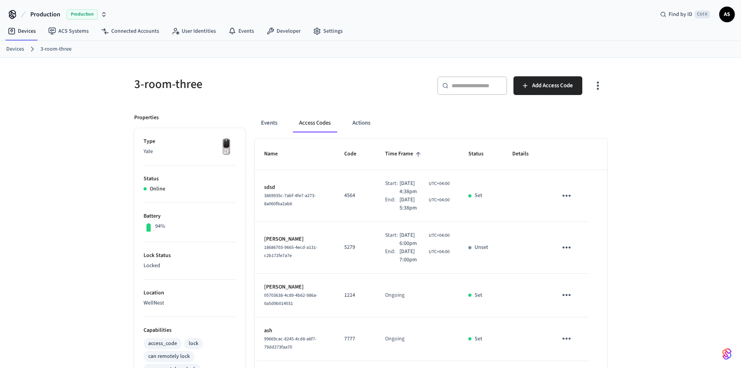
click at [409, 190] on div "Start: [DATE] 4:38pm UTC+04:00" at bounding box center [417, 187] width 65 height 16
drag, startPoint x: 432, startPoint y: 222, endPoint x: 429, endPoint y: 220, distance: 4.0
click at [432, 222] on td "Start: [DATE] 6:00pm UTC+04:00 End: [DATE] 7:00pm UTC+04:00" at bounding box center [418, 248] width 84 height 52
drag, startPoint x: 414, startPoint y: 211, endPoint x: 395, endPoint y: 205, distance: 19.5
click at [400, 207] on span "[DATE] 5:38pm" at bounding box center [414, 204] width 28 height 16
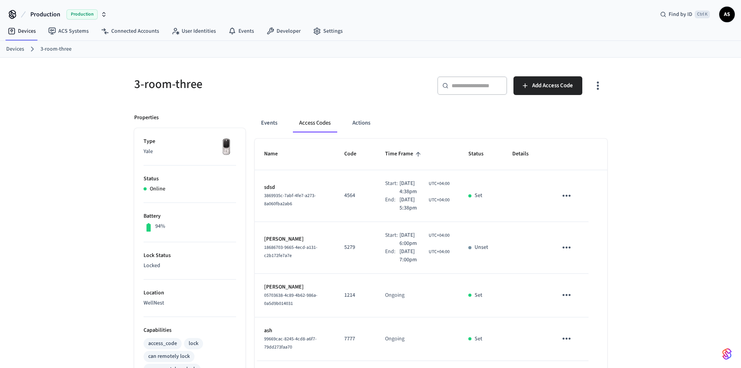
click at [390, 203] on div "End:" at bounding box center [392, 204] width 14 height 16
drag, startPoint x: 388, startPoint y: 208, endPoint x: 415, endPoint y: 209, distance: 26.9
click at [415, 209] on div "End: [DATE] 5:38pm UTC+04:00" at bounding box center [417, 204] width 65 height 16
click at [416, 211] on span "[DATE] 5:38pm" at bounding box center [414, 204] width 28 height 16
click at [414, 209] on span "[DATE] 5:38pm" at bounding box center [414, 204] width 28 height 16
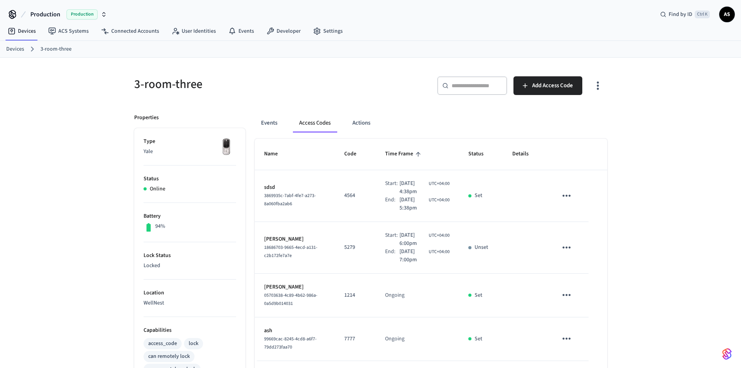
drag, startPoint x: 415, startPoint y: 208, endPoint x: 392, endPoint y: 208, distance: 23.0
click at [392, 209] on div "End: [DATE] 5:38pm UTC+04:00" at bounding box center [417, 204] width 65 height 16
click at [391, 188] on div "Start:" at bounding box center [392, 187] width 14 height 16
drag, startPoint x: 392, startPoint y: 192, endPoint x: 422, endPoint y: 205, distance: 33.1
click at [429, 192] on div "Start: [DATE] 4:38pm UTC+04:00" at bounding box center [417, 187] width 65 height 16
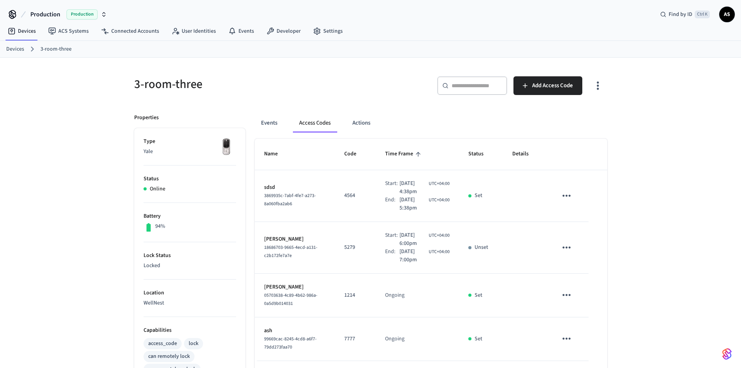
click at [422, 206] on span "[DATE] 5:38pm" at bounding box center [414, 204] width 28 height 16
drag, startPoint x: 410, startPoint y: 207, endPoint x: 387, endPoint y: 214, distance: 24.1
click at [386, 205] on div "End: [DATE] 5:38pm UTC+04:00" at bounding box center [417, 204] width 65 height 16
click at [389, 210] on div "End:" at bounding box center [392, 204] width 14 height 16
click at [403, 207] on span "[DATE] 5:38pm" at bounding box center [414, 204] width 28 height 16
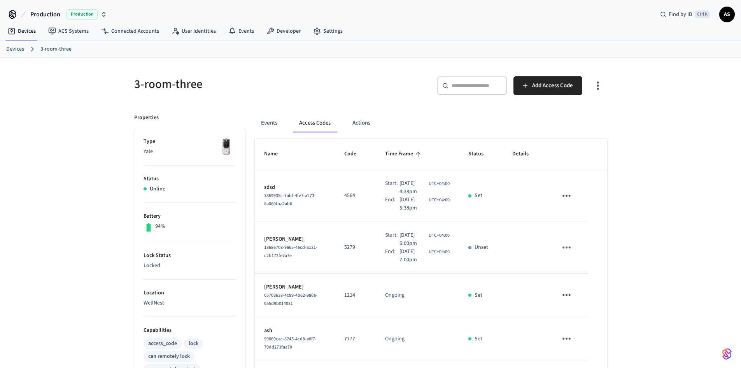
click at [411, 205] on span "[DATE] 5:38pm" at bounding box center [414, 204] width 28 height 16
click at [414, 192] on span "[DATE] 4:38pm" at bounding box center [414, 187] width 28 height 16
drag, startPoint x: 466, startPoint y: 193, endPoint x: 497, endPoint y: 197, distance: 30.6
click at [497, 197] on td "Set" at bounding box center [481, 196] width 44 height 52
click at [490, 214] on td "Set" at bounding box center [481, 196] width 44 height 52
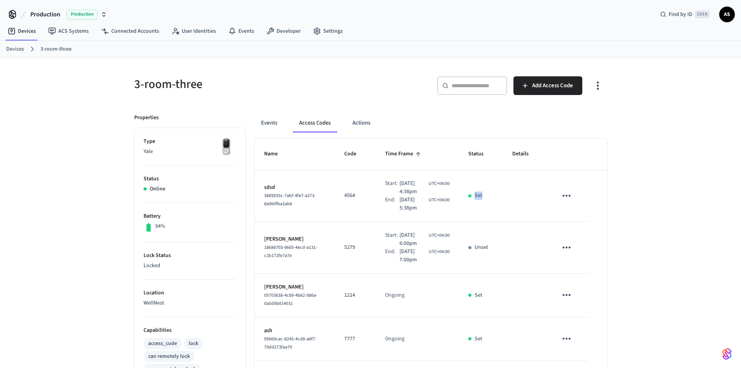
click at [569, 193] on icon "sticky table" at bounding box center [567, 196] width 12 height 12
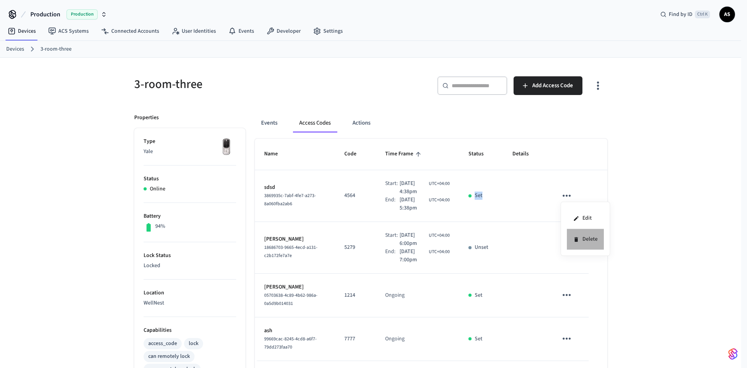
click at [588, 243] on li "Delete" at bounding box center [585, 239] width 37 height 21
